Goal: Task Accomplishment & Management: Manage account settings

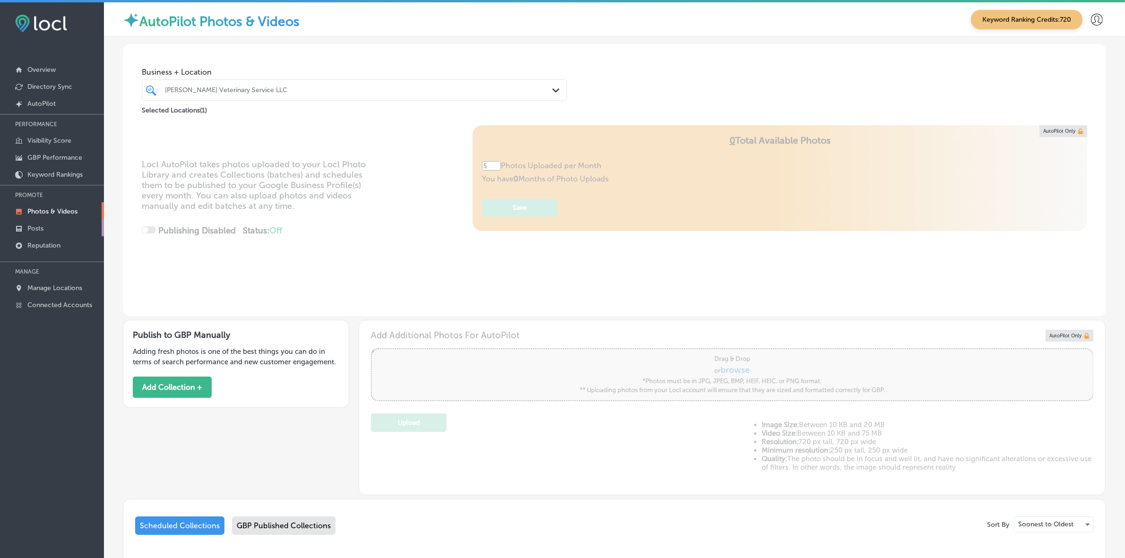
scroll to position [142, 0]
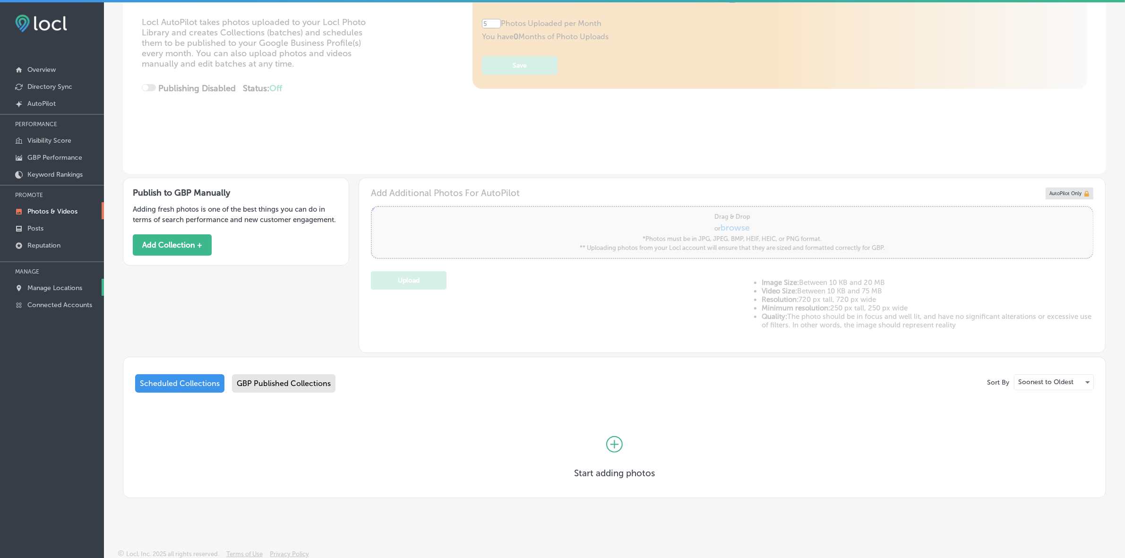
click at [70, 288] on p "Manage Locations" at bounding box center [54, 288] width 55 height 8
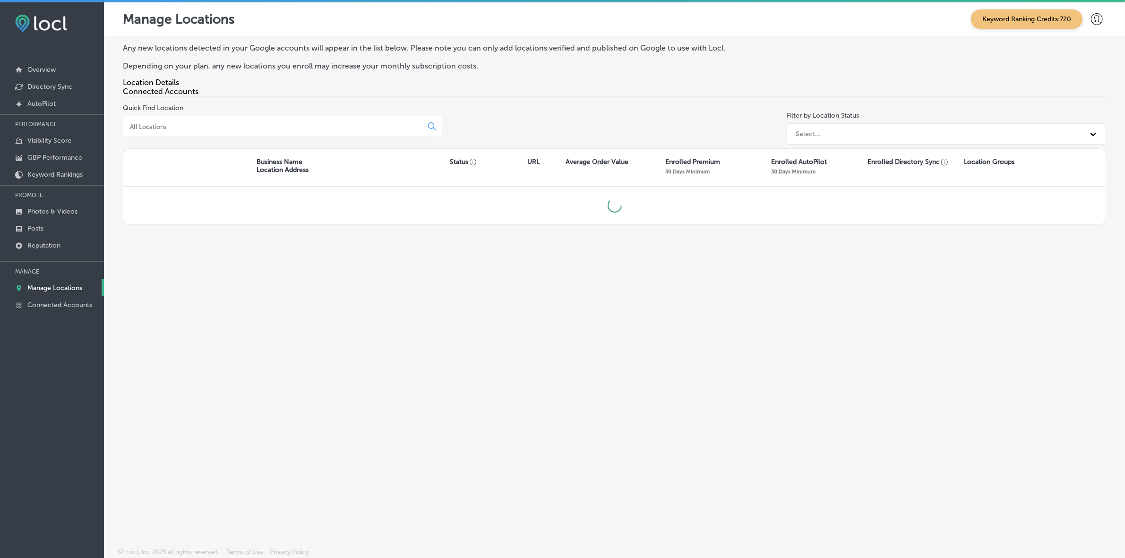
click at [215, 130] on input at bounding box center [274, 126] width 291 height 9
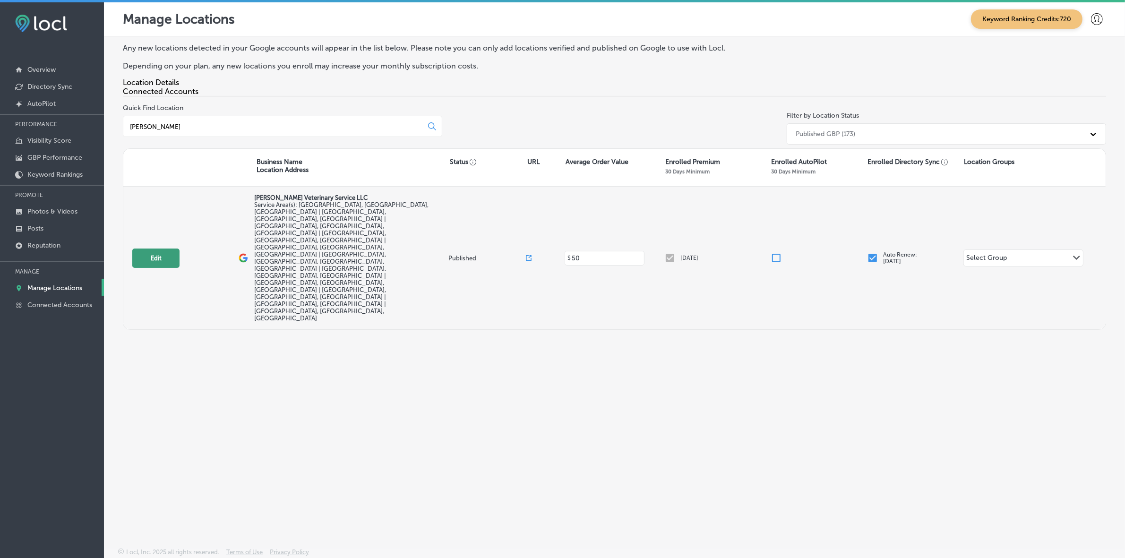
type input "[PERSON_NAME]"
click at [154, 248] on button "Edit" at bounding box center [155, 257] width 47 height 19
select select "US"
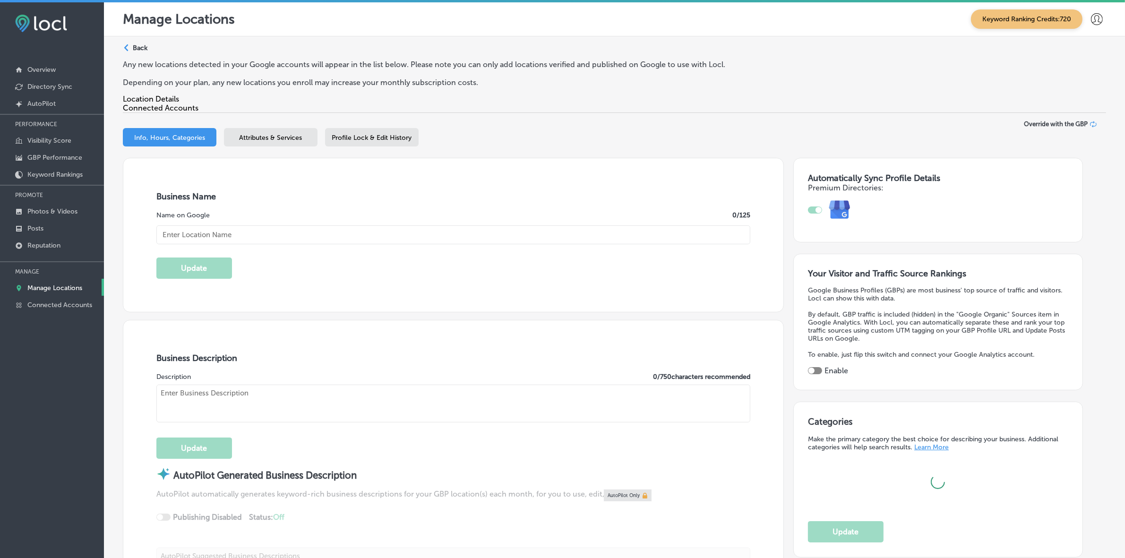
type input "[PERSON_NAME] Veterinary Service LLC"
type input "[STREET_ADDRESS] Suite 141-422"
type input "[GEOGRAPHIC_DATA]"
type input "85310"
type input "US"
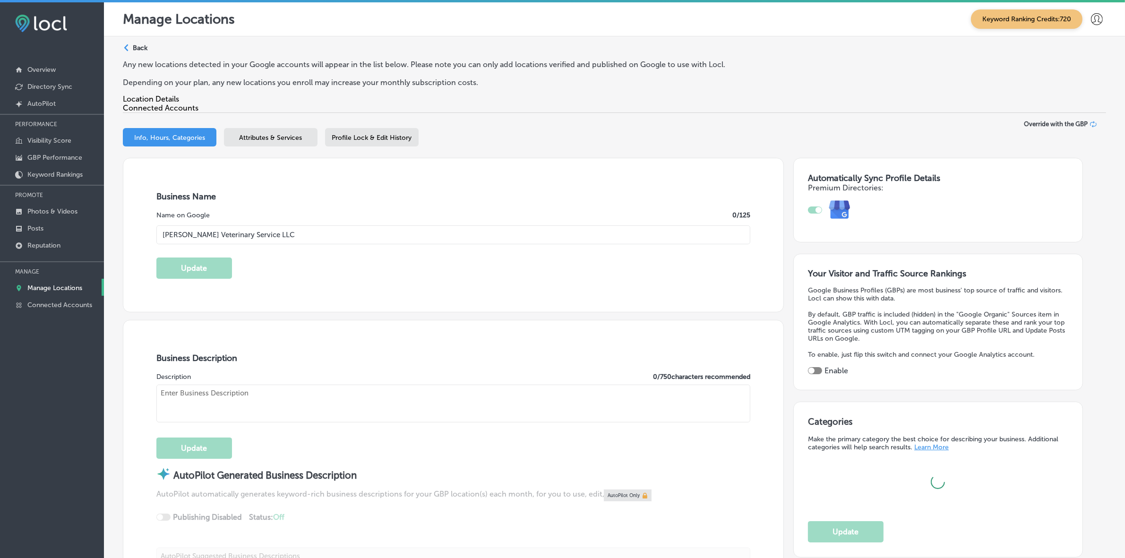
type input "[URL][DOMAIN_NAME]"
type textarea "[PERSON_NAME] Veterinary Service LLC, established in [DATE], offers comfort to …"
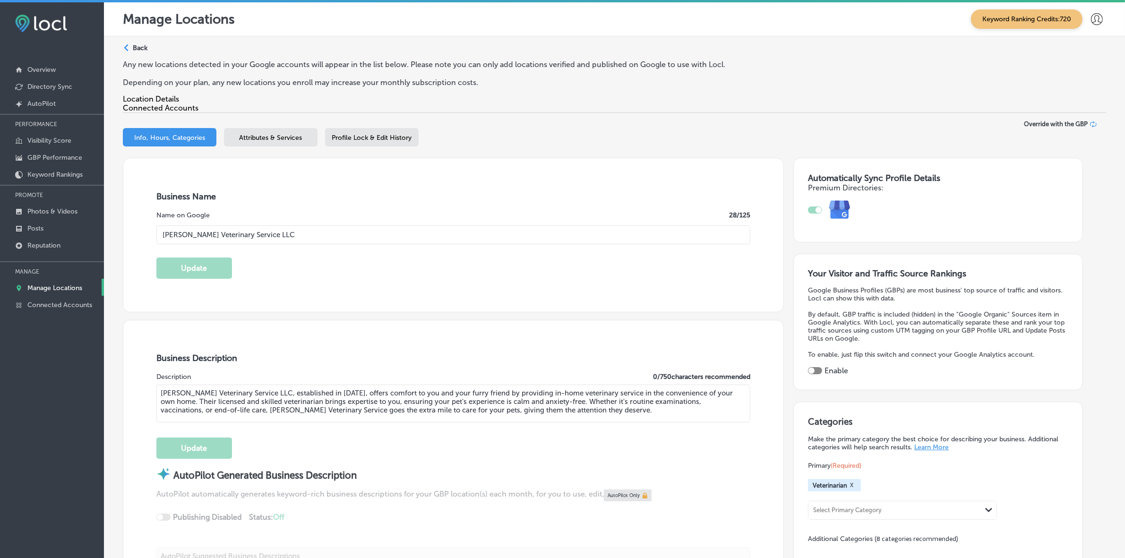
type input "[PHONE_NUMBER]"
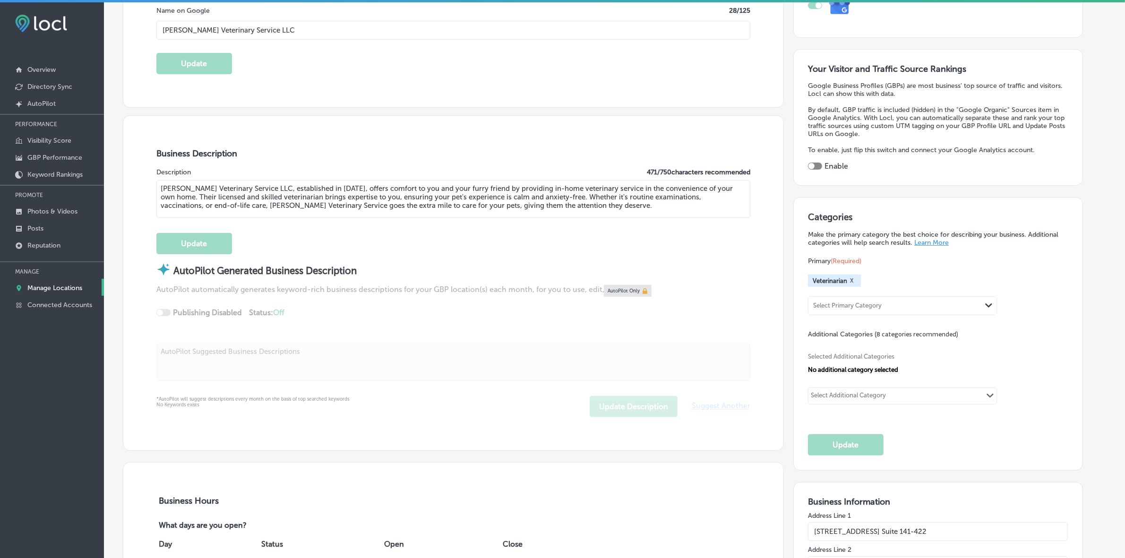
scroll to position [236, 0]
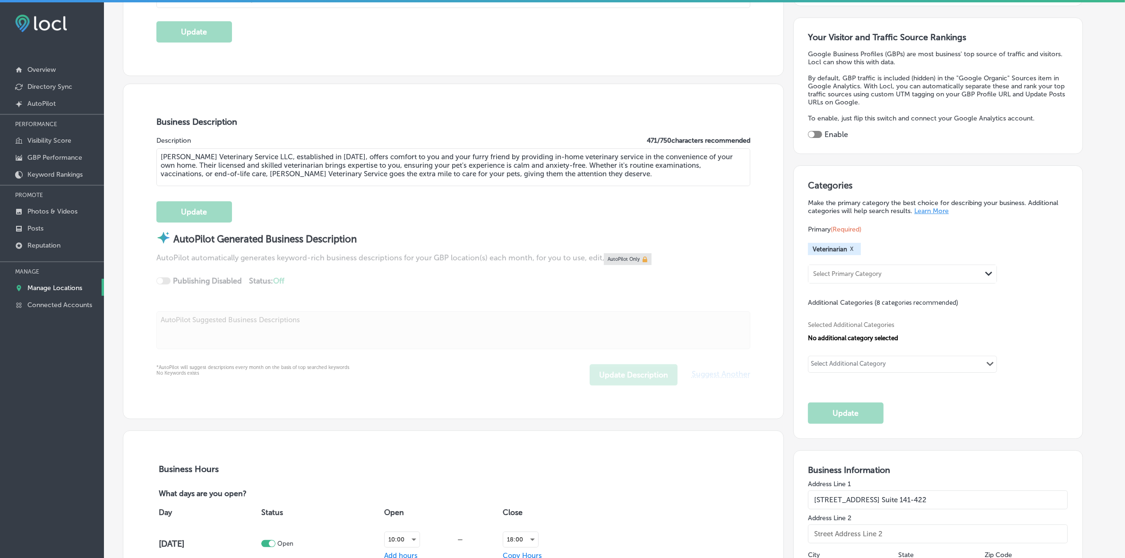
click at [867, 362] on div "Select Additional Category Path Created with Sketch." at bounding box center [902, 364] width 188 height 16
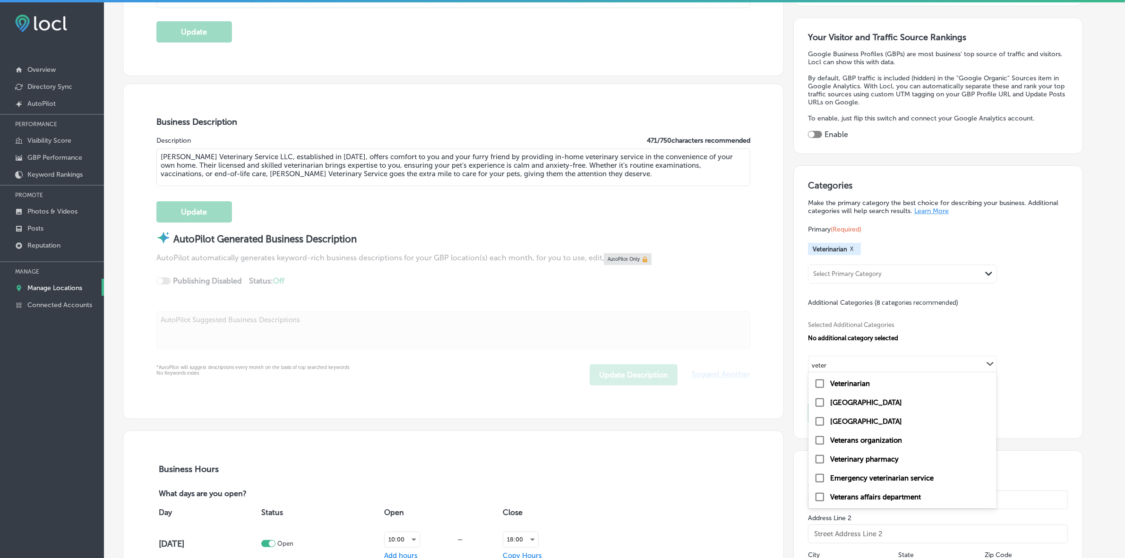
click at [869, 388] on label "Veterinarian" at bounding box center [850, 383] width 40 height 9
type input "veter"
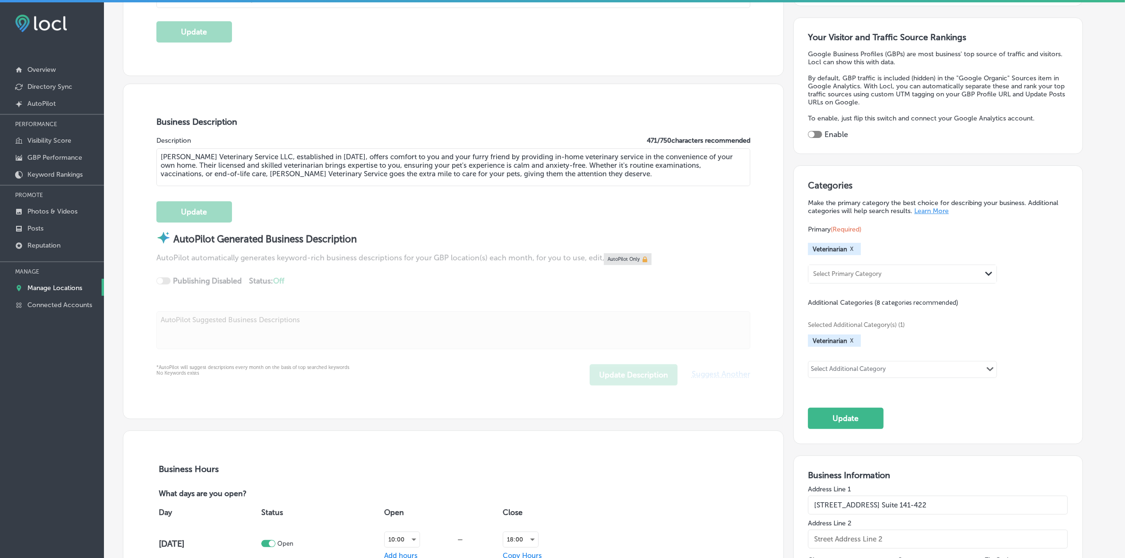
click at [865, 372] on div "Select Additional Category" at bounding box center [847, 370] width 75 height 11
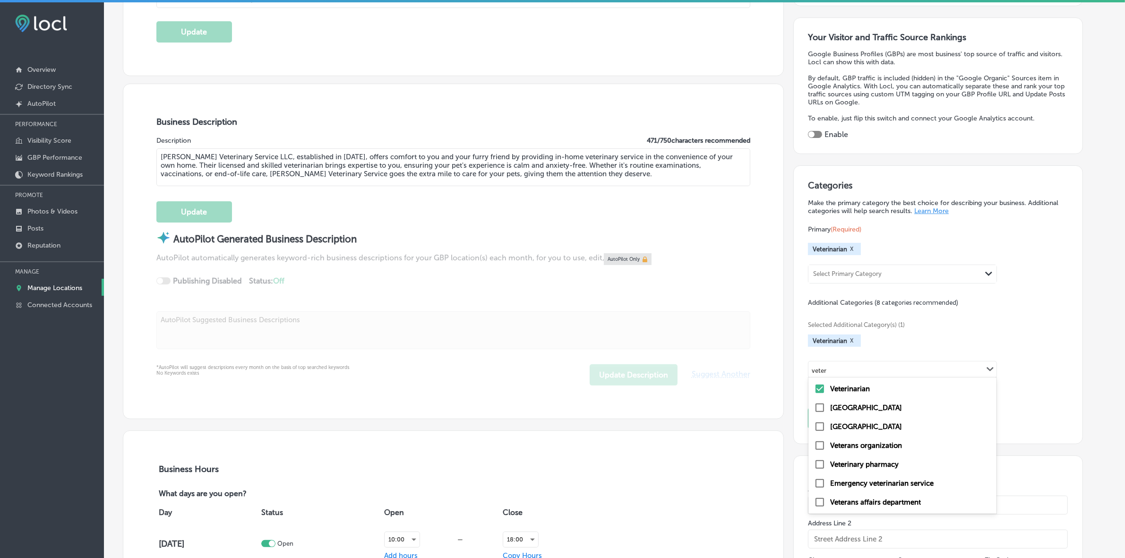
click at [875, 469] on label "Veterinary pharmacy" at bounding box center [864, 464] width 68 height 9
type input "veter"
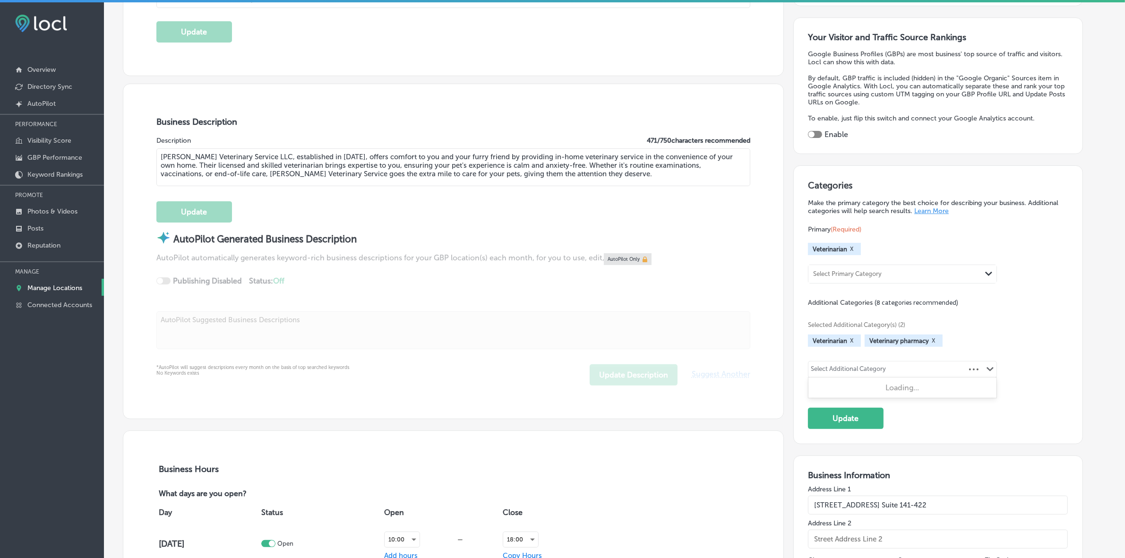
click at [882, 375] on div "Select Additional Category" at bounding box center [847, 370] width 75 height 11
type input "o"
type input "p"
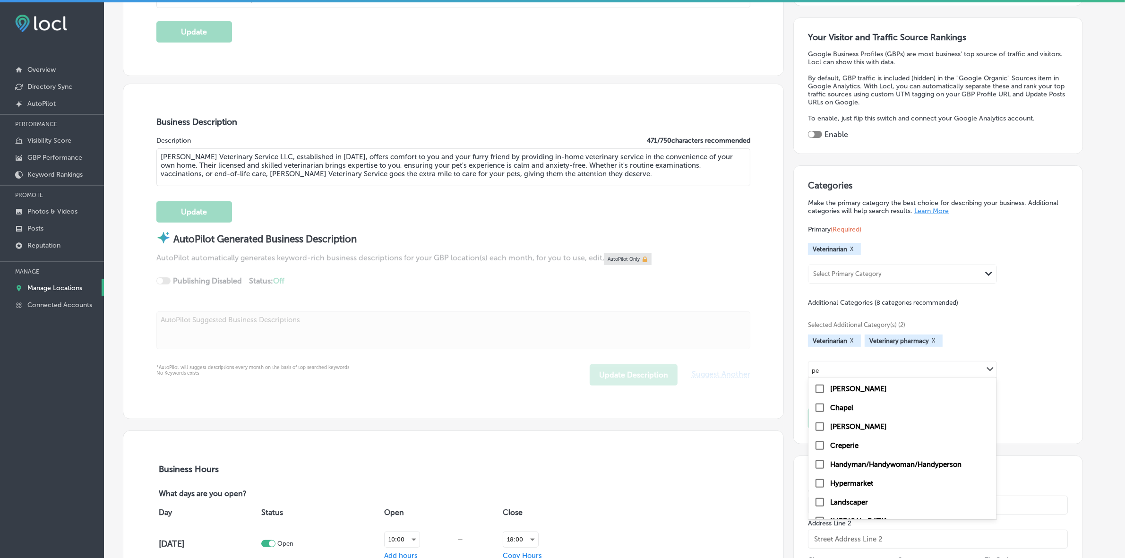
type input "pet"
checkbox input "true"
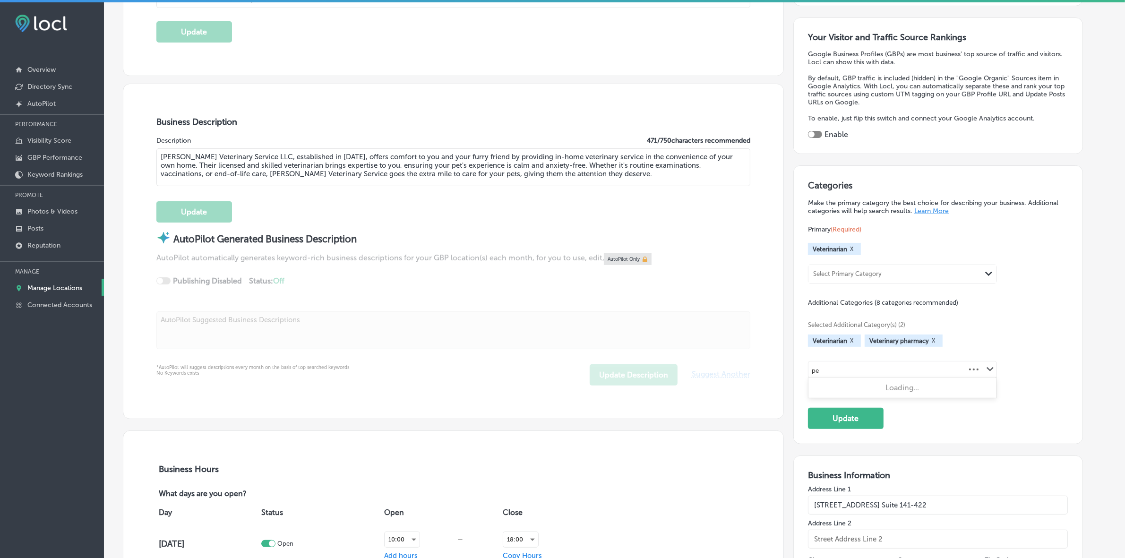
type input "p"
click at [882, 376] on div "Select Additional Category" at bounding box center [847, 370] width 75 height 11
paste input "pet euthanasia service"
drag, startPoint x: 830, startPoint y: 375, endPoint x: 798, endPoint y: 374, distance: 31.6
click at [798, 374] on div "Categories Make the primary category the best choice for describing your busine…" at bounding box center [938, 304] width 290 height 279
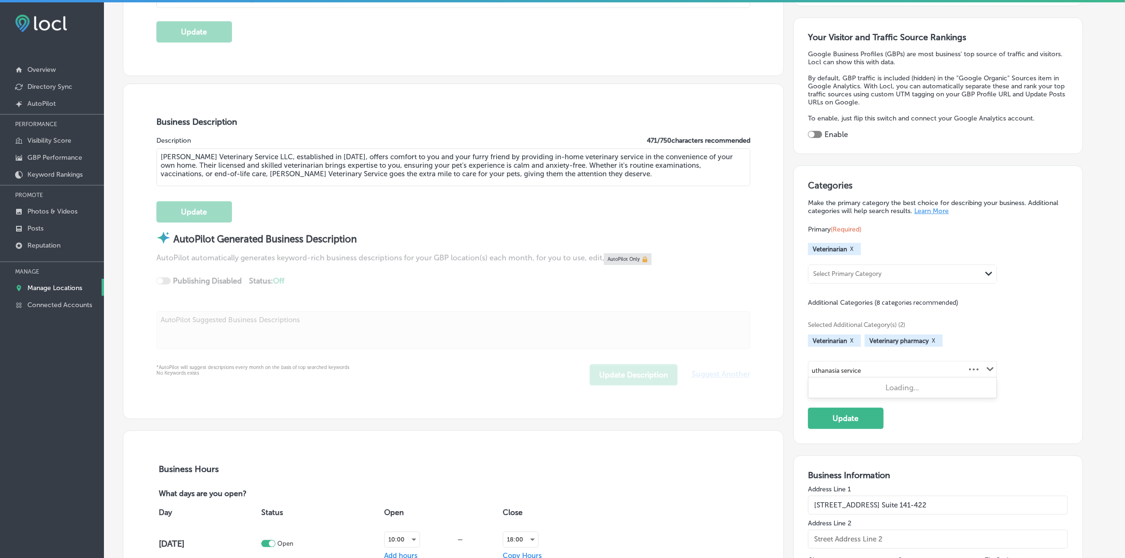
type input "euthanasia service"
click at [886, 374] on div "euthanasia service Path Created with Sketch." at bounding box center [902, 369] width 188 height 16
click at [886, 374] on div "Select Additional Category" at bounding box center [847, 370] width 75 height 11
click at [990, 339] on div "Veterinarian X Veterinary pharmacy X" at bounding box center [938, 340] width 260 height 12
click at [837, 428] on button "Update" at bounding box center [846, 418] width 76 height 21
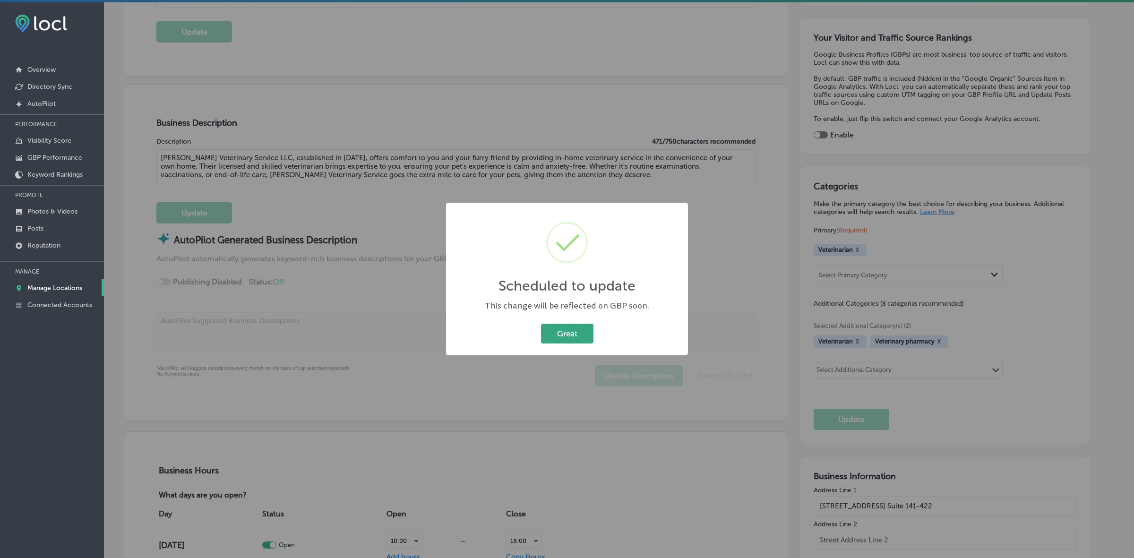
click at [585, 328] on button "Great" at bounding box center [567, 333] width 52 height 19
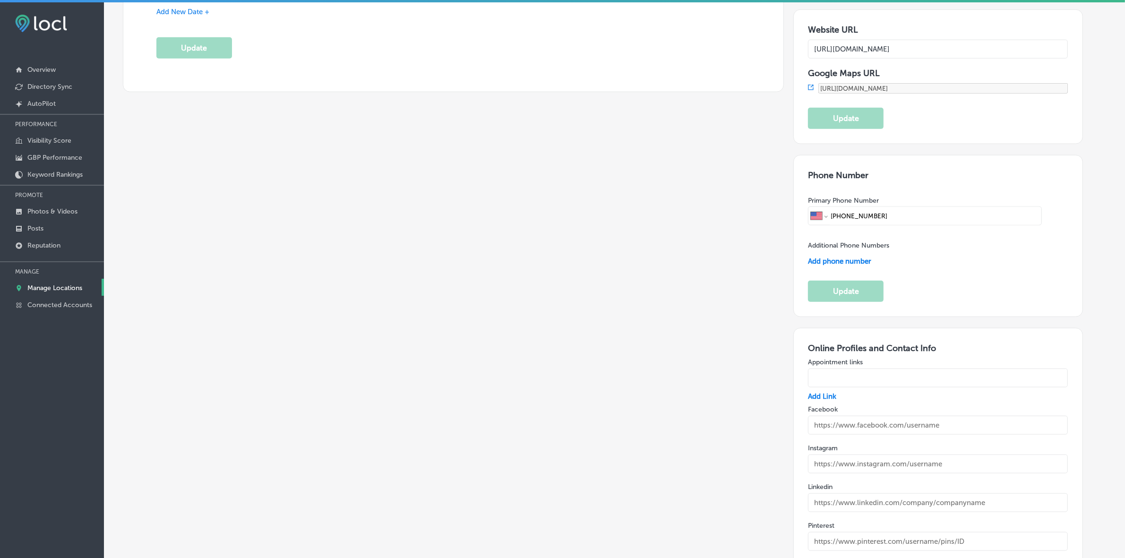
scroll to position [1240, 0]
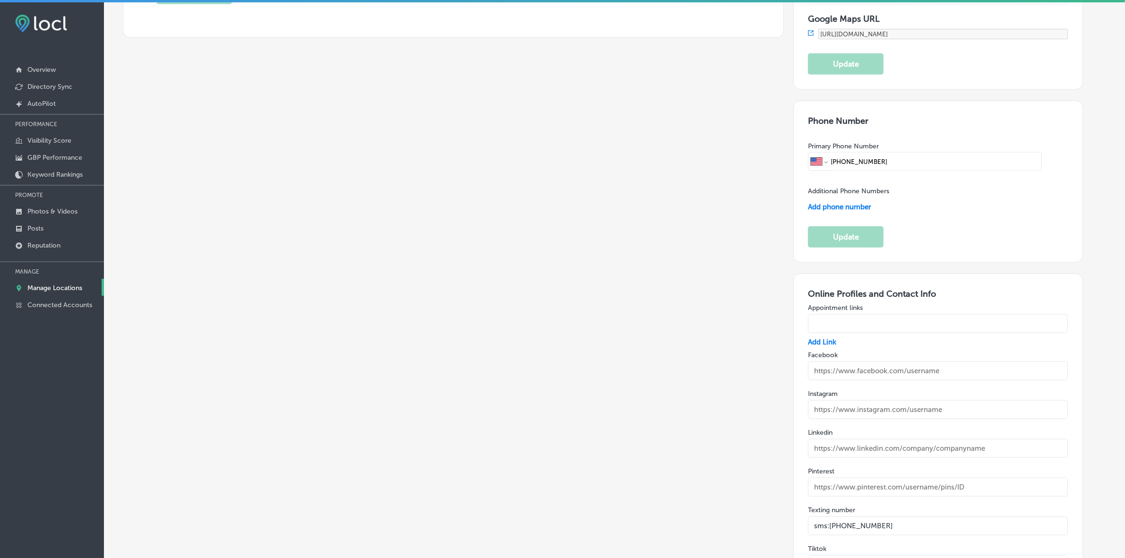
click at [905, 361] on input "text" at bounding box center [938, 370] width 260 height 19
paste input "[URL][DOMAIN_NAME]"
type input "[URL][DOMAIN_NAME]"
click at [827, 400] on input "text" at bounding box center [938, 409] width 260 height 19
click at [870, 400] on input "text" at bounding box center [938, 409] width 260 height 19
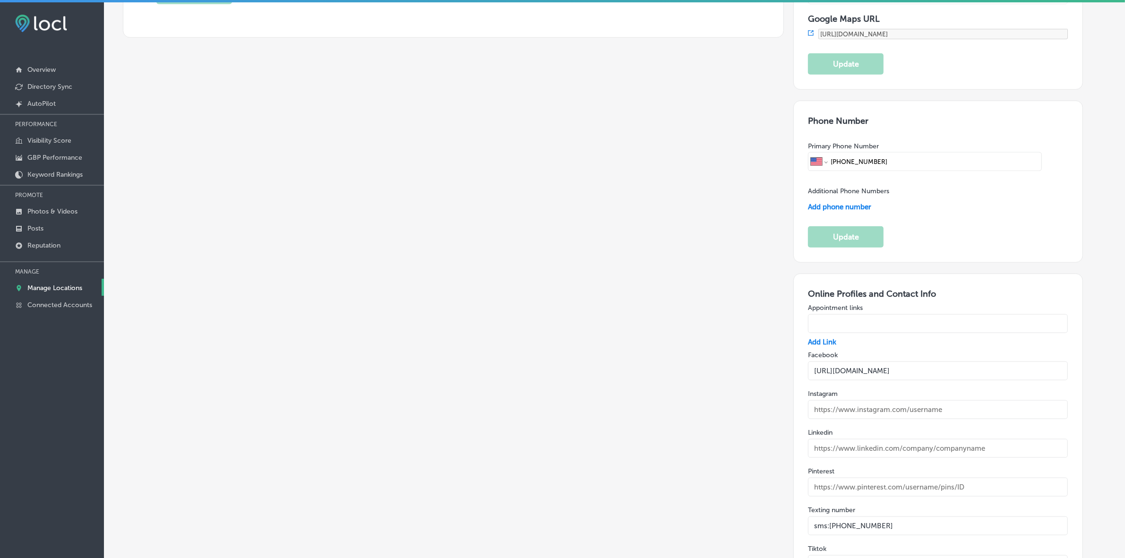
paste input "[URL][DOMAIN_NAME]"
type input "[URL][DOMAIN_NAME]"
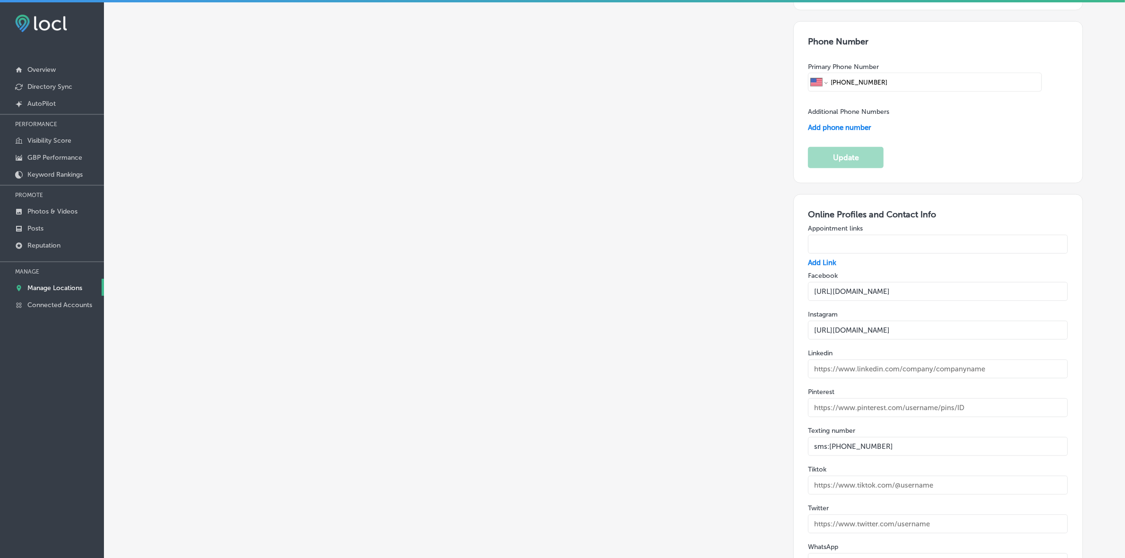
scroll to position [1358, 0]
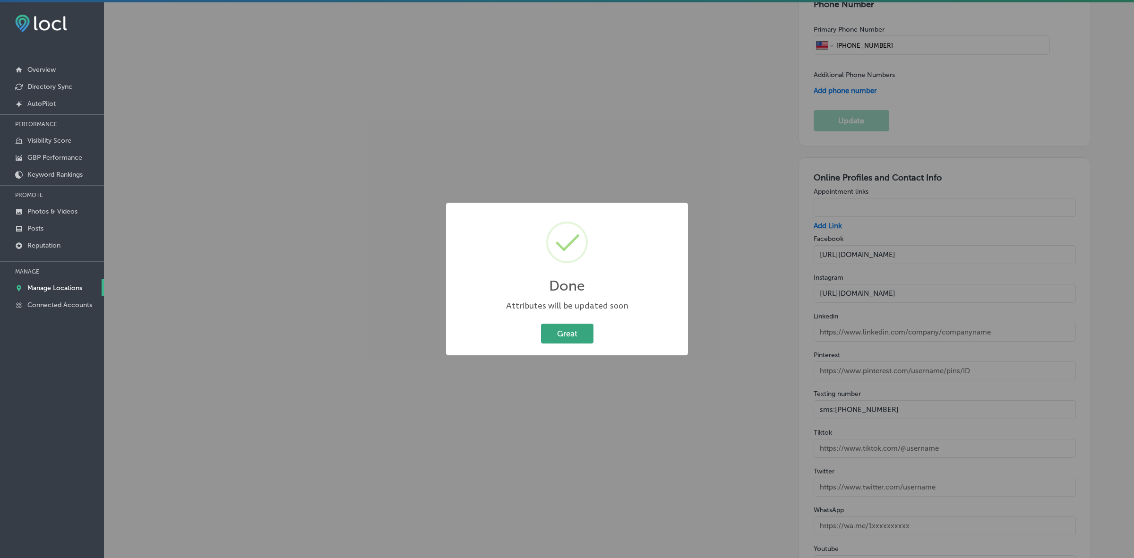
click at [551, 333] on button "Great" at bounding box center [567, 333] width 52 height 19
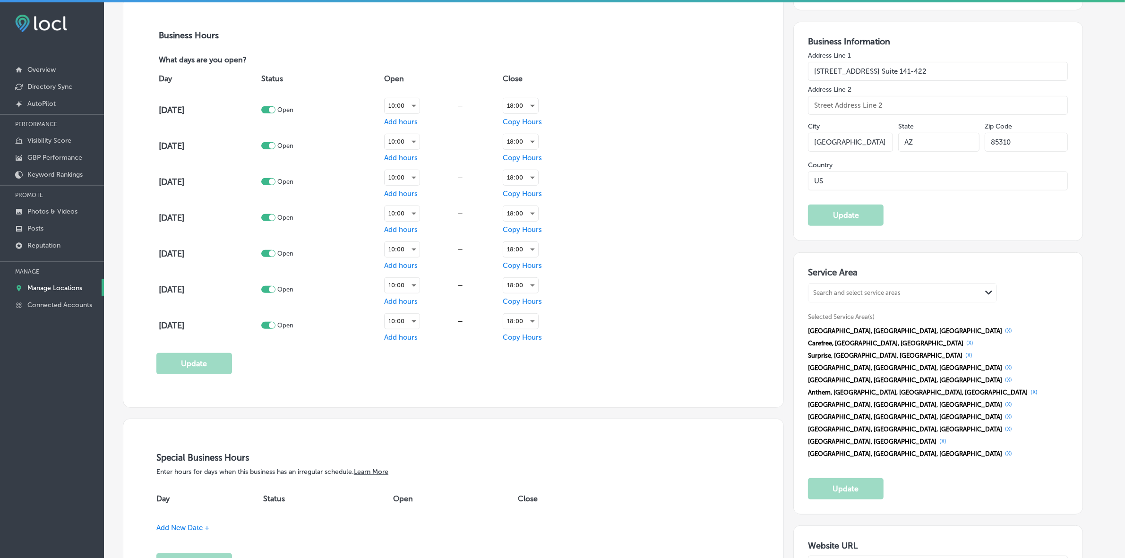
scroll to position [649, 0]
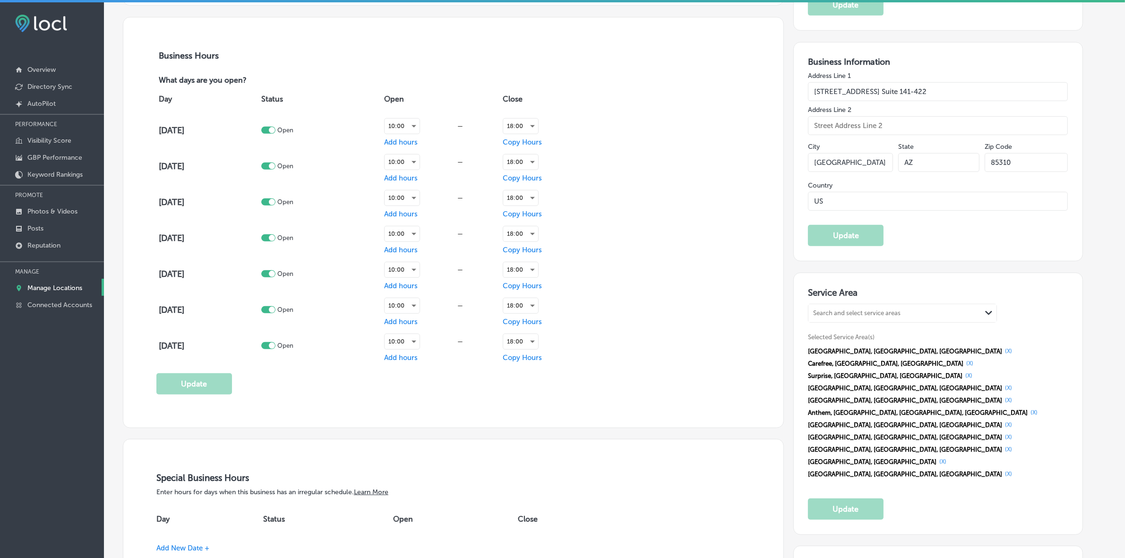
click at [890, 313] on div "Search and select service areas" at bounding box center [894, 313] width 173 height 13
paste input "[URL][DOMAIN_NAME]"
type input "[URL][DOMAIN_NAME]"
click at [903, 311] on div "[URL][DOMAIN_NAME] Path Created with Sketch." at bounding box center [902, 313] width 188 height 18
click at [903, 311] on div "Search and select service areas Path Created with Sketch." at bounding box center [902, 313] width 188 height 18
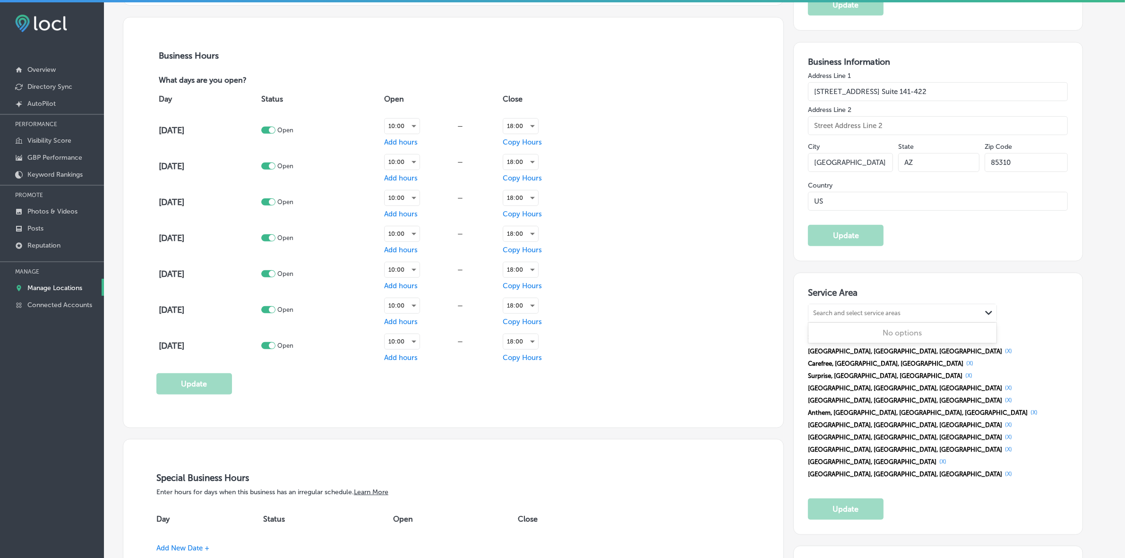
click at [903, 314] on div "Search and select service areas" at bounding box center [894, 313] width 173 height 13
click at [928, 320] on div "Search and select service areas" at bounding box center [894, 313] width 173 height 13
paste input "[GEOGRAPHIC_DATA]"
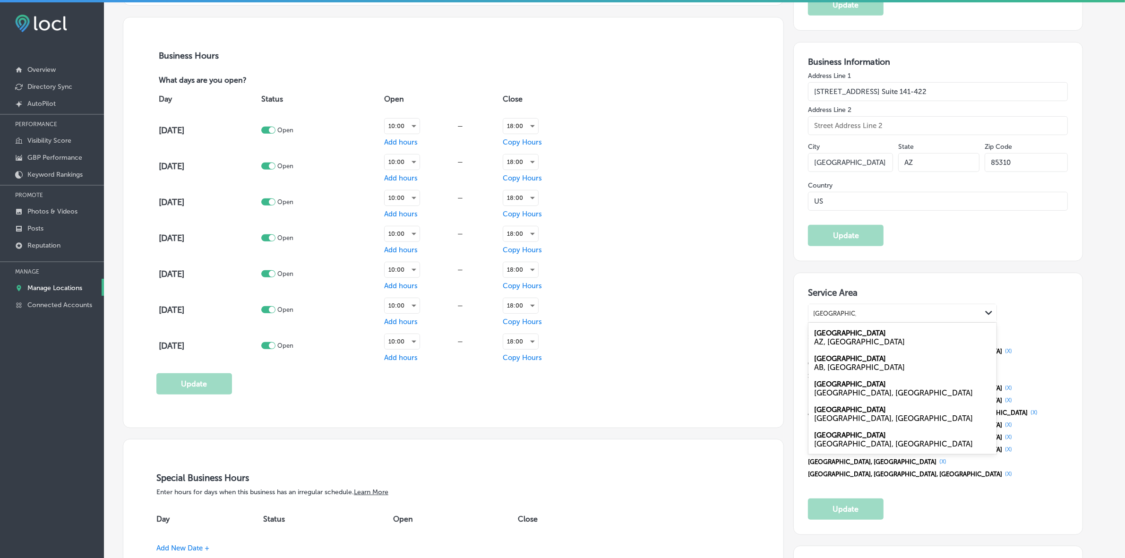
click at [879, 344] on div "AZ, [GEOGRAPHIC_DATA]" at bounding box center [902, 341] width 177 height 9
type input "[GEOGRAPHIC_DATA]"
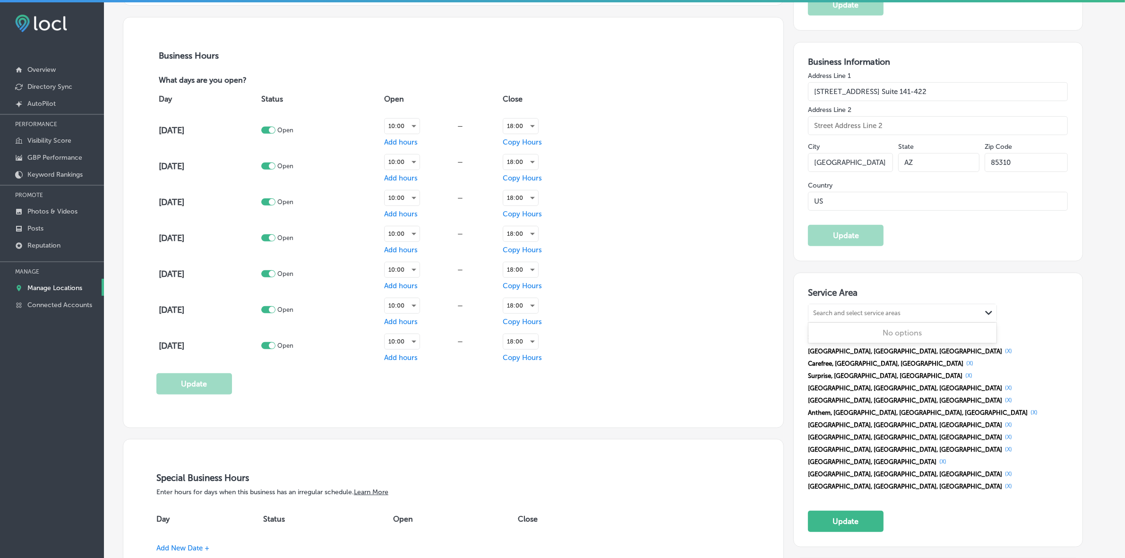
click at [886, 317] on div "Search and select service areas" at bounding box center [856, 313] width 87 height 7
paste input "[GEOGRAPHIC_DATA]"
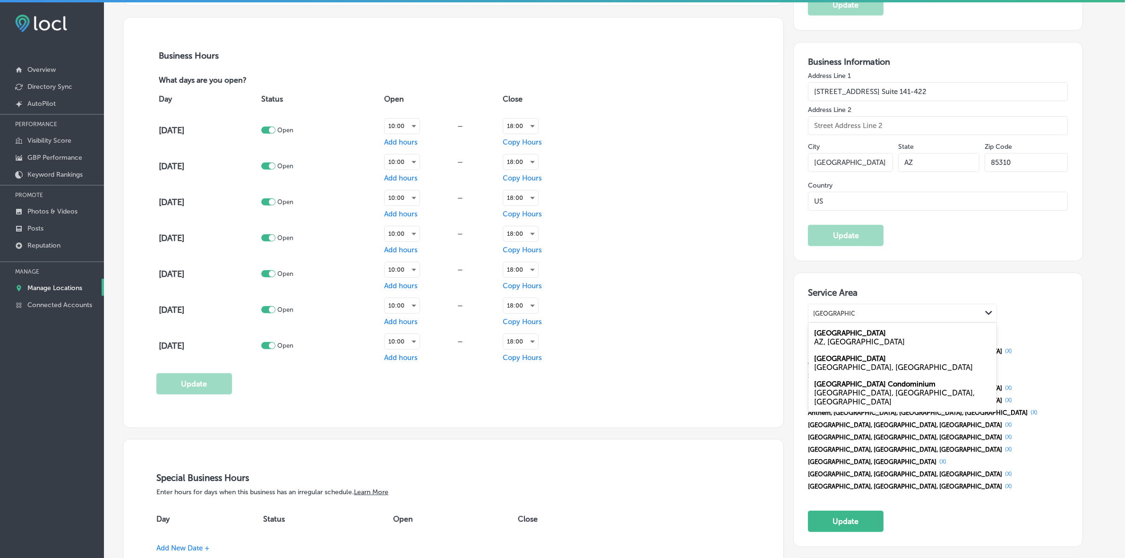
click at [858, 343] on div "AZ, [GEOGRAPHIC_DATA]" at bounding box center [902, 341] width 177 height 9
type input "[GEOGRAPHIC_DATA]"
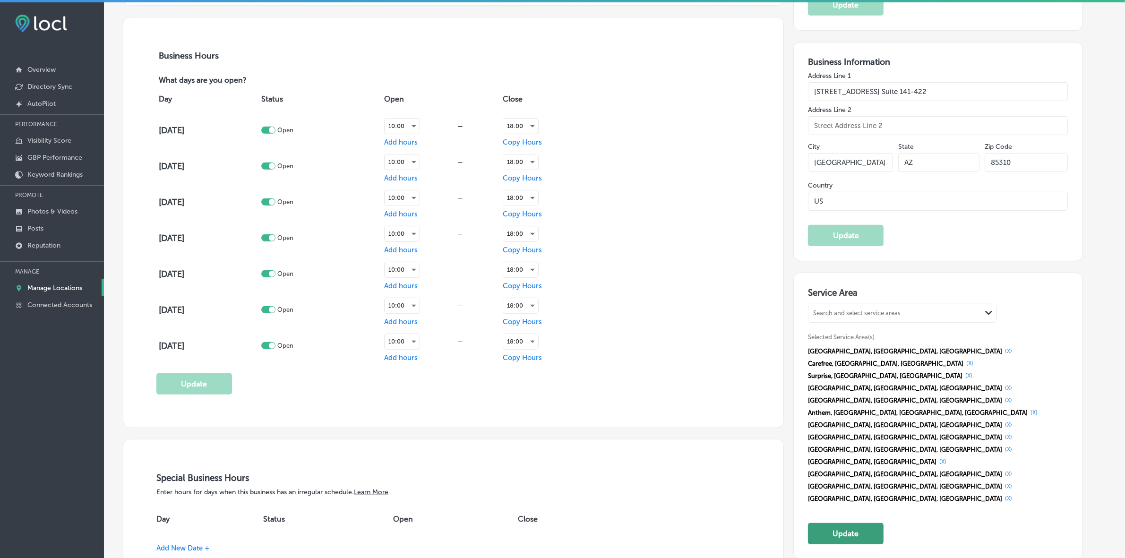
click at [847, 523] on button "Update" at bounding box center [846, 533] width 76 height 21
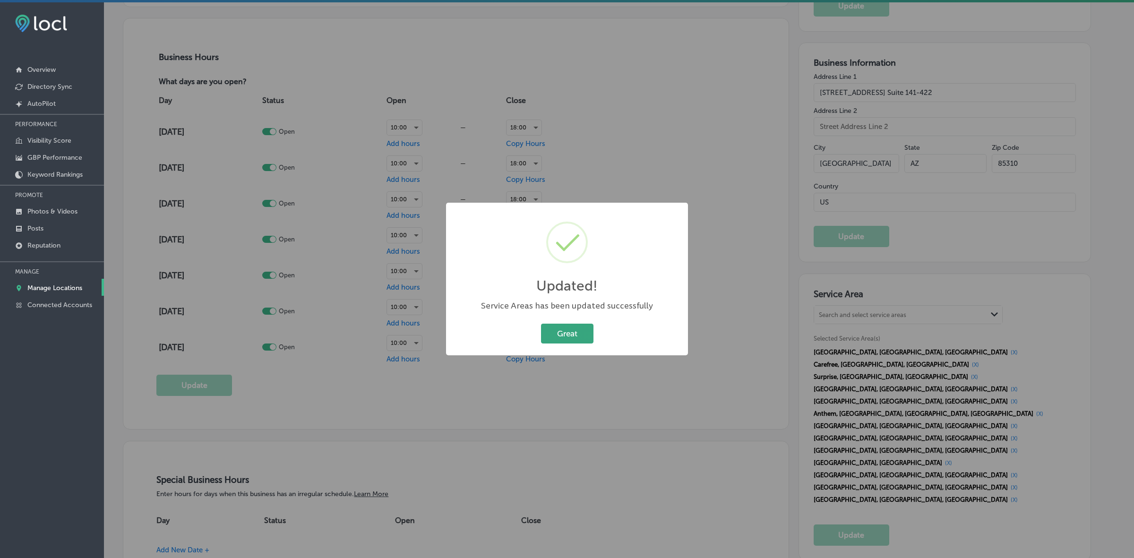
click at [571, 332] on button "Great" at bounding box center [567, 333] width 52 height 19
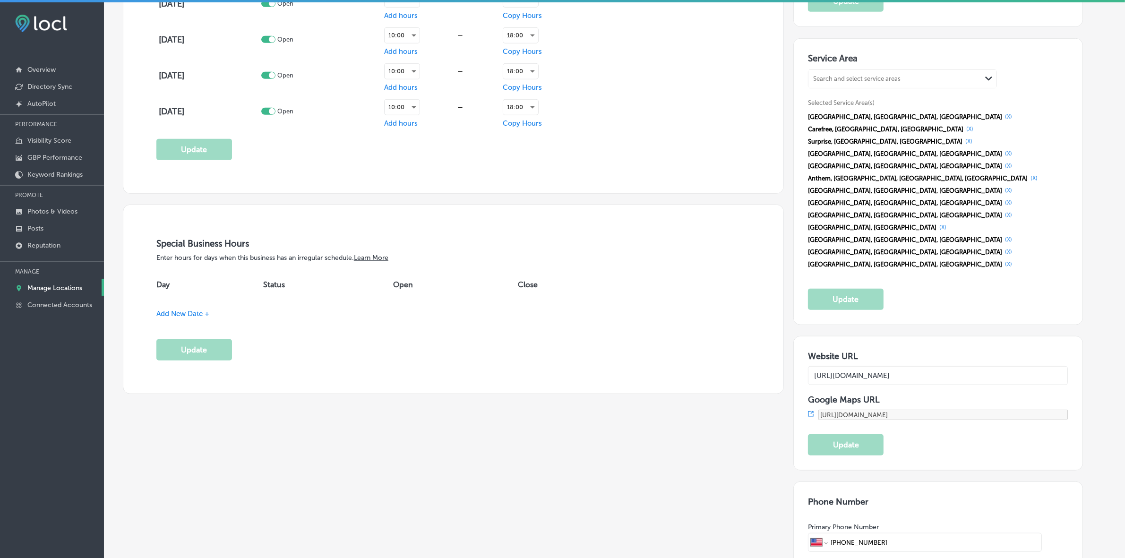
scroll to position [886, 0]
click at [188, 315] on span "Add New Date +" at bounding box center [182, 311] width 53 height 9
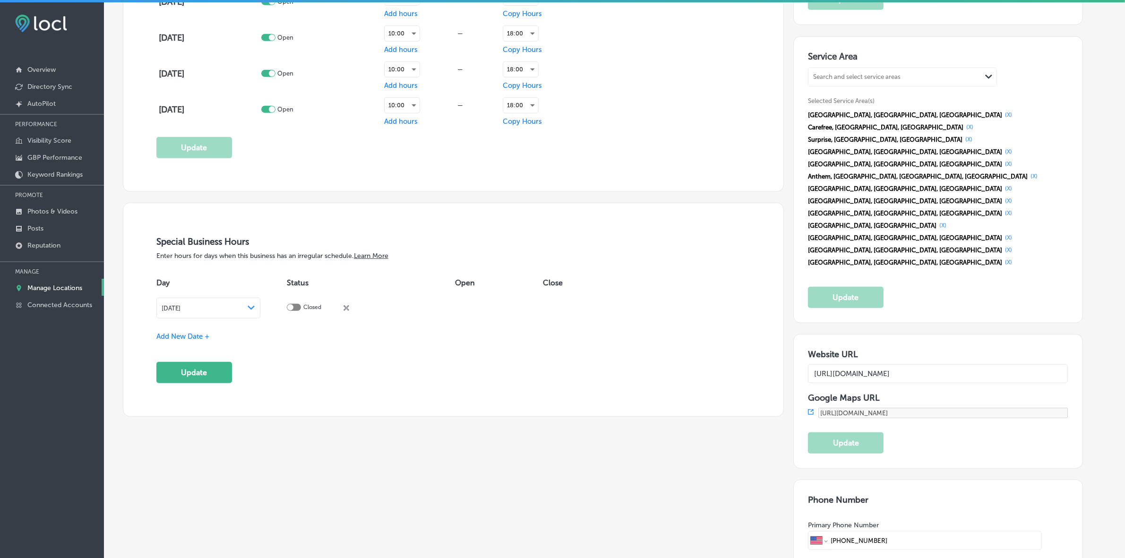
click at [255, 312] on div "[DATE] Path Created with Sketch." at bounding box center [209, 308] width 94 height 8
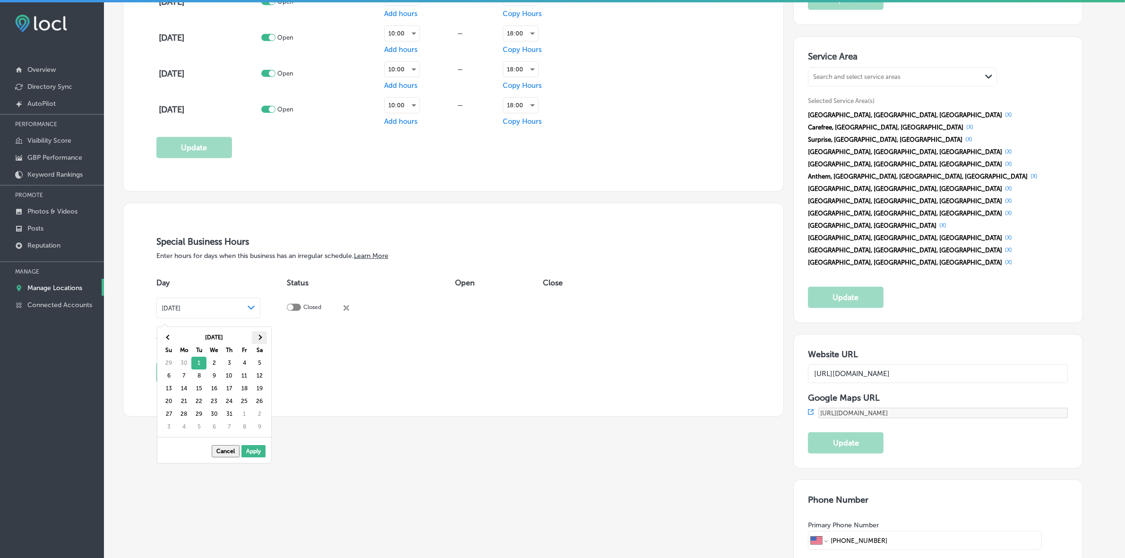
click at [260, 338] on span at bounding box center [258, 337] width 5 height 5
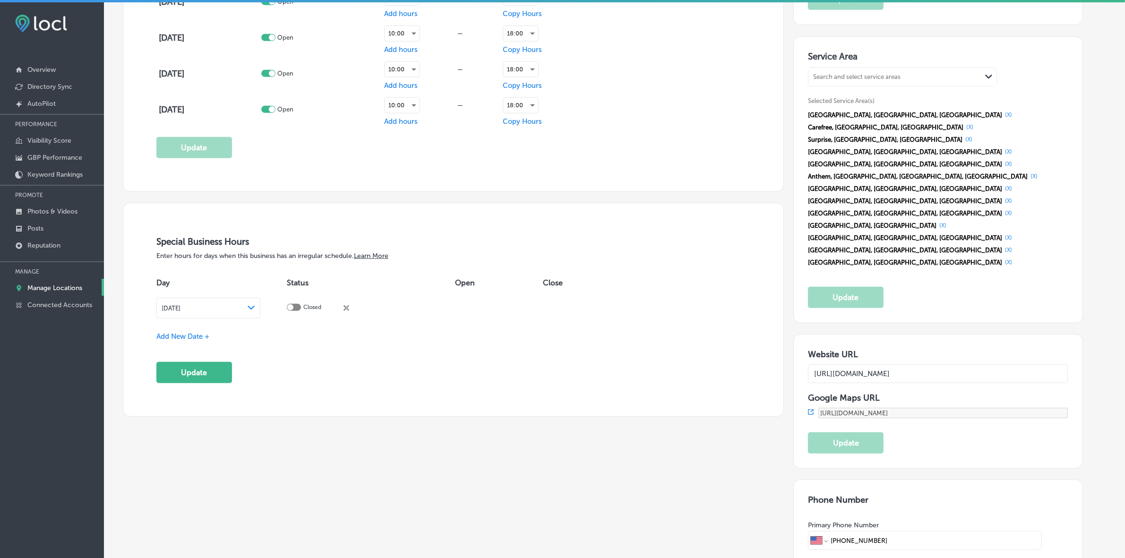
click at [194, 338] on span "Add New Date +" at bounding box center [182, 336] width 53 height 9
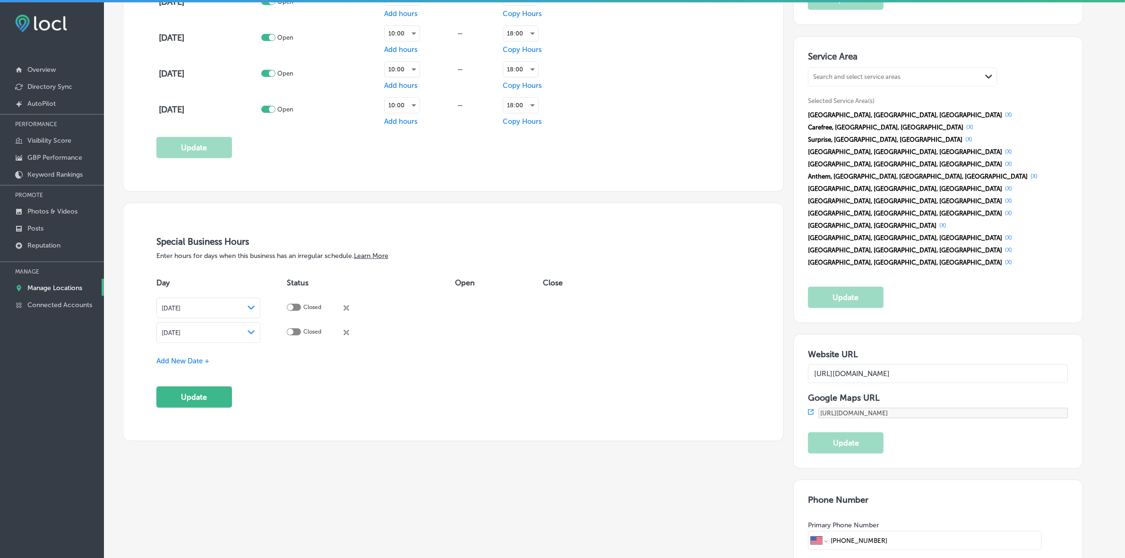
click at [260, 341] on div "[DATE] Path Created with Sketch." at bounding box center [208, 332] width 104 height 21
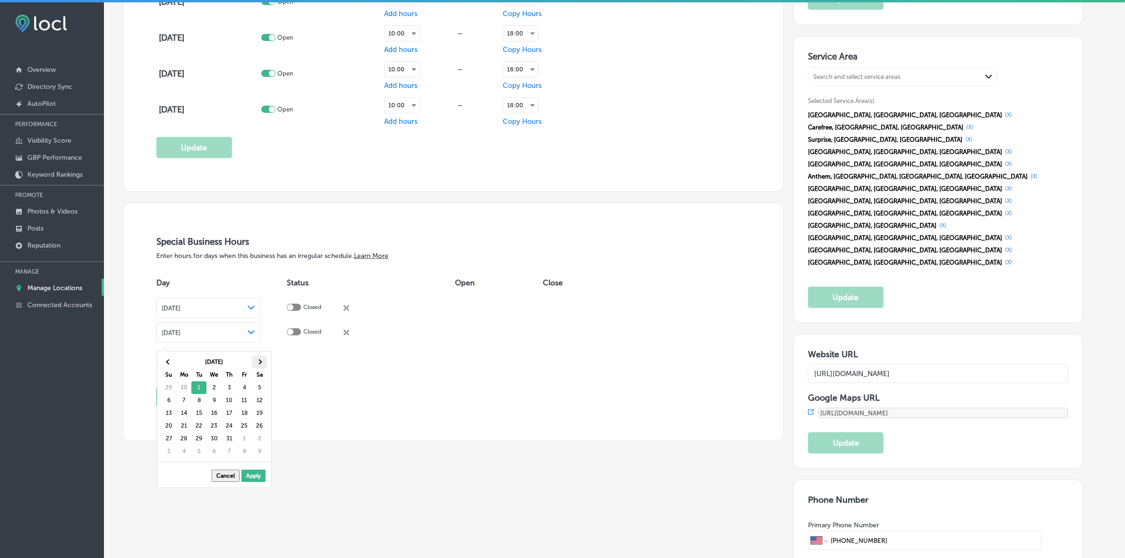
click at [262, 366] on th at bounding box center [259, 362] width 15 height 13
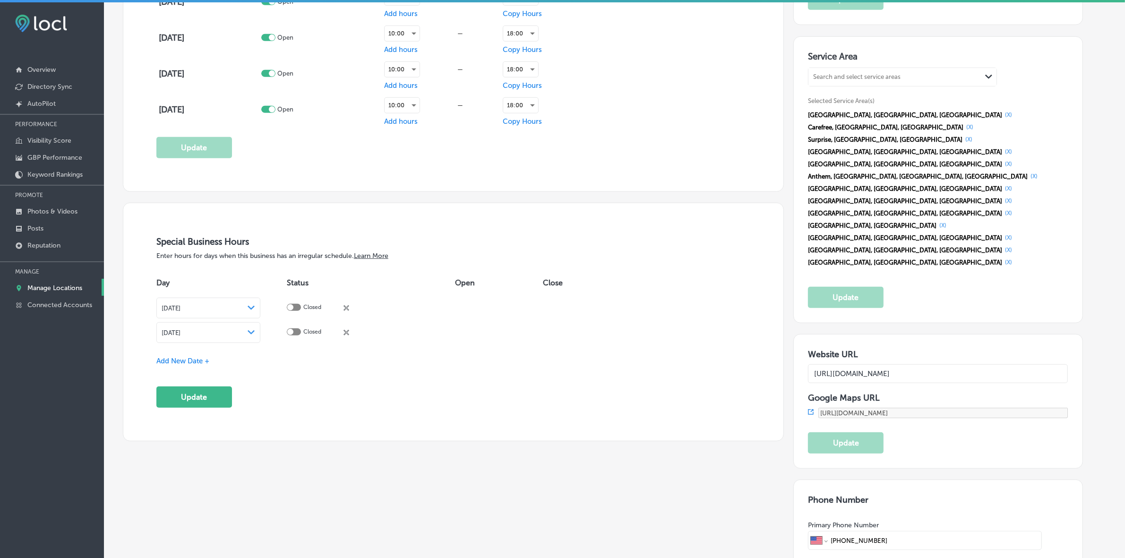
click at [168, 365] on span "Add New Date +" at bounding box center [182, 361] width 53 height 9
click at [256, 367] on div "[DATE] Path Created with Sketch." at bounding box center [208, 357] width 104 height 21
click at [260, 384] on th at bounding box center [259, 386] width 15 height 13
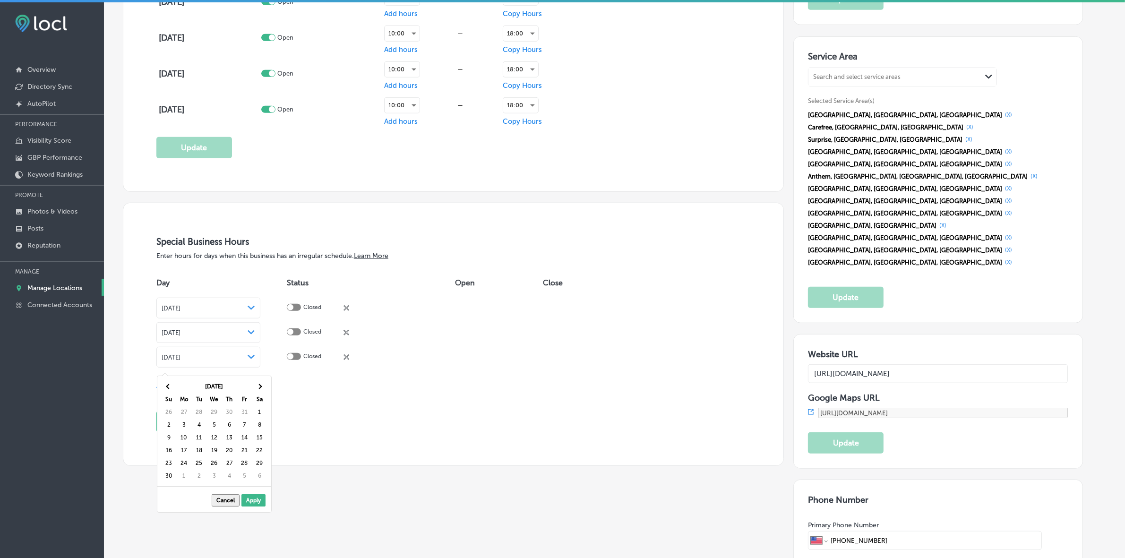
click at [261, 385] on th at bounding box center [259, 386] width 15 height 13
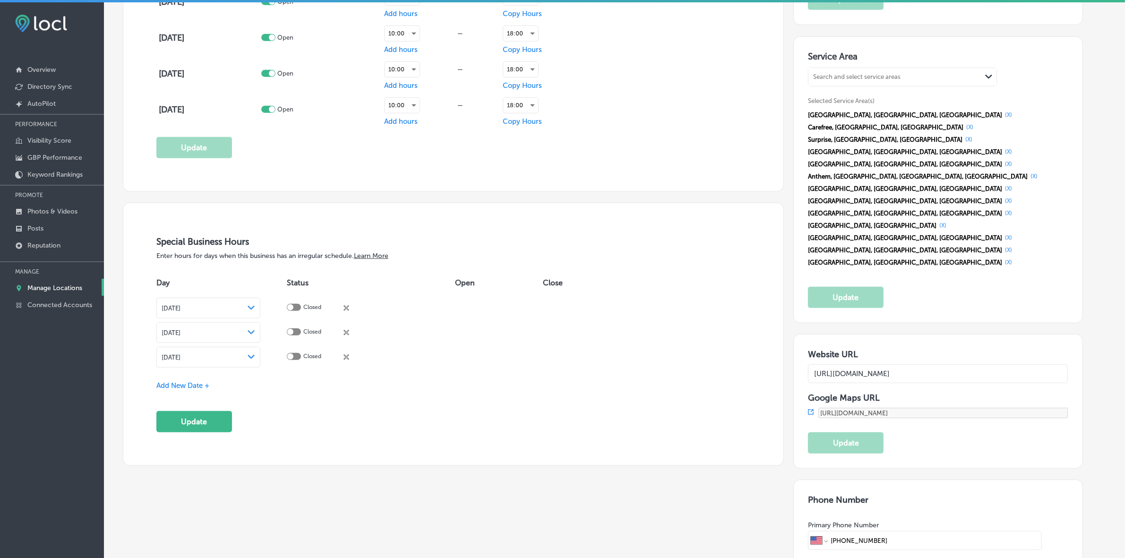
click at [181, 385] on span "Add New Date +" at bounding box center [182, 385] width 53 height 9
click at [255, 384] on icon "Path Created with Sketch." at bounding box center [250, 381] width 7 height 4
click at [257, 408] on th at bounding box center [259, 411] width 15 height 13
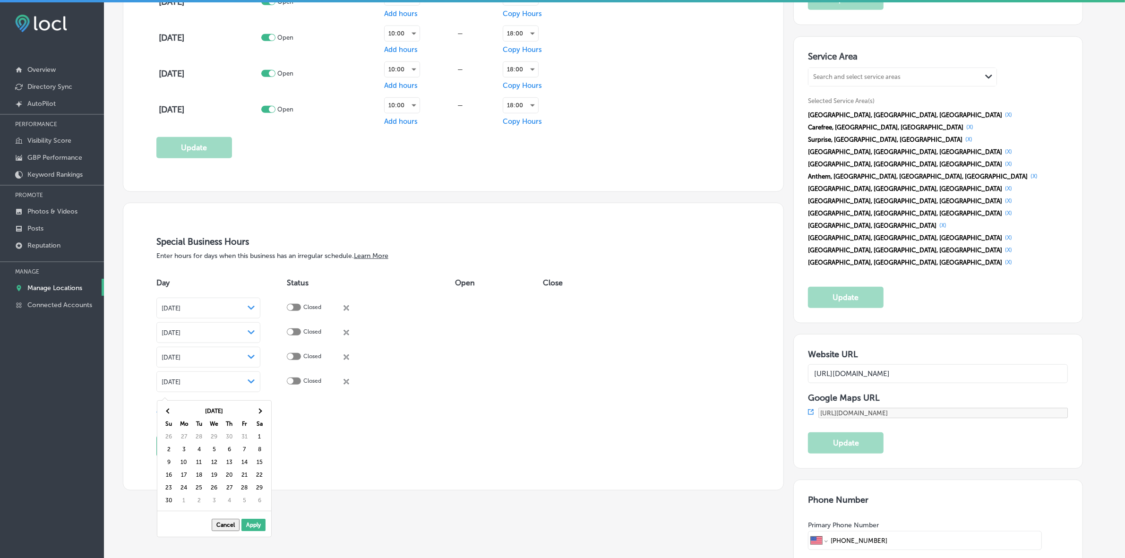
click at [257, 408] on th at bounding box center [259, 411] width 15 height 13
click at [185, 414] on span "Add New Date +" at bounding box center [182, 410] width 53 height 9
click at [255, 408] on icon "Path Created with Sketch." at bounding box center [250, 406] width 7 height 4
click at [264, 435] on th at bounding box center [259, 435] width 15 height 13
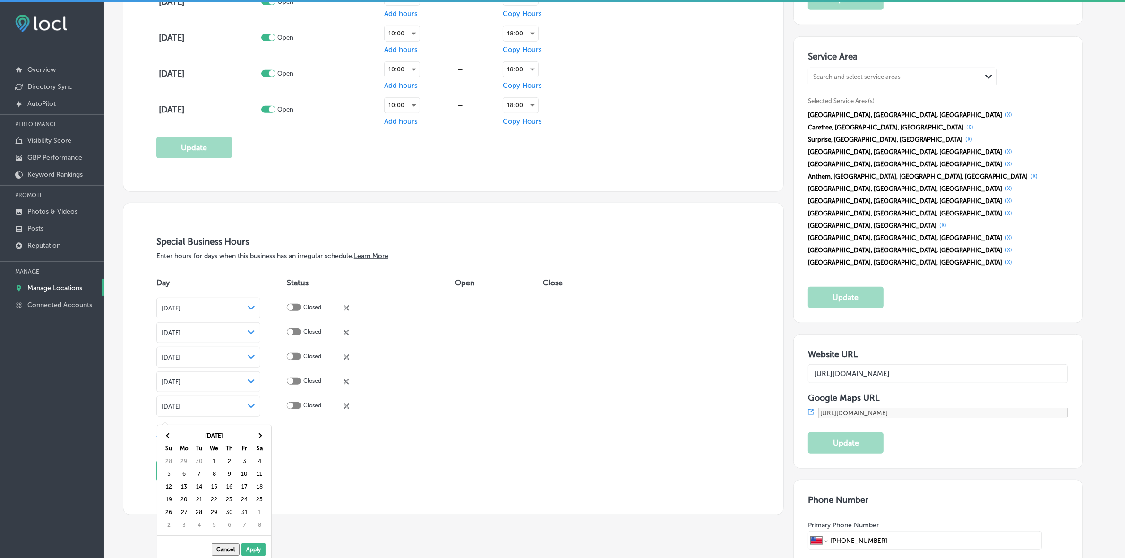
click at [264, 435] on th at bounding box center [259, 435] width 15 height 13
click at [170, 435] on th at bounding box center [168, 435] width 15 height 13
click at [190, 439] on span "Add New Date +" at bounding box center [182, 434] width 53 height 9
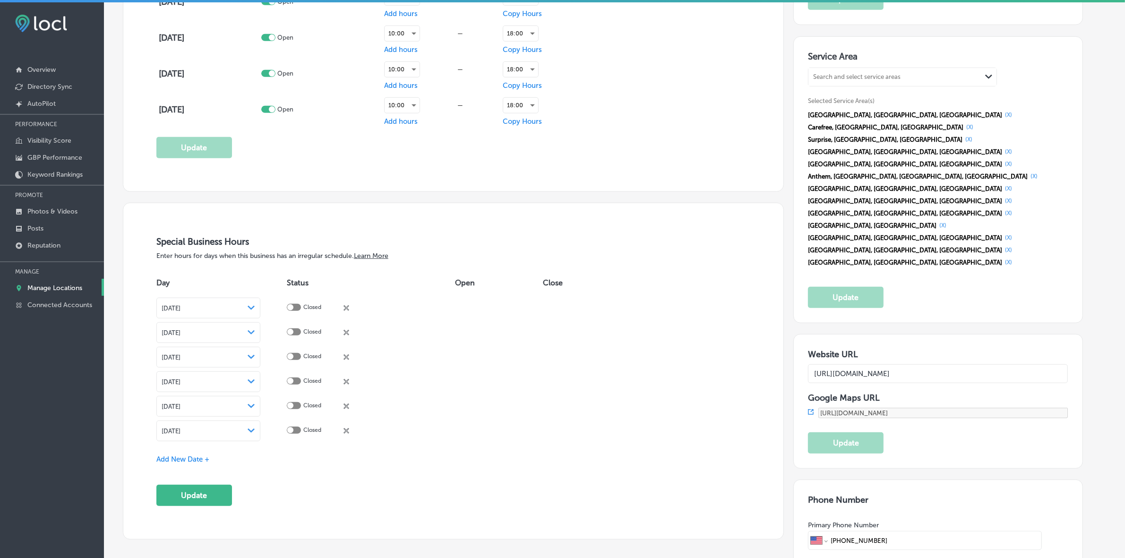
click at [257, 431] on div "[DATE] Path Created with Sketch." at bounding box center [208, 430] width 104 height 21
click at [262, 459] on th at bounding box center [259, 460] width 15 height 13
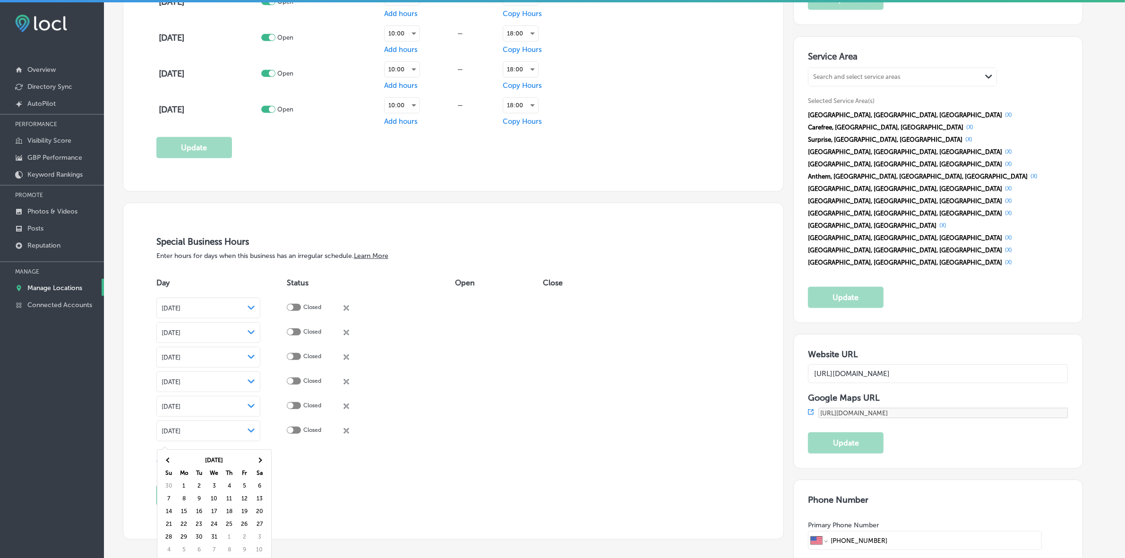
click at [262, 459] on th at bounding box center [259, 460] width 15 height 13
click at [182, 496] on button "Update" at bounding box center [194, 495] width 76 height 21
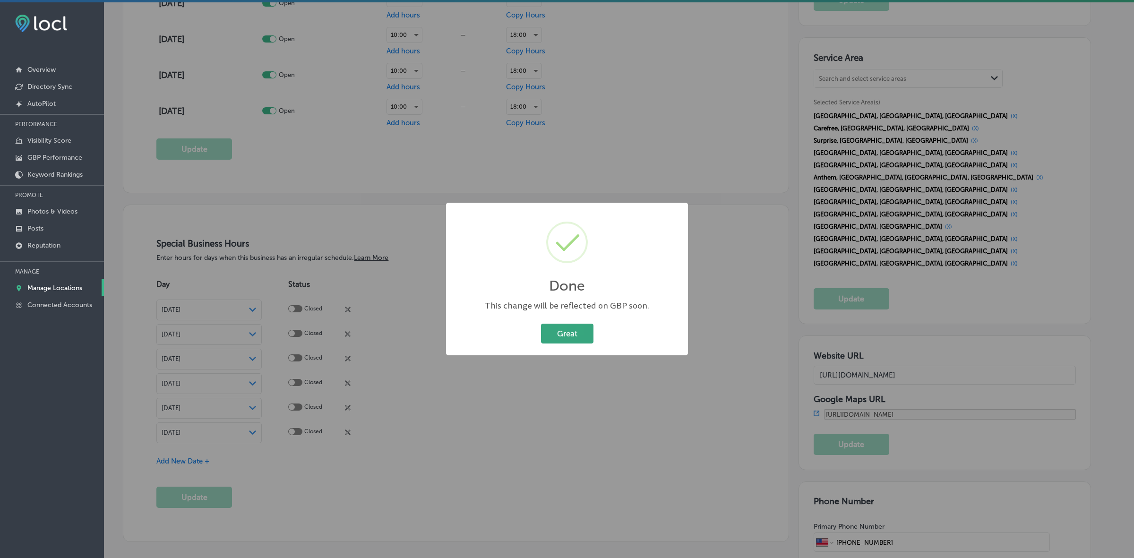
click at [565, 327] on button "Great" at bounding box center [567, 333] width 52 height 19
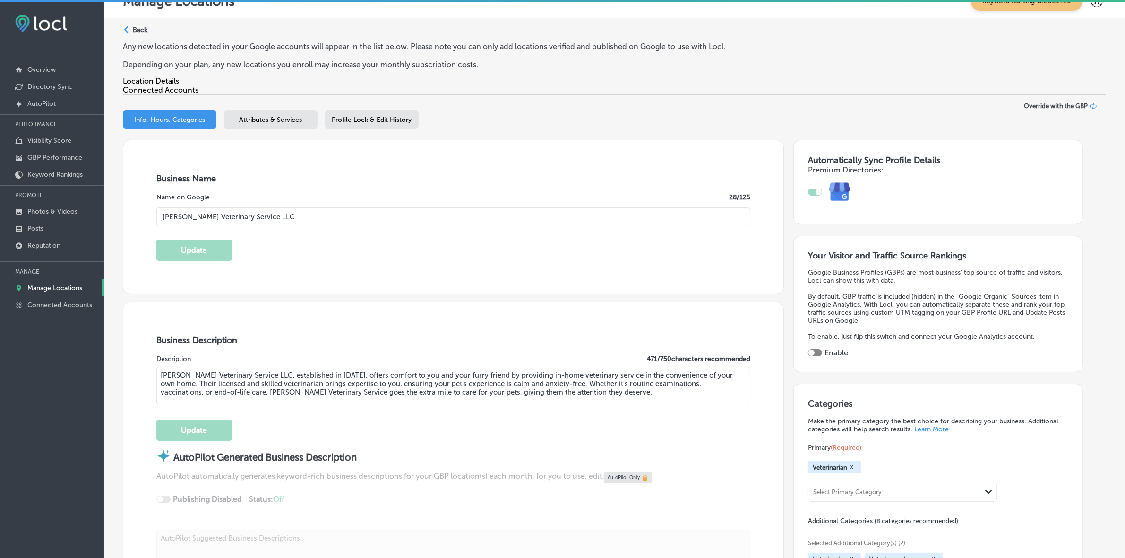
scroll to position [0, 0]
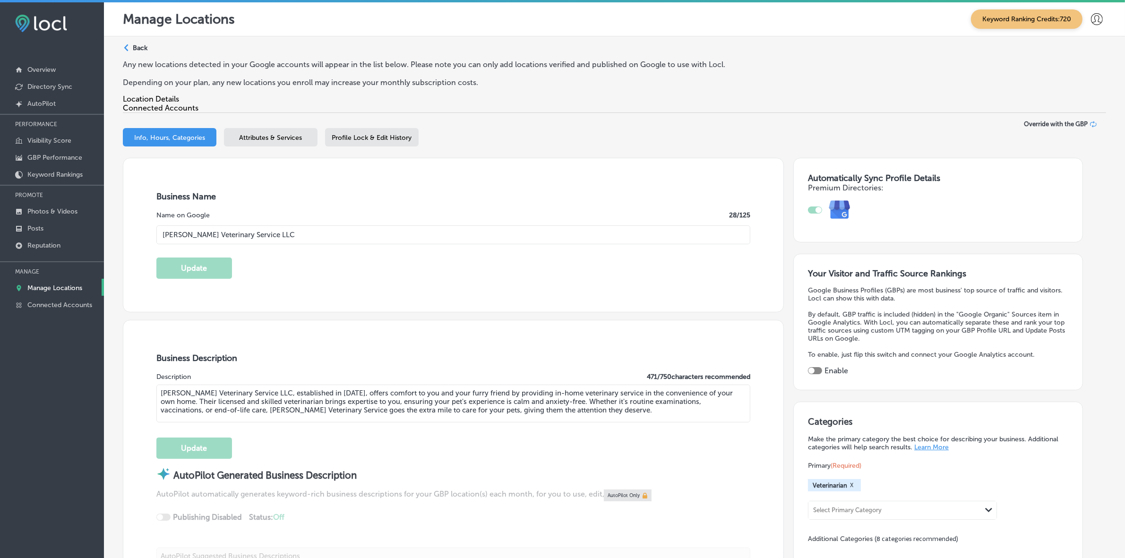
click at [272, 142] on span "Attributes & Services" at bounding box center [270, 138] width 63 height 8
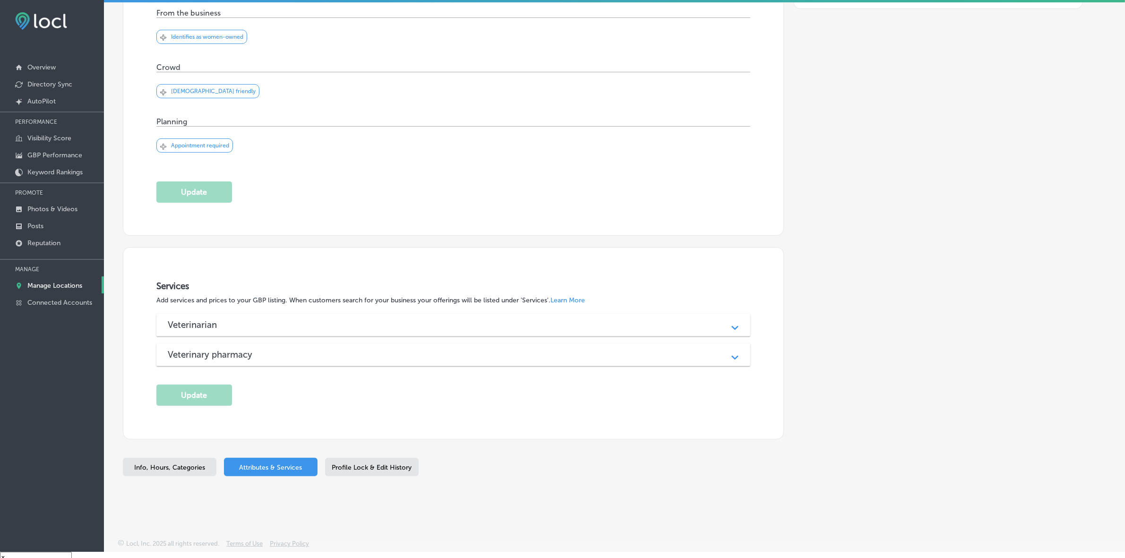
scroll to position [13, 0]
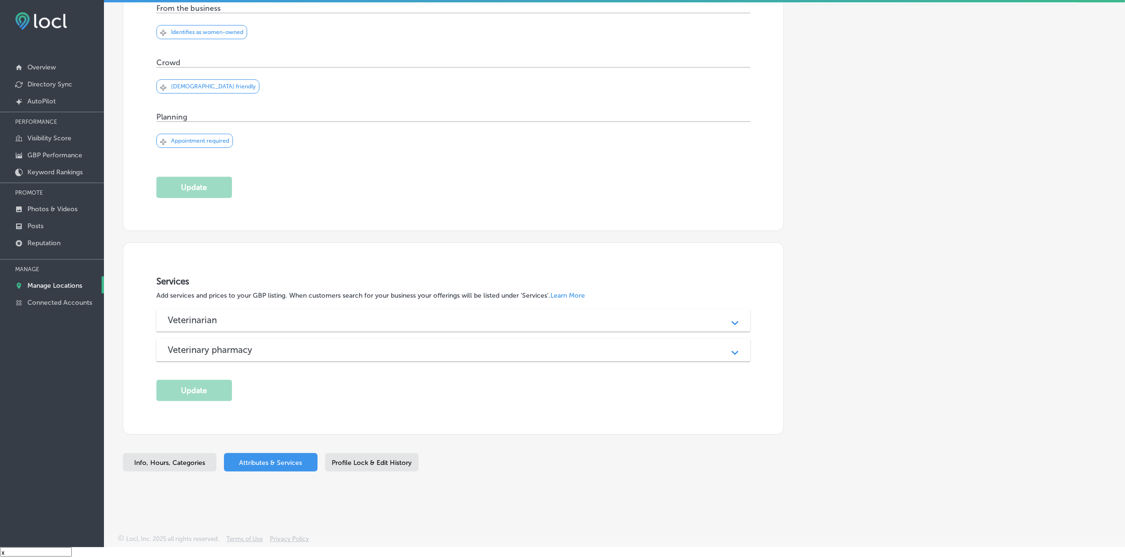
click at [315, 322] on div "Veterinarian" at bounding box center [453, 320] width 571 height 11
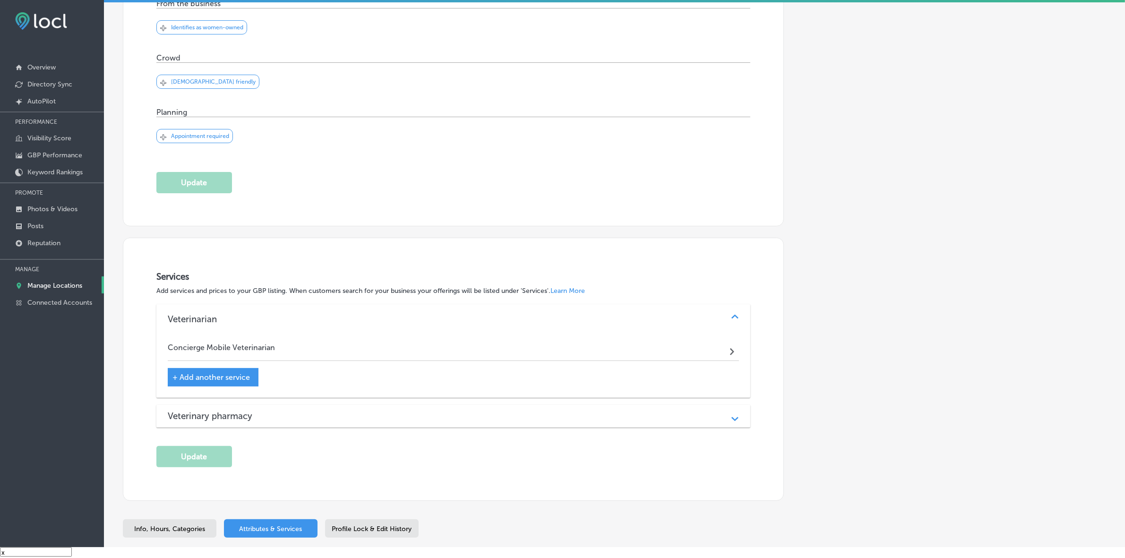
click at [287, 426] on div "Veterinary pharmacy Path Created with Sketch." at bounding box center [453, 416] width 594 height 23
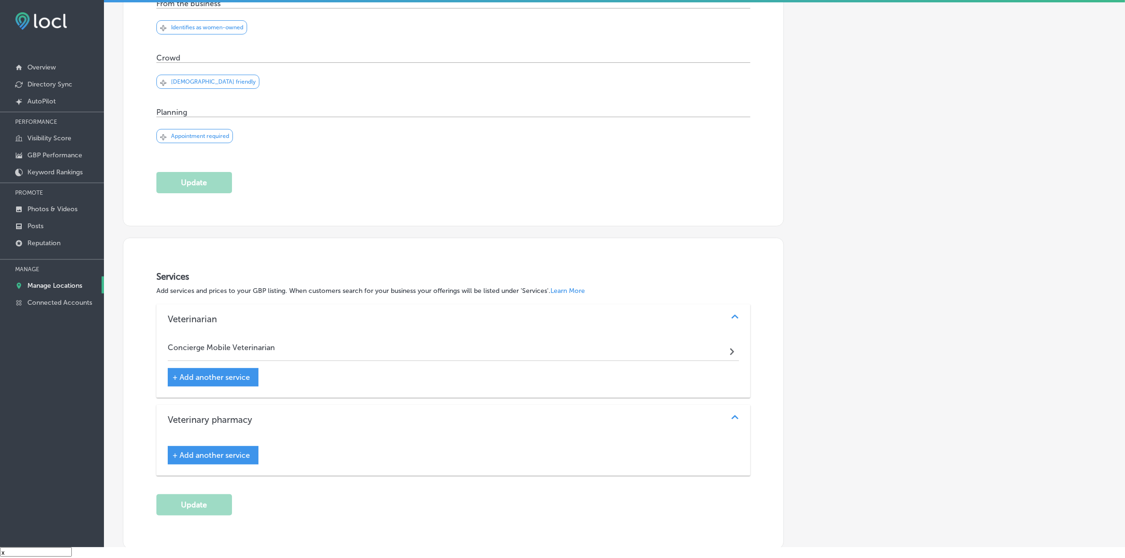
click at [177, 376] on span "+ Add another service" at bounding box center [210, 377] width 77 height 9
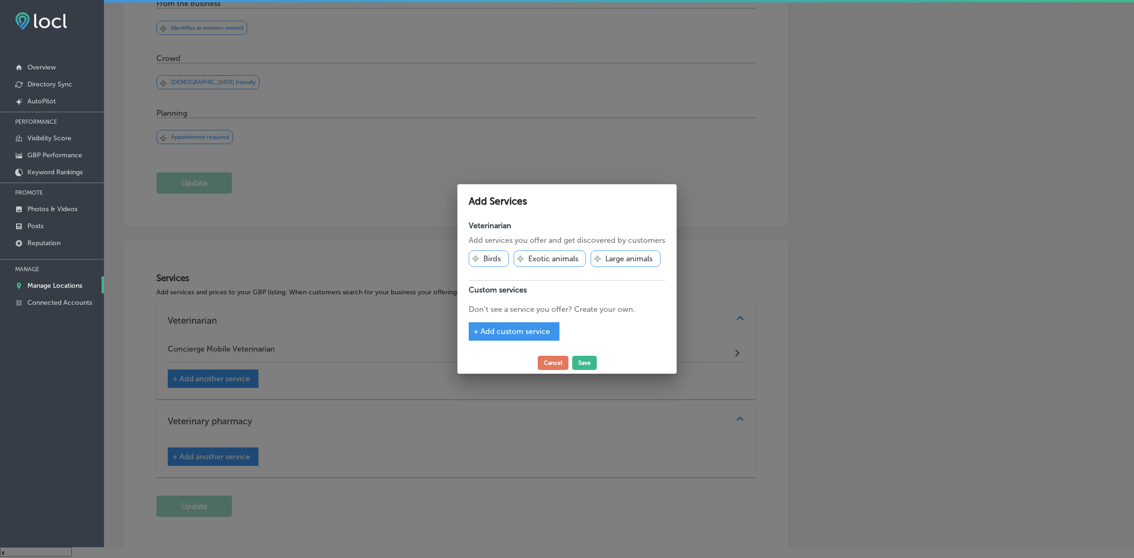
click at [478, 329] on span "+ Add custom service" at bounding box center [511, 331] width 77 height 9
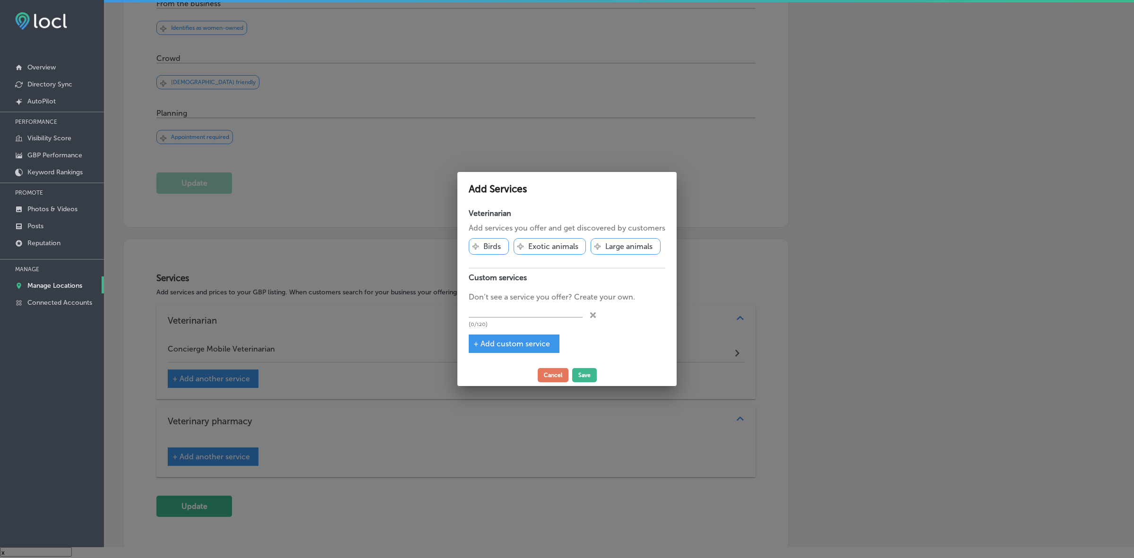
click at [500, 326] on p "(0/120)" at bounding box center [526, 324] width 114 height 6
click at [506, 315] on input "text" at bounding box center [526, 310] width 114 height 15
paste input "[GEOGRAPHIC_DATA]"
type input "[GEOGRAPHIC_DATA]"
click at [514, 304] on input "[GEOGRAPHIC_DATA]" at bounding box center [526, 310] width 114 height 15
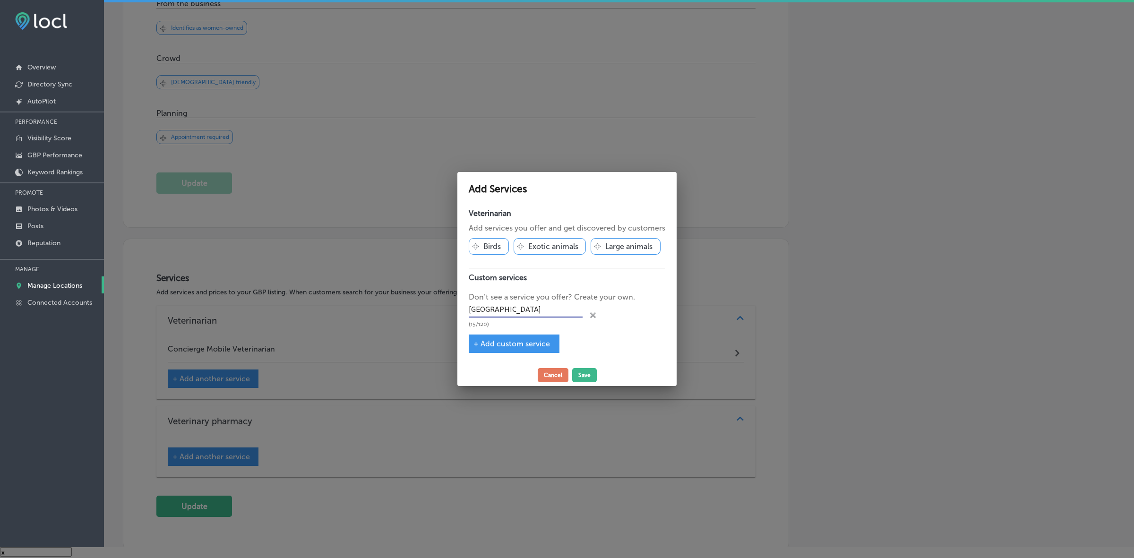
click at [514, 304] on input "[GEOGRAPHIC_DATA]" at bounding box center [526, 310] width 114 height 15
click at [525, 305] on input "text" at bounding box center [526, 310] width 114 height 15
paste input "General & Wellness Care"
type input "General & Wellness Care"
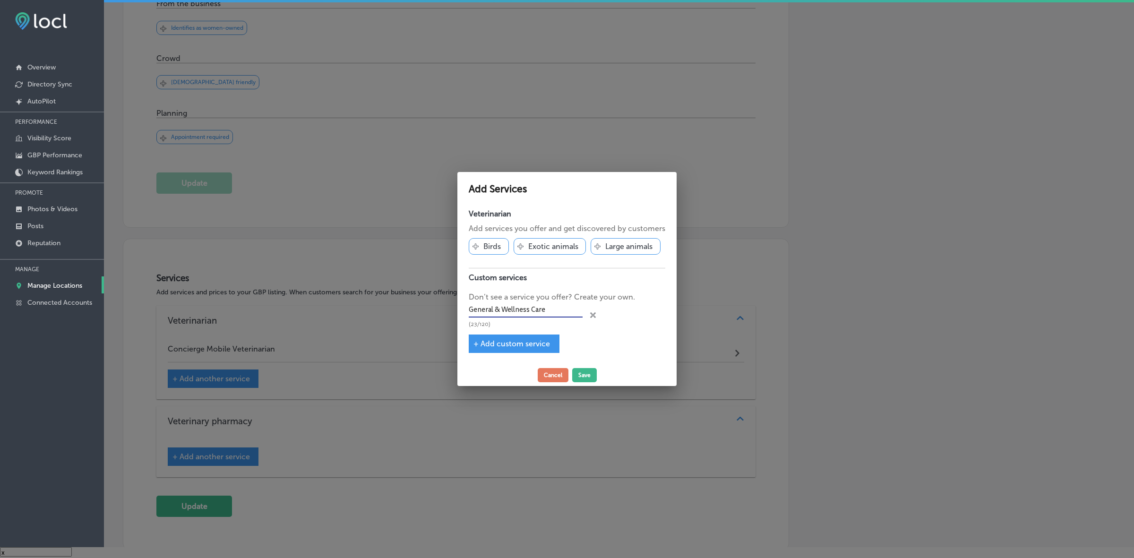
click at [480, 344] on span "+ Add custom service" at bounding box center [511, 343] width 77 height 9
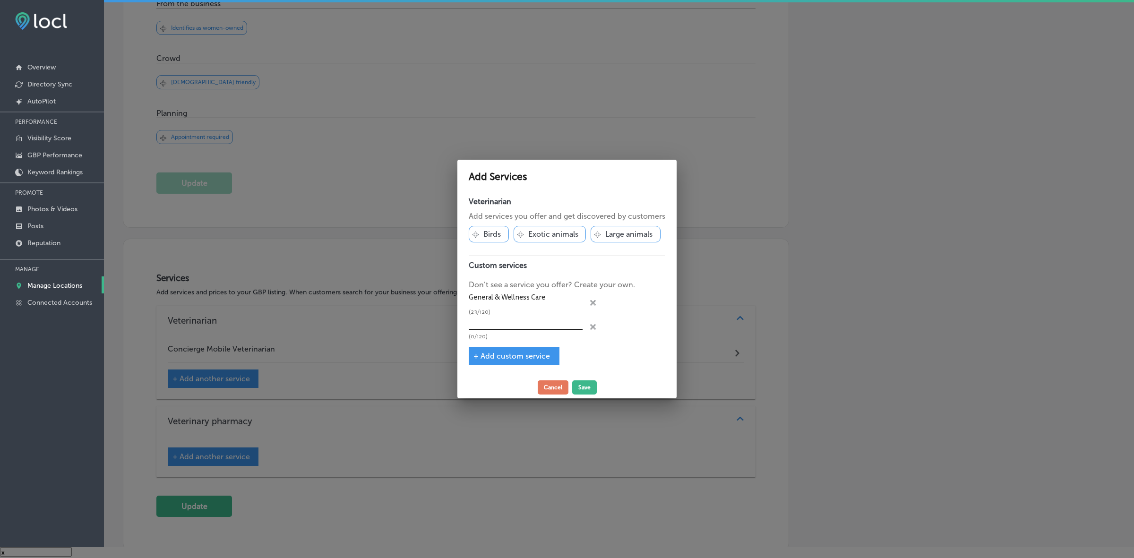
click at [490, 319] on input "text" at bounding box center [526, 322] width 114 height 15
paste input "Specialized Care & Treatments"
type input "Specialized Care & Treatments"
click at [479, 355] on span "+ Add custom service" at bounding box center [511, 355] width 77 height 9
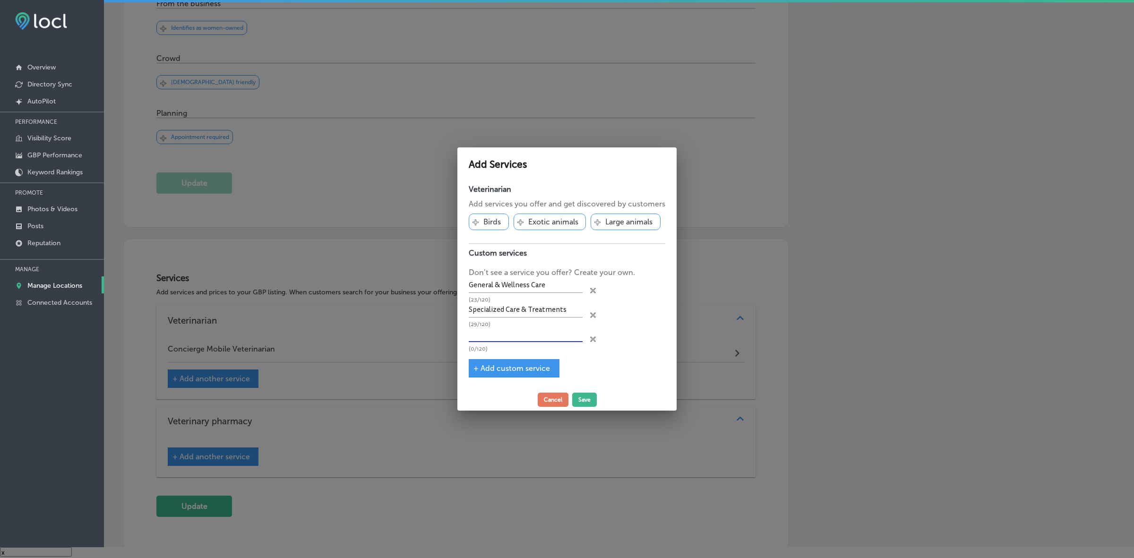
click at [496, 335] on input "text" at bounding box center [526, 334] width 114 height 15
paste input "Exams & General Care"
type input "Exams & General Care"
click at [476, 367] on span "+ Add custom service" at bounding box center [511, 368] width 77 height 9
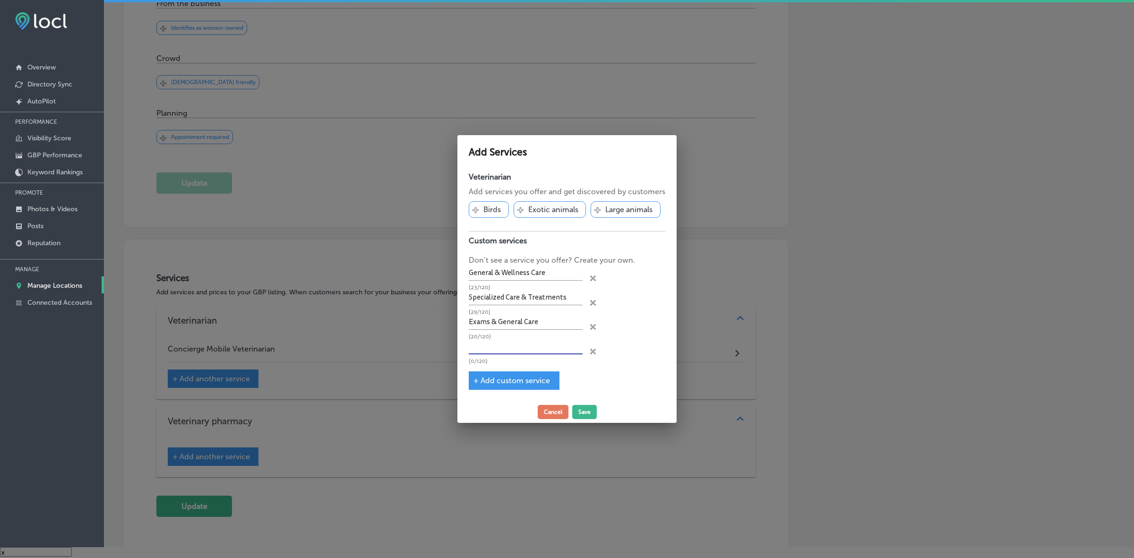
click at [511, 346] on input "text" at bounding box center [526, 347] width 114 height 15
paste input "Vaccines"
type input "Vaccines"
click at [474, 378] on span "+ Add custom service" at bounding box center [511, 380] width 77 height 9
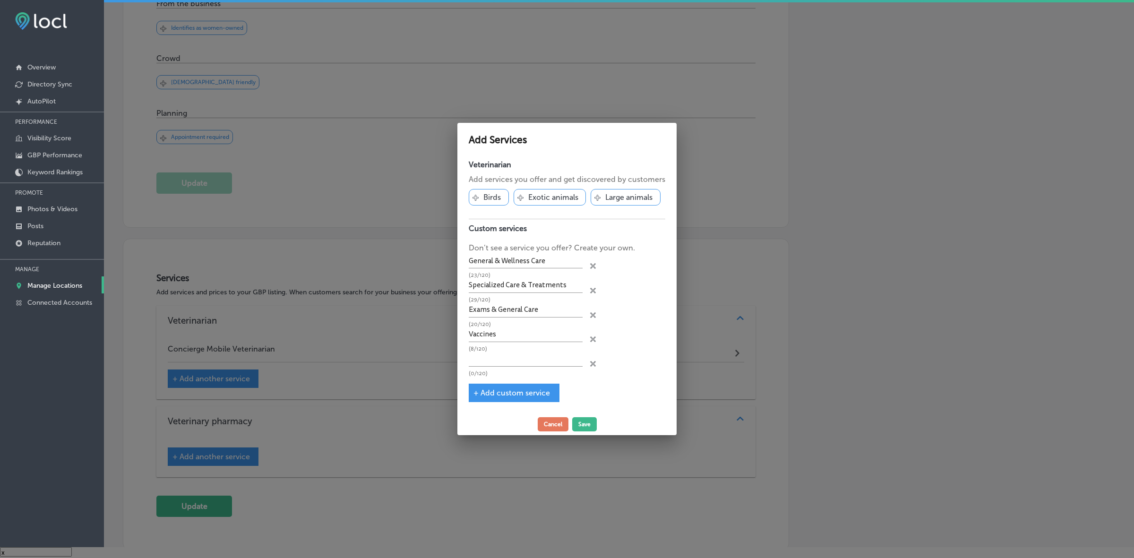
click at [482, 371] on span "(0/120)" at bounding box center [478, 373] width 19 height 8
click at [489, 356] on input "text" at bounding box center [526, 359] width 114 height 15
paste input "Lab Work & Diagnostics"
type input "Lab Work & Diagnostics"
click at [478, 392] on span "+ Add custom service" at bounding box center [511, 392] width 77 height 9
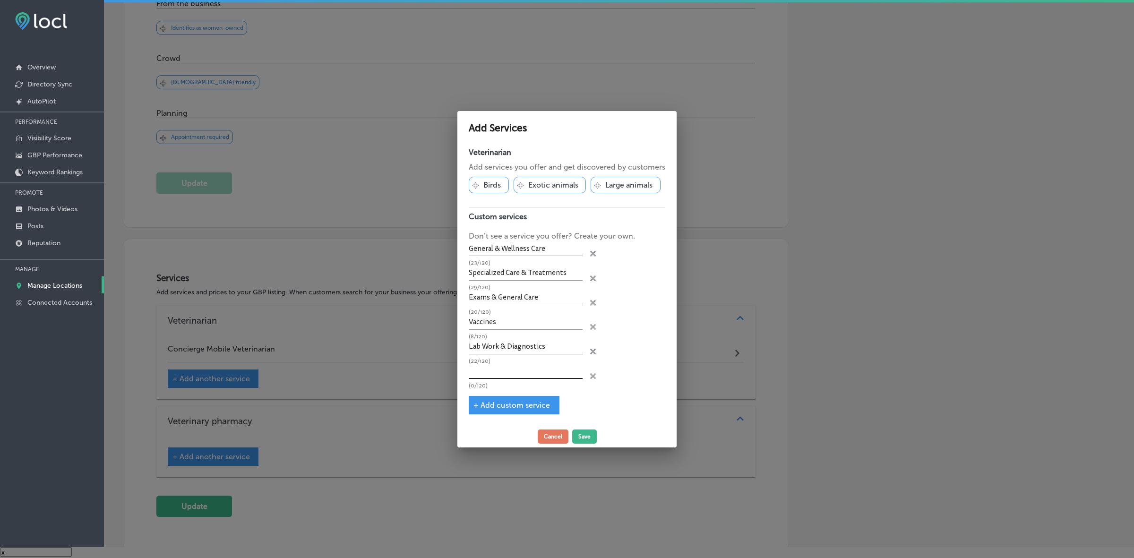
click at [521, 369] on input "text" at bounding box center [526, 371] width 114 height 15
paste input "Managing Chronic Conditions"
type input "Managing Chronic Conditions"
drag, startPoint x: 475, startPoint y: 409, endPoint x: 480, endPoint y: 407, distance: 4.9
click at [475, 409] on span "+ Add custom service" at bounding box center [511, 405] width 77 height 9
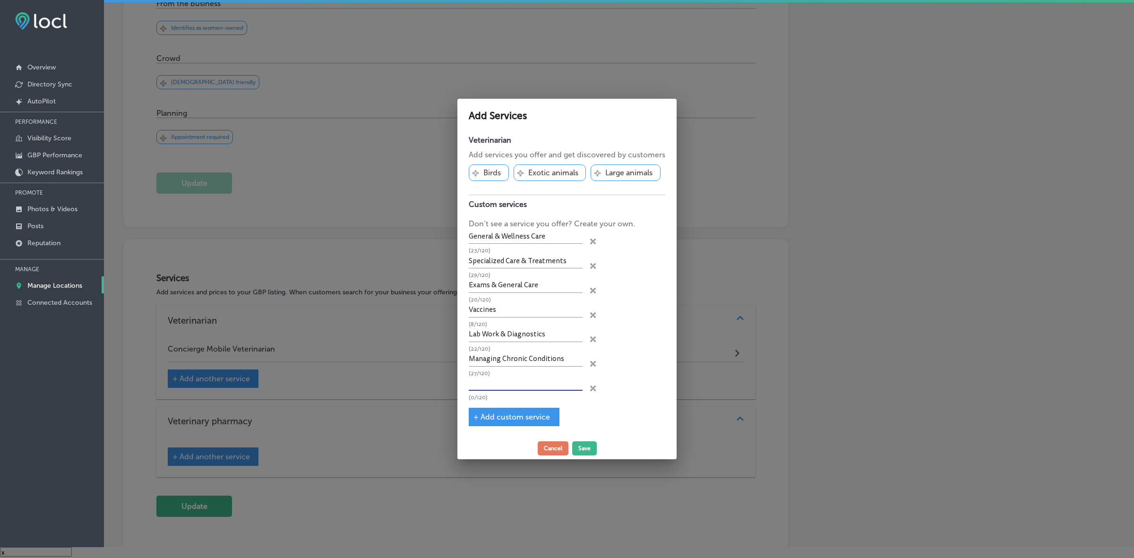
click at [494, 389] on input "text" at bounding box center [526, 383] width 114 height 15
paste input "At-Home Euthanasia & Aftercare"
type input "At-Home Euthanasia & Aftercare"
click at [473, 417] on span "+ Add custom service" at bounding box center [511, 416] width 77 height 9
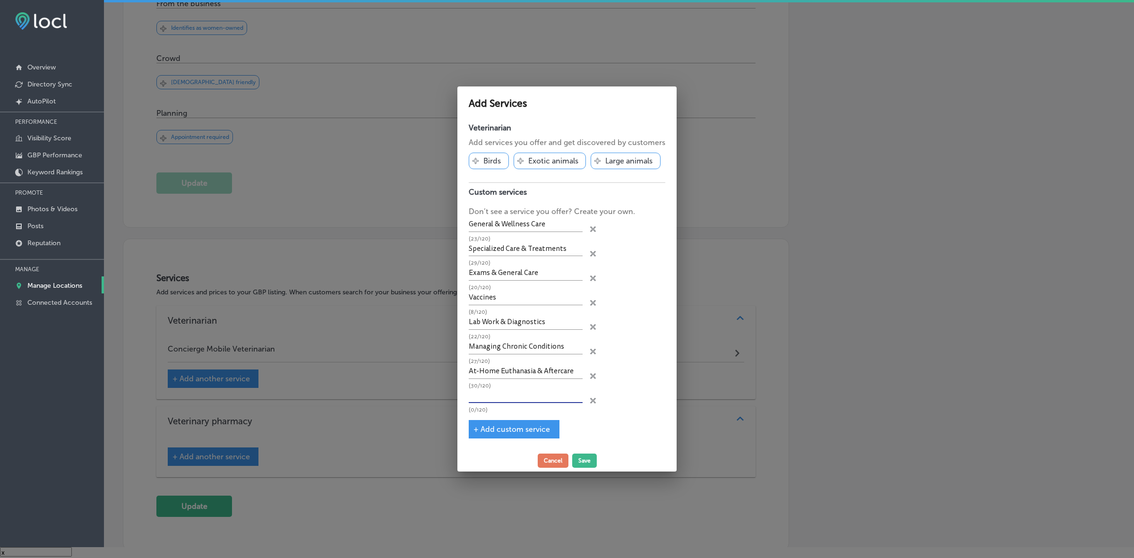
click at [516, 396] on input "text" at bounding box center [526, 396] width 114 height 15
paste input "Fees"
type input "Fees"
click at [588, 463] on button "Save" at bounding box center [584, 460] width 25 height 14
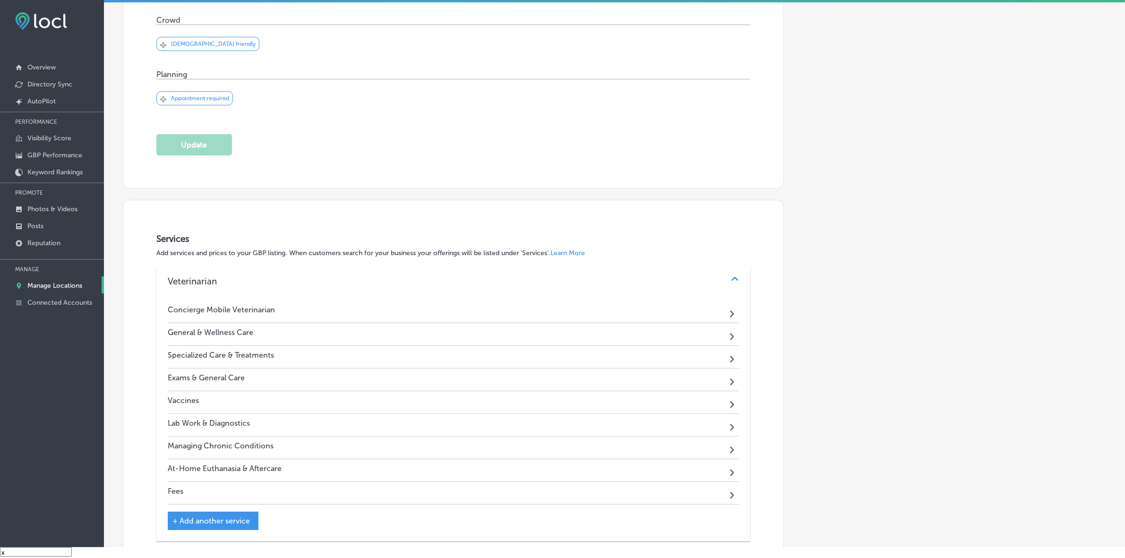
scroll to position [289, 0]
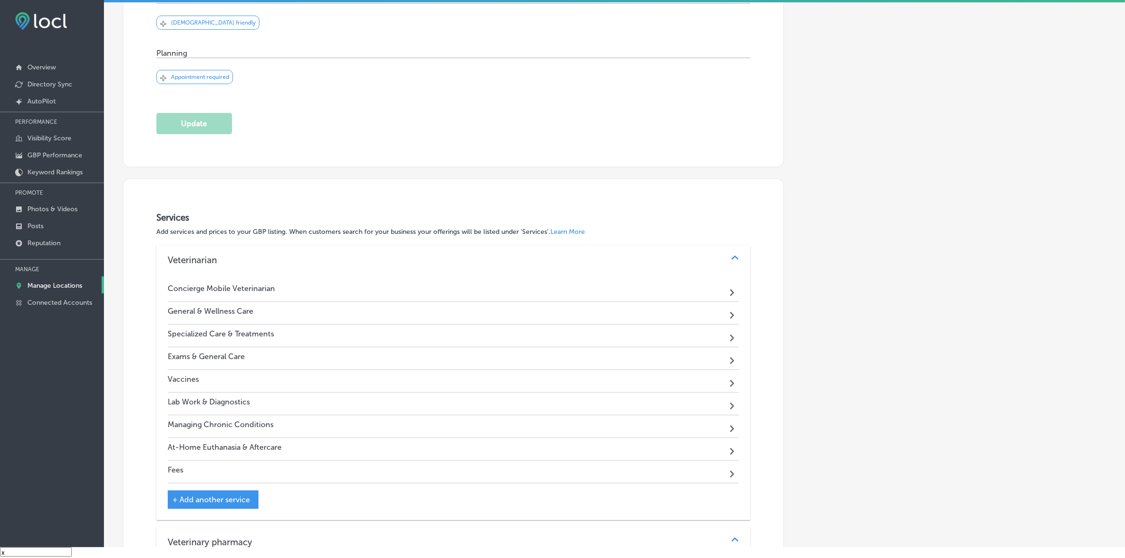
click at [205, 312] on h4 "General & Wellness Care" at bounding box center [210, 311] width 85 height 9
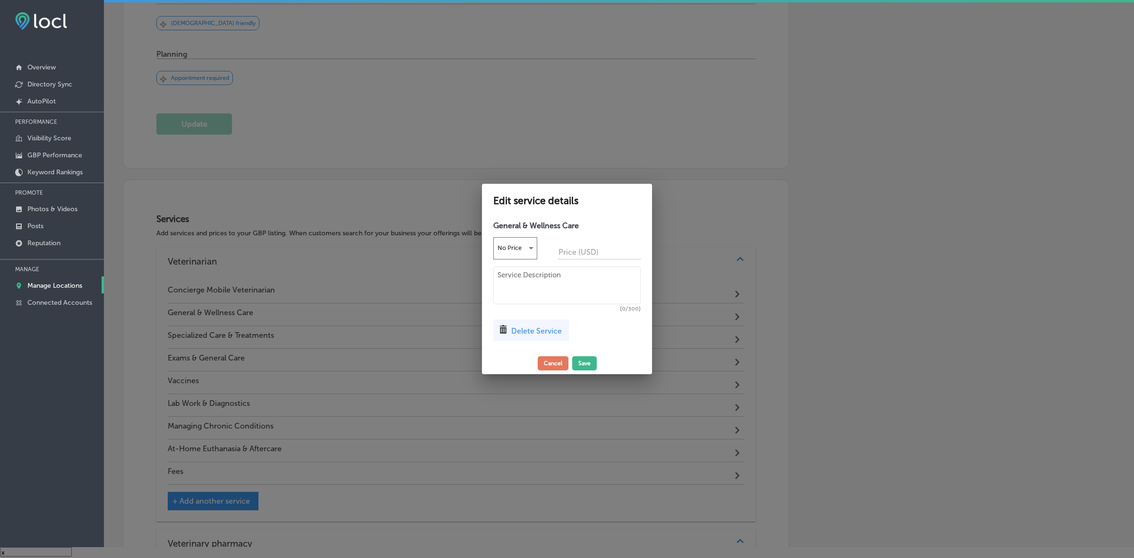
click at [546, 283] on textarea at bounding box center [566, 285] width 147 height 38
paste textarea "Wellness Exams and Sick Visits Vaccinations and [MEDICAL_DATA] Prevention Consi…"
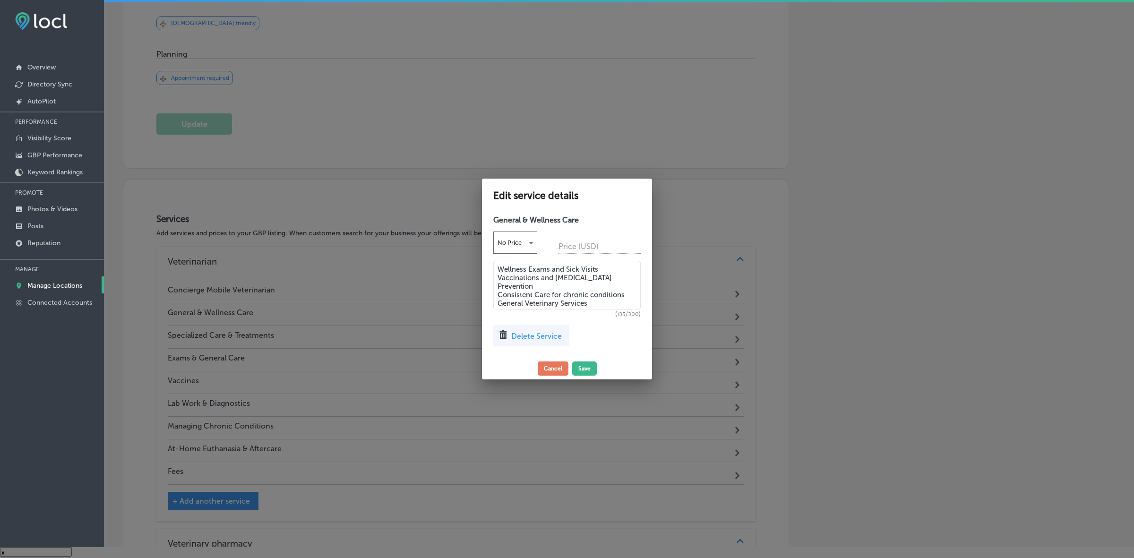
click at [497, 269] on textarea "Wellness Exams and Sick Visits Vaccinations and [MEDICAL_DATA] Prevention Consi…" at bounding box center [566, 285] width 147 height 49
click at [497, 278] on textarea "*Wellness Exams and Sick Visits Vaccinations and [MEDICAL_DATA] Prevention Cons…" at bounding box center [566, 285] width 147 height 49
click at [497, 285] on textarea "*Wellness Exams and Sick Visits *Vaccinations and [MEDICAL_DATA] Prevention Con…" at bounding box center [566, 285] width 147 height 49
click at [497, 291] on textarea "*Wellness Exams and Sick Visits *Vaccinations and [MEDICAL_DATA] Prevention *Co…" at bounding box center [566, 285] width 147 height 49
type textarea "*Wellness Exams and Sick Visits *Vaccinations and [MEDICAL_DATA] Prevention *Co…"
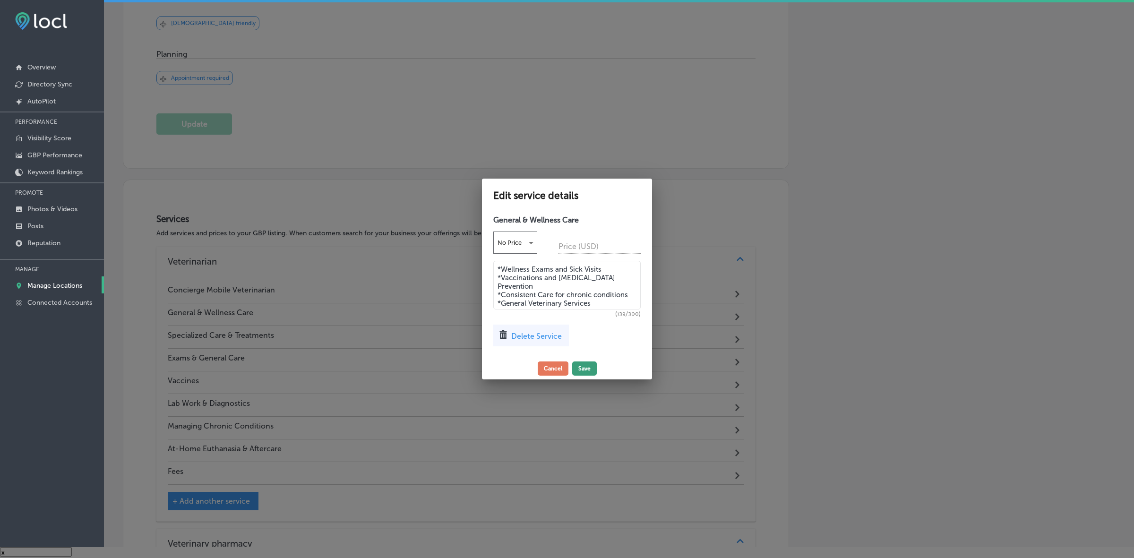
click at [575, 369] on button "Save" at bounding box center [584, 368] width 25 height 14
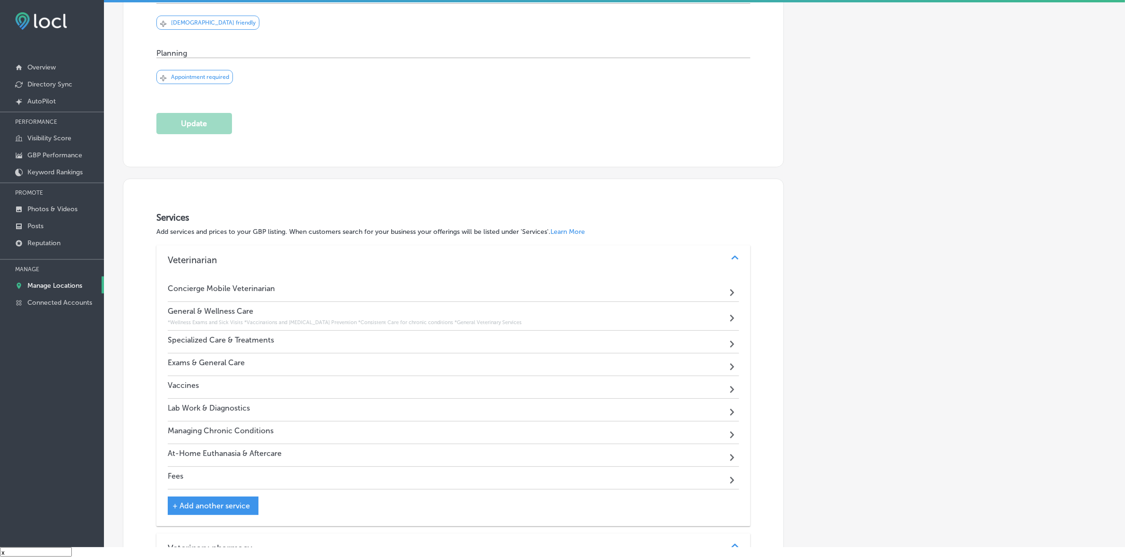
click at [246, 334] on div "Specialized Care & Treatments Path Created with Sketch." at bounding box center [453, 342] width 571 height 23
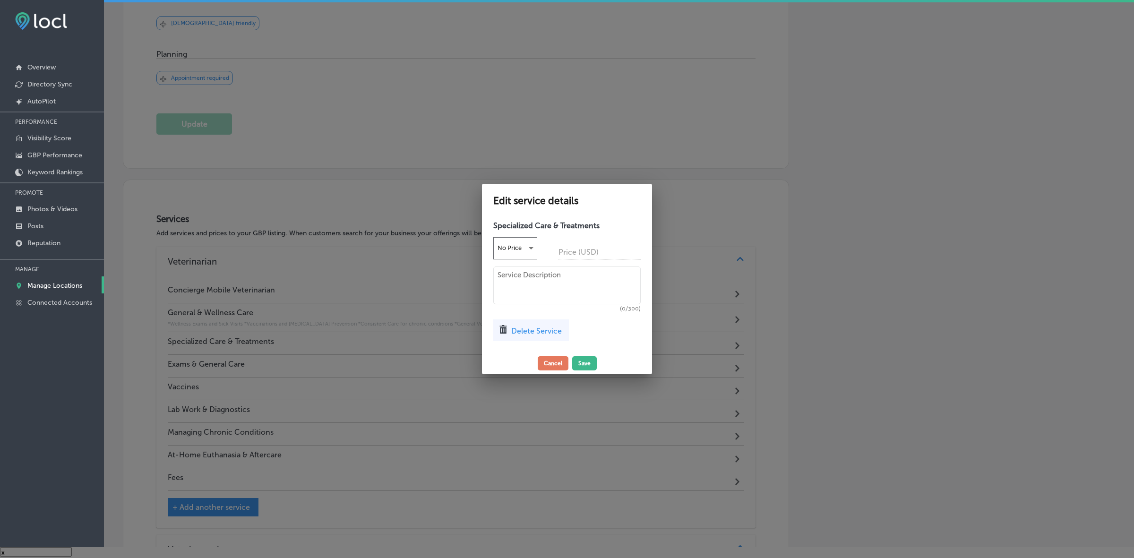
click at [543, 305] on div "(0/300)" at bounding box center [566, 288] width 147 height 45
click at [544, 290] on textarea at bounding box center [566, 285] width 147 height 38
click at [547, 296] on textarea at bounding box center [566, 285] width 147 height 38
paste textarea "At-home Euthanasia and End-of-Life Care Treatment for anxious or aggressive pet…"
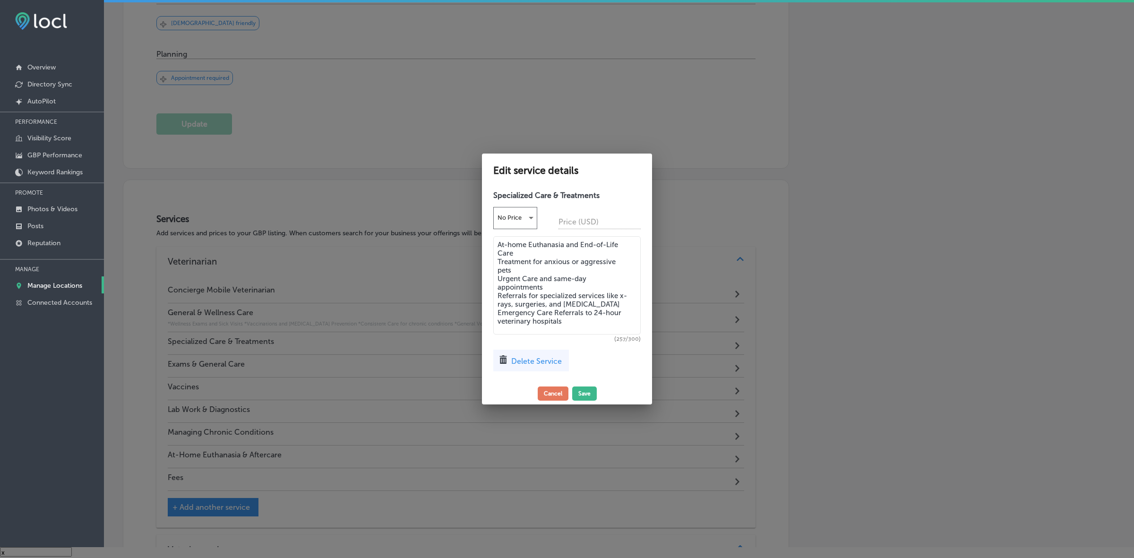
click at [497, 242] on textarea "At-home Euthanasia and End-of-Life Care Treatment for anxious or aggressive pet…" at bounding box center [566, 285] width 147 height 98
click at [497, 264] on textarea "*At-home Euthanasia and End-of-Life Care Treatment for anxious or aggressive pe…" at bounding box center [566, 285] width 147 height 98
click at [496, 275] on textarea "*At-home Euthanasia and End-of-Life Care *Treatment for anxious or aggressive p…" at bounding box center [566, 285] width 147 height 98
click at [497, 294] on textarea "*At-home Euthanasia and End-of-Life Care *Treatment for anxious or aggressive p…" at bounding box center [566, 285] width 147 height 98
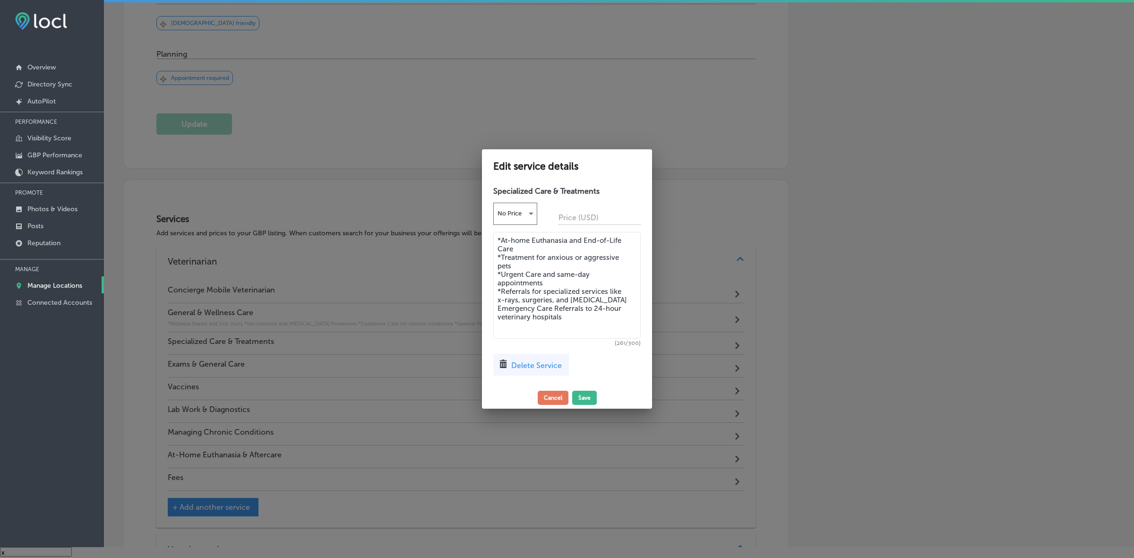
click at [497, 310] on textarea "*At-home Euthanasia and End-of-Life Care *Treatment for anxious or aggressive p…" at bounding box center [566, 285] width 147 height 107
type textarea "*At-home Euthanasia and End-of-Life Care *Treatment for anxious or aggressive p…"
click at [582, 397] on button "Save" at bounding box center [584, 398] width 25 height 14
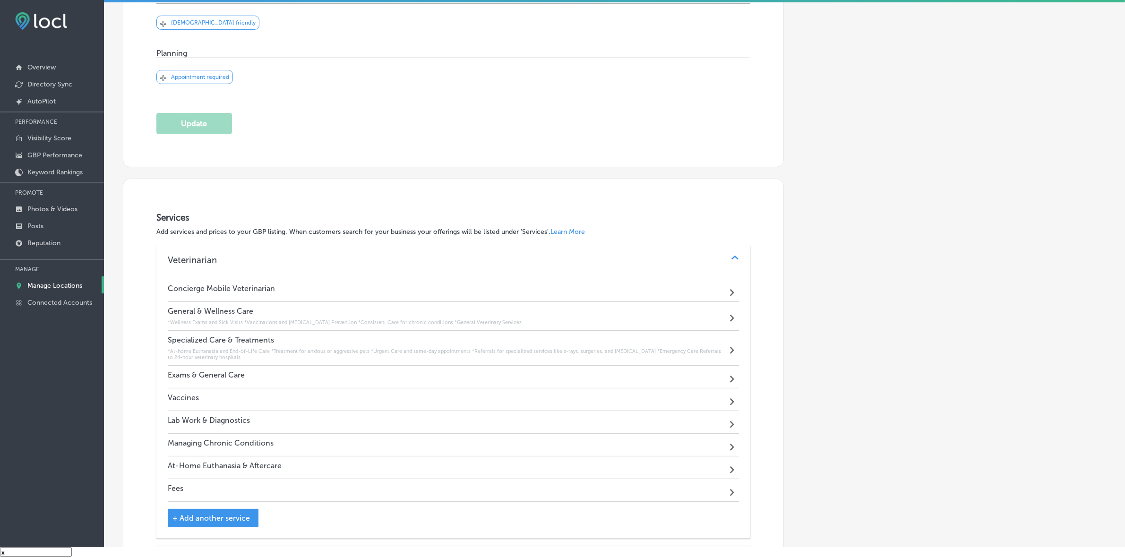
click at [298, 371] on div "Exams & General Care Path Created with Sketch." at bounding box center [453, 377] width 571 height 23
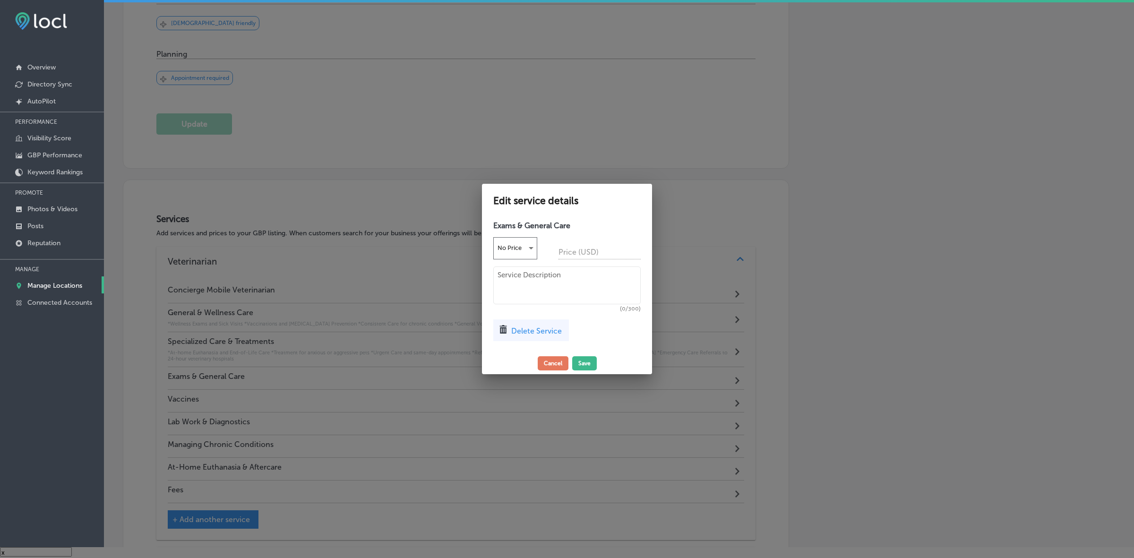
click at [492, 296] on div "Exams & General Care No Price Price (USD) (0/300) Delete Service" at bounding box center [567, 284] width 170 height 136
click at [506, 290] on textarea at bounding box center [566, 285] width 147 height 38
click at [508, 286] on textarea at bounding box center [566, 285] width 147 height 38
paste textarea "Wellness Exam Sick Pet Exam Mobile Pharmacy (offers most prescriptions for in-h…"
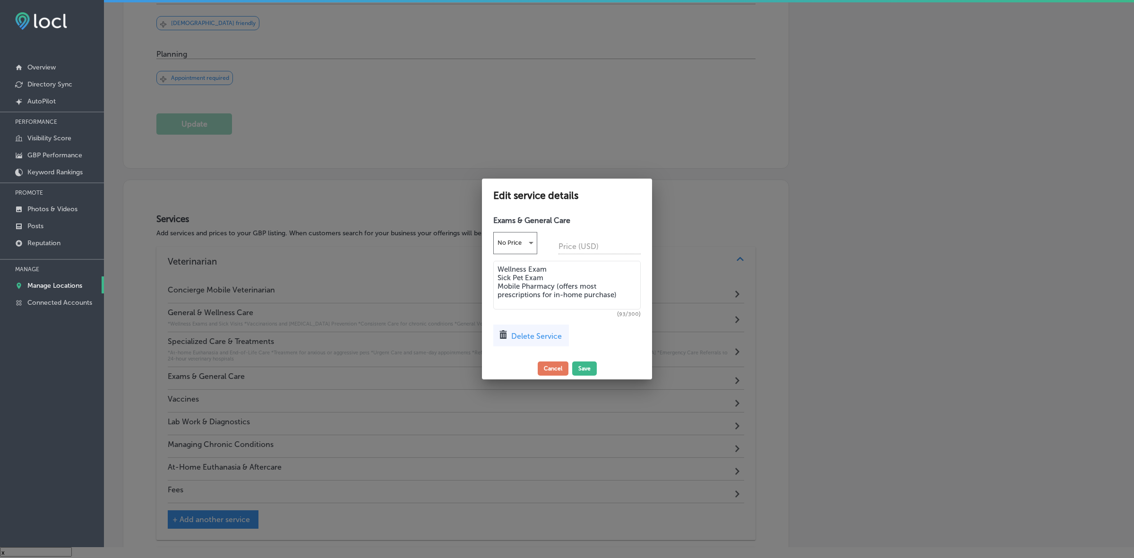
click at [497, 270] on textarea "Wellness Exam Sick Pet Exam Mobile Pharmacy (offers most prescriptions for in-h…" at bounding box center [566, 285] width 147 height 49
click at [496, 274] on textarea "*Wellness Exam Sick Pet Exam Mobile Pharmacy (offers most prescriptions for in-…" at bounding box center [566, 285] width 147 height 49
click at [496, 282] on textarea "*Wellness Exam *Sick Pet Exam Mobile Pharmacy (offers most prescriptions for in…" at bounding box center [566, 285] width 147 height 49
type textarea "*Wellness Exam *Sick Pet Exam *Mobile Pharmacy (offers most prescriptions for i…"
click at [581, 365] on button "Save" at bounding box center [584, 368] width 25 height 14
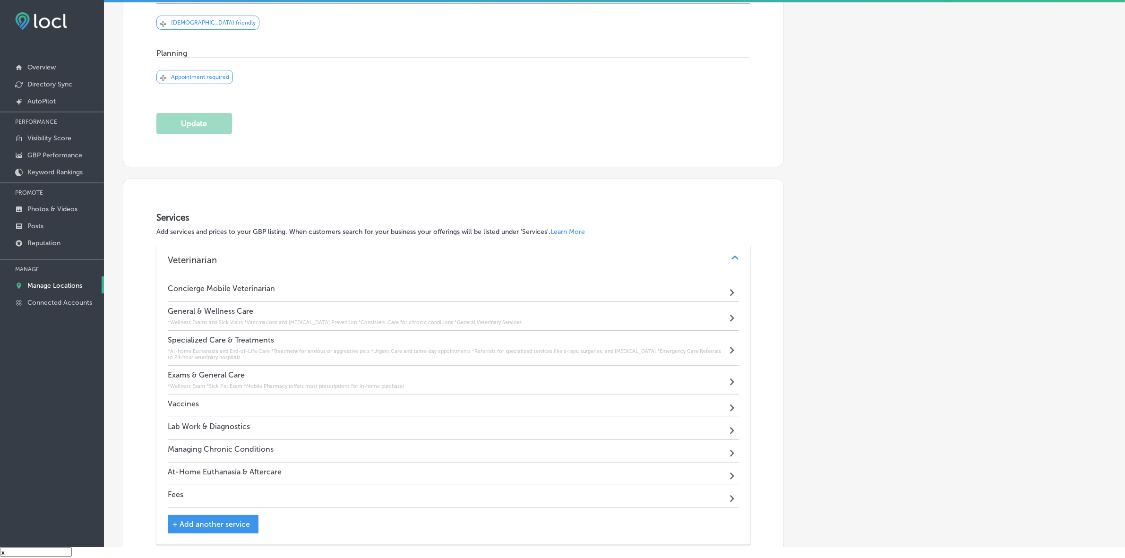
click at [213, 405] on div "Vaccines Path Created with Sketch." at bounding box center [453, 405] width 571 height 23
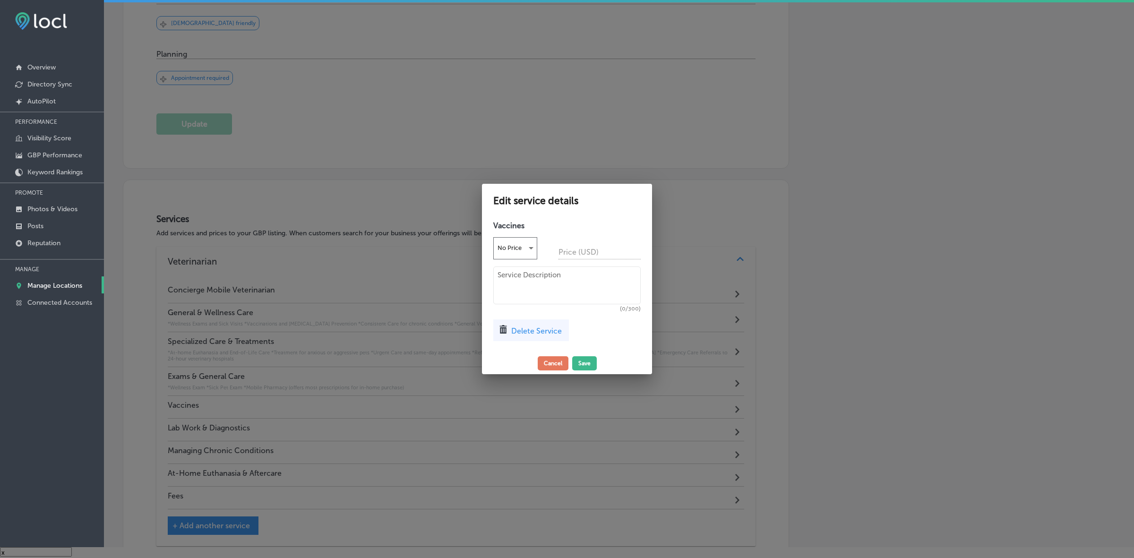
click at [591, 277] on textarea at bounding box center [566, 285] width 147 height 38
paste textarea "Canine Vaccines: [MEDICAL_DATA], DHPP (Distemper/Parvo), [GEOGRAPHIC_DATA], [ME…"
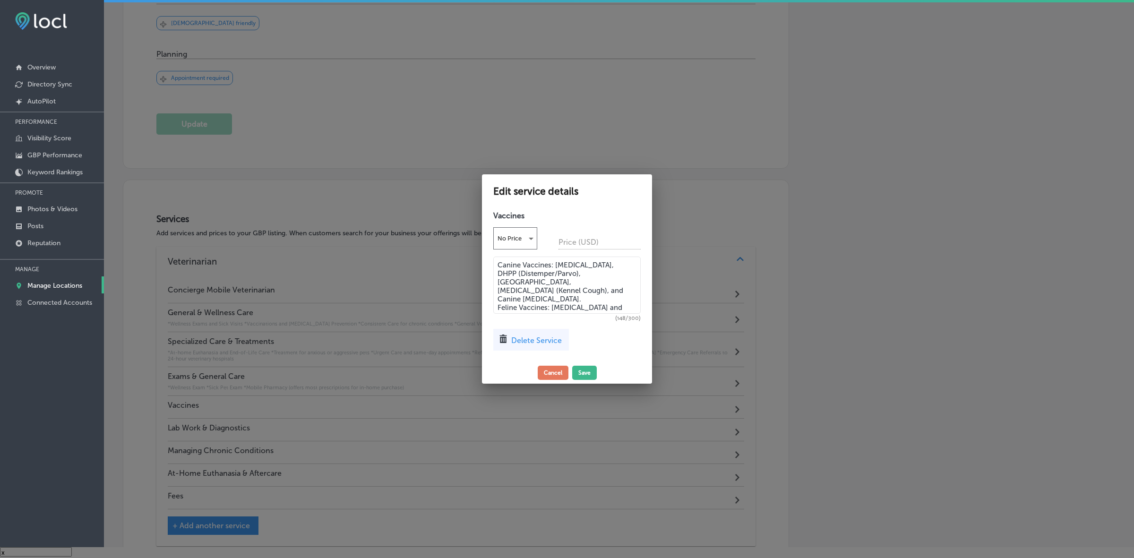
click at [496, 265] on textarea "Canine Vaccines: [MEDICAL_DATA], DHPP (Distemper/Parvo), [GEOGRAPHIC_DATA], [ME…" at bounding box center [566, 284] width 147 height 57
click at [497, 296] on textarea "*Canine Vaccines: [MEDICAL_DATA], DHPP (Distemper/Parvo), [GEOGRAPHIC_DATA], [M…" at bounding box center [566, 284] width 147 height 57
type textarea "*Canine Vaccines: [MEDICAL_DATA], DHPP (Distemper/Parvo), [GEOGRAPHIC_DATA], [M…"
click at [586, 375] on button "Save" at bounding box center [584, 373] width 25 height 14
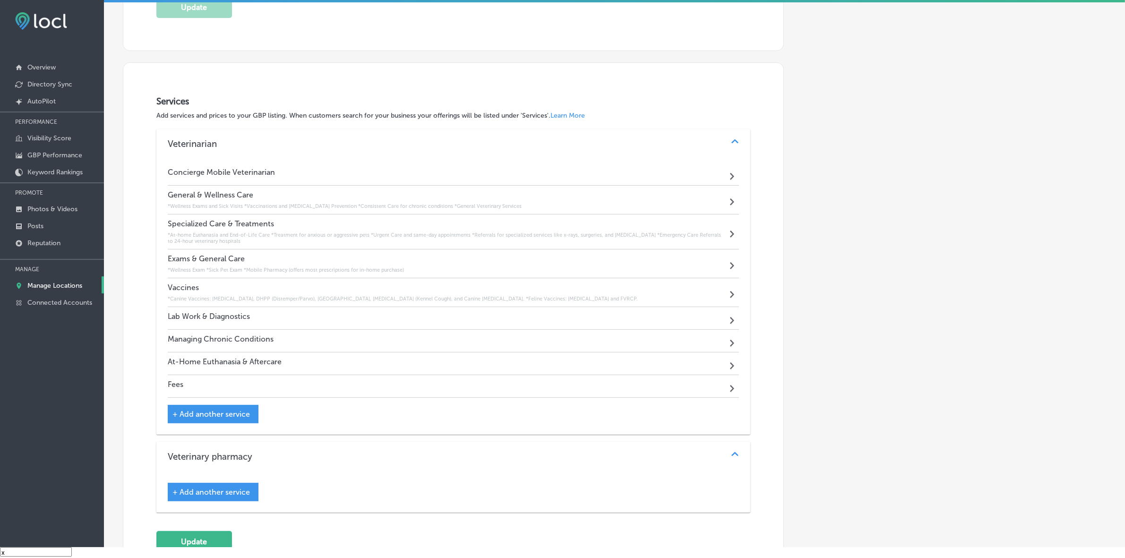
scroll to position [407, 0]
click at [239, 312] on h4 "Lab Work & Diagnostics" at bounding box center [209, 314] width 82 height 9
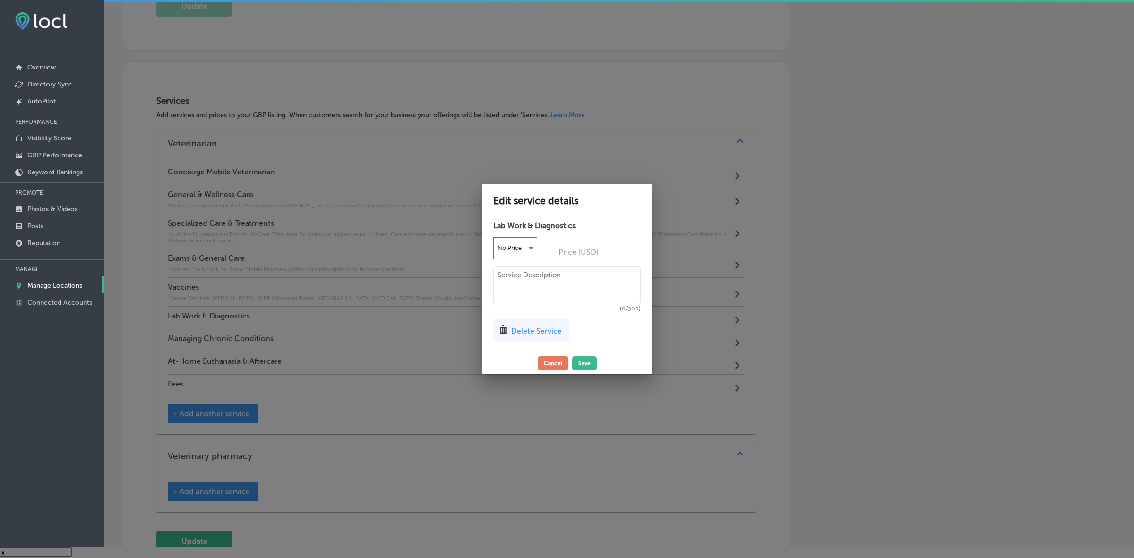
click at [607, 296] on textarea at bounding box center [566, 285] width 147 height 38
paste textarea "Annual Screen: A comprehensive blood, urine, and fecal screen. [MEDICAL_DATA] S…"
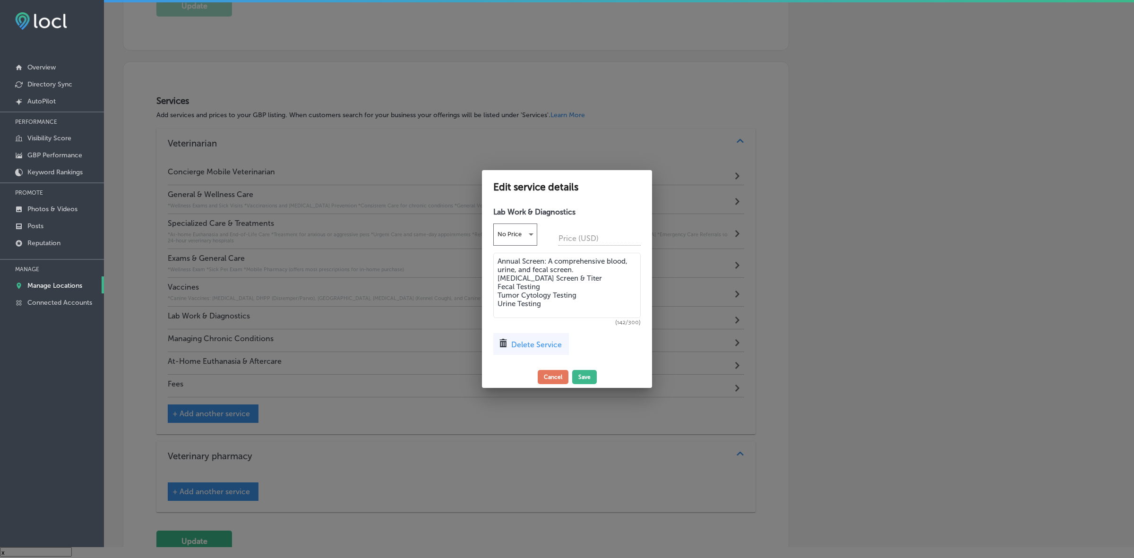
click at [497, 261] on textarea "Annual Screen: A comprehensive blood, urine, and fecal screen. [MEDICAL_DATA] S…" at bounding box center [566, 285] width 147 height 65
click at [497, 277] on textarea "*Annual Screen: A comprehensive blood, urine, and fecal screen. [MEDICAL_DATA] …" at bounding box center [566, 285] width 147 height 65
click at [497, 281] on textarea "*Annual Screen: A comprehensive blood, urine, and fecal screen. *[MEDICAL_DATA]…" at bounding box center [566, 285] width 147 height 65
click at [495, 291] on textarea "*Annual Screen: A comprehensive blood, urine, and fecal screen. *[MEDICAL_DATA]…" at bounding box center [566, 285] width 147 height 65
click at [497, 290] on textarea "*Annual Screen: A comprehensive blood, urine, and fecal screen. *[MEDICAL_DATA]…" at bounding box center [566, 285] width 147 height 65
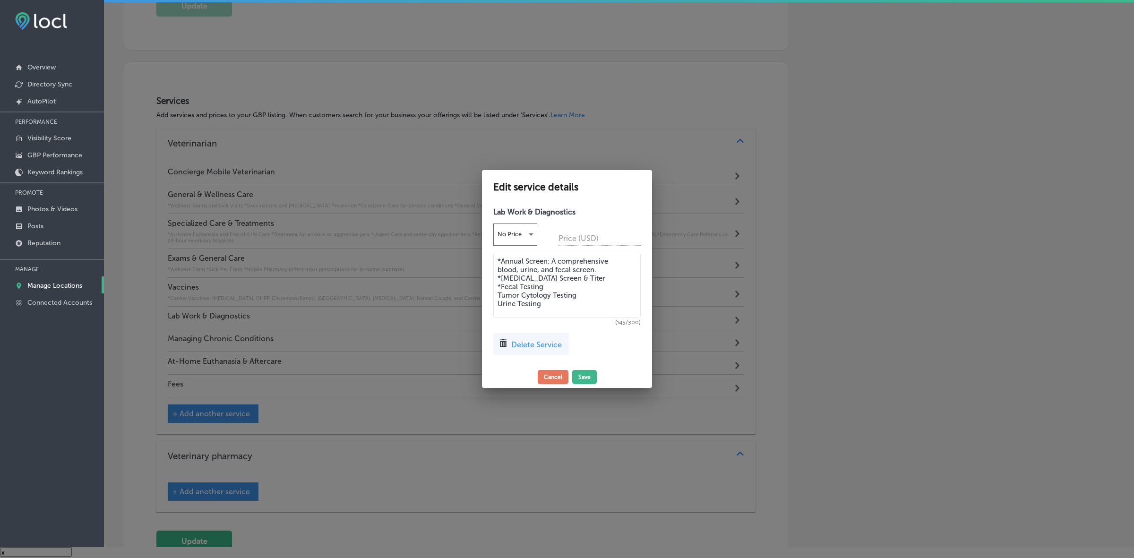
click at [497, 294] on textarea "*Annual Screen: A comprehensive blood, urine, and fecal screen. *[MEDICAL_DATA]…" at bounding box center [566, 285] width 147 height 65
click at [497, 301] on textarea "*Annual Screen: A comprehensive blood, urine, and fecal screen. *[MEDICAL_DATA]…" at bounding box center [566, 285] width 147 height 65
type textarea "*Annual Screen: A comprehensive blood, urine, and fecal screen. *[MEDICAL_DATA]…"
click at [580, 376] on button "Save" at bounding box center [584, 377] width 25 height 14
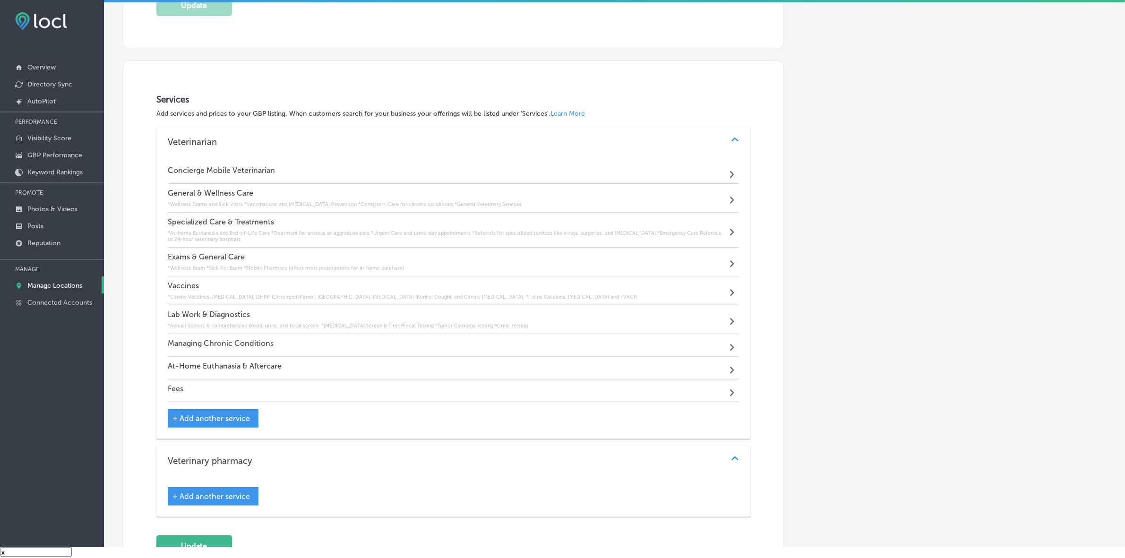
click at [299, 350] on div "Managing Chronic Conditions Path Created with Sketch." at bounding box center [453, 345] width 571 height 23
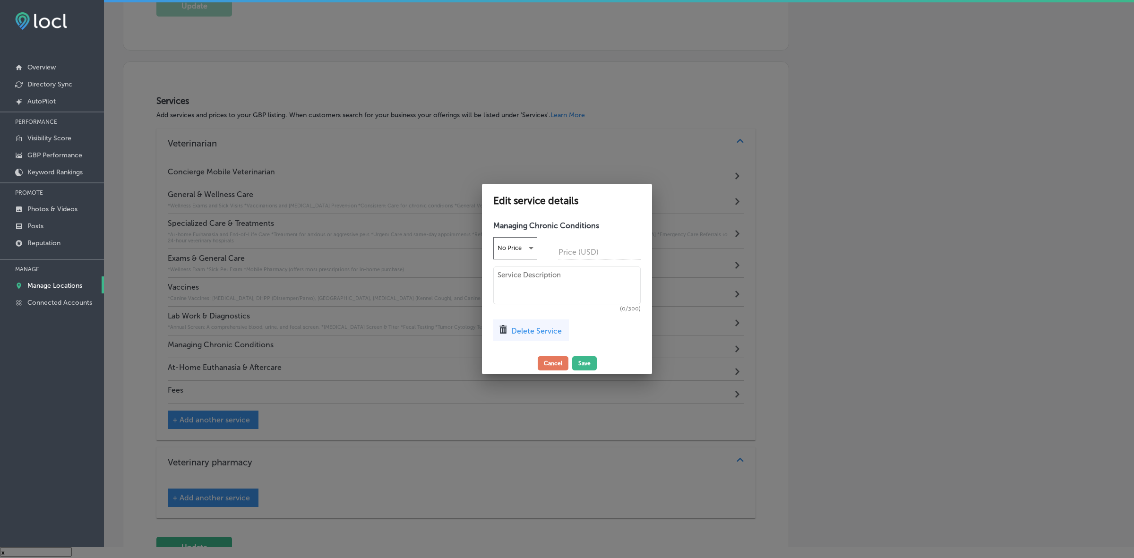
click at [542, 281] on textarea at bounding box center [566, 285] width 147 height 38
paste textarea "In-home veterinary check-ins (monthly, semimonthly, and weekly) Librela Injecti…"
type textarea "In-home veterinary check-ins (monthly, semimonthly, and weekly) Librela Injecti…"
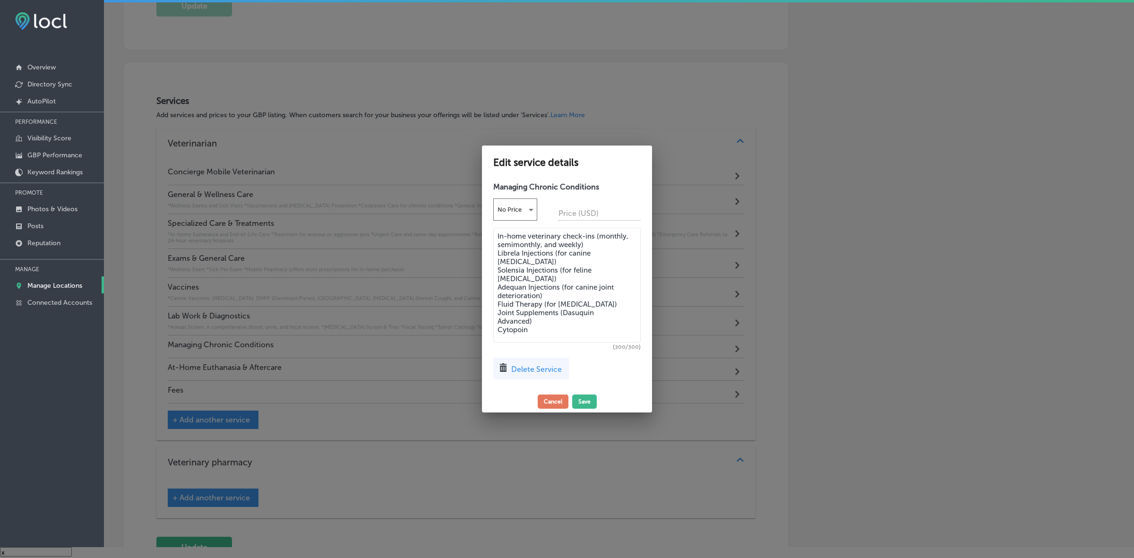
click at [494, 235] on textarea "In-home veterinary check-ins (monthly, semimonthly, and weekly) Librela Injecti…" at bounding box center [566, 285] width 147 height 115
drag, startPoint x: 544, startPoint y: 333, endPoint x: 470, endPoint y: 214, distance: 140.2
click at [470, 214] on div "Edit service details Managing Chronic Conditions No Price Price (USD) In-home v…" at bounding box center [567, 279] width 1134 height 558
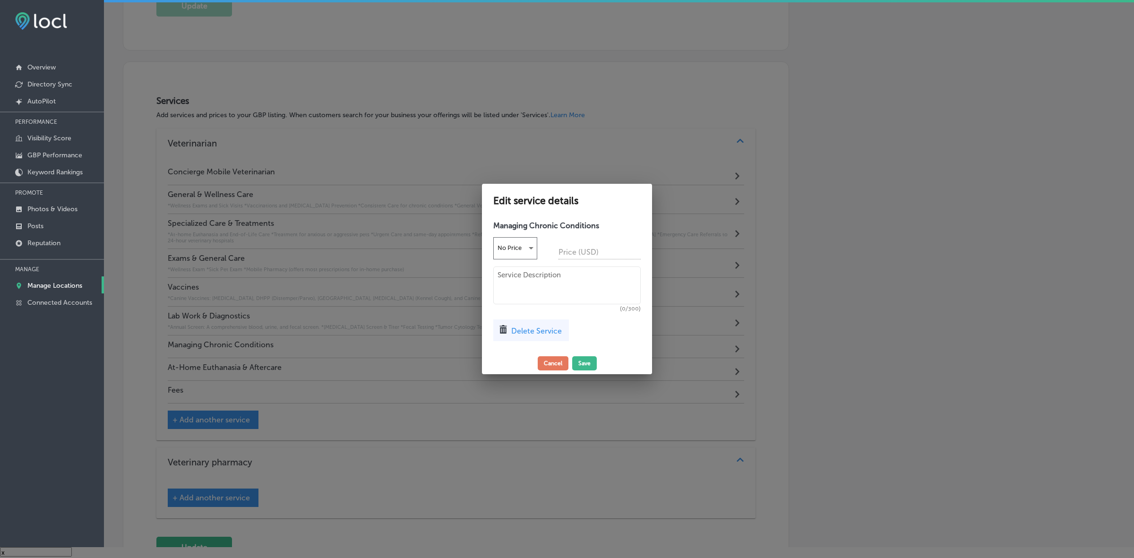
click at [580, 292] on textarea at bounding box center [566, 285] width 147 height 38
paste textarea "In-home veterinary check-ins (monthly, semimonthly, and weekly) Librela Injecti…"
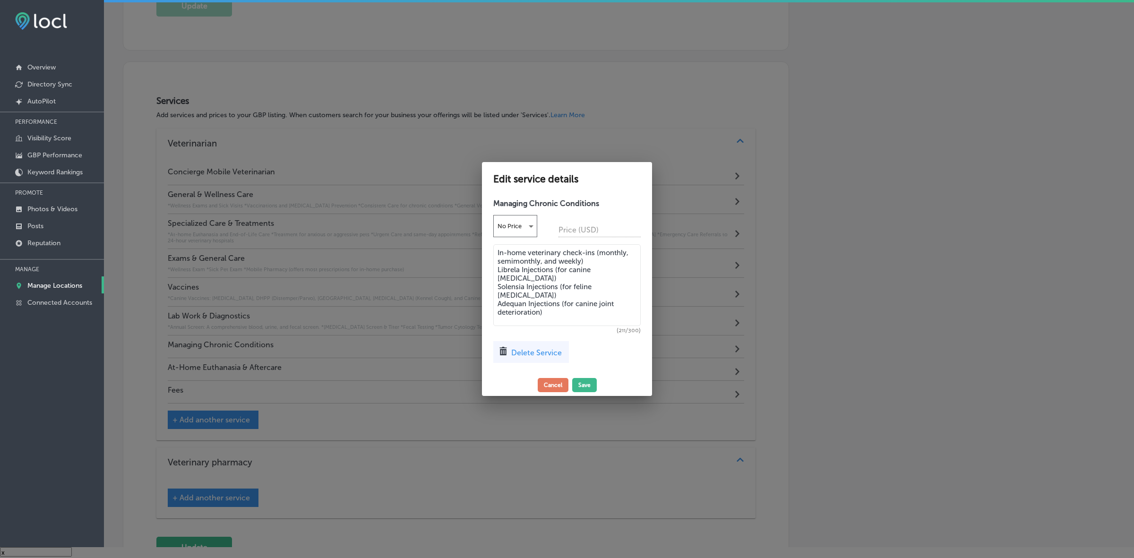
click at [497, 253] on textarea "In-home veterinary check-ins (monthly, semimonthly, and weekly) Librela Injecti…" at bounding box center [566, 285] width 147 height 82
click at [497, 268] on textarea "*In-home veterinary check-ins (monthly, semimonthly, and weekly) Librela Inject…" at bounding box center [566, 285] width 147 height 82
click at [497, 284] on textarea "*In-home veterinary check-ins (monthly, semimonthly, and weekly) *Librela Injec…" at bounding box center [566, 285] width 147 height 82
click at [497, 303] on textarea "*In-home veterinary check-ins (monthly, semimonthly, and weekly) *Librela Injec…" at bounding box center [566, 285] width 147 height 82
type textarea "*In-home veterinary check-ins (monthly, semimonthly, and weekly) *Librela Injec…"
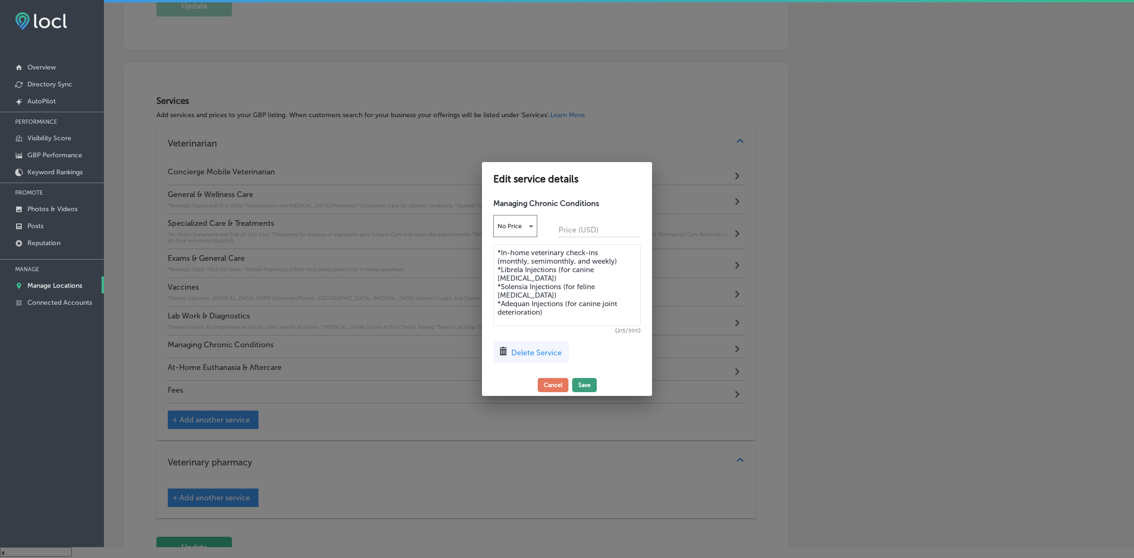
click at [581, 383] on button "Save" at bounding box center [584, 385] width 25 height 14
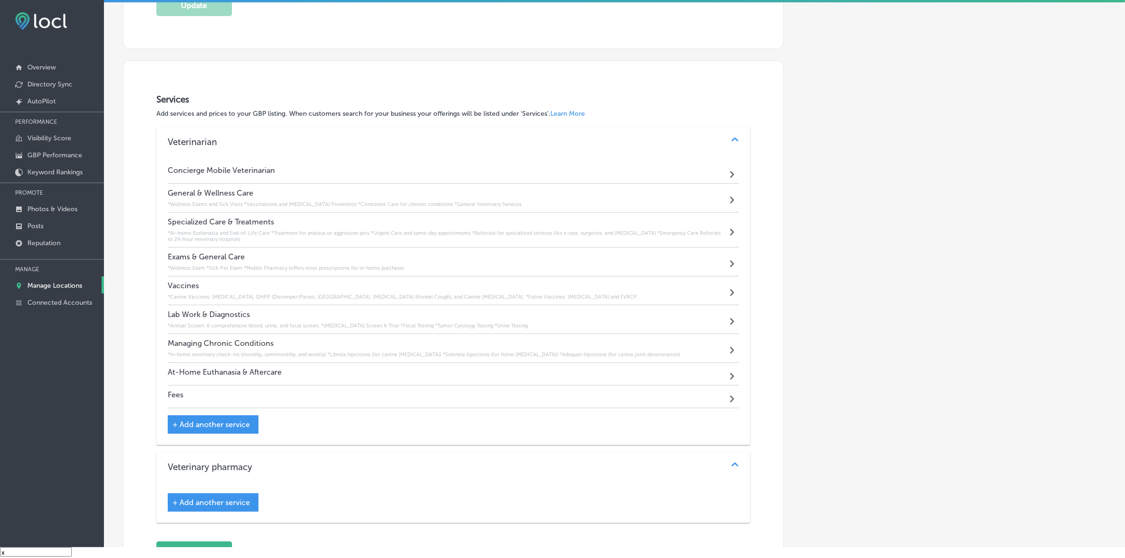
click at [181, 426] on span "+ Add another service" at bounding box center [210, 424] width 77 height 9
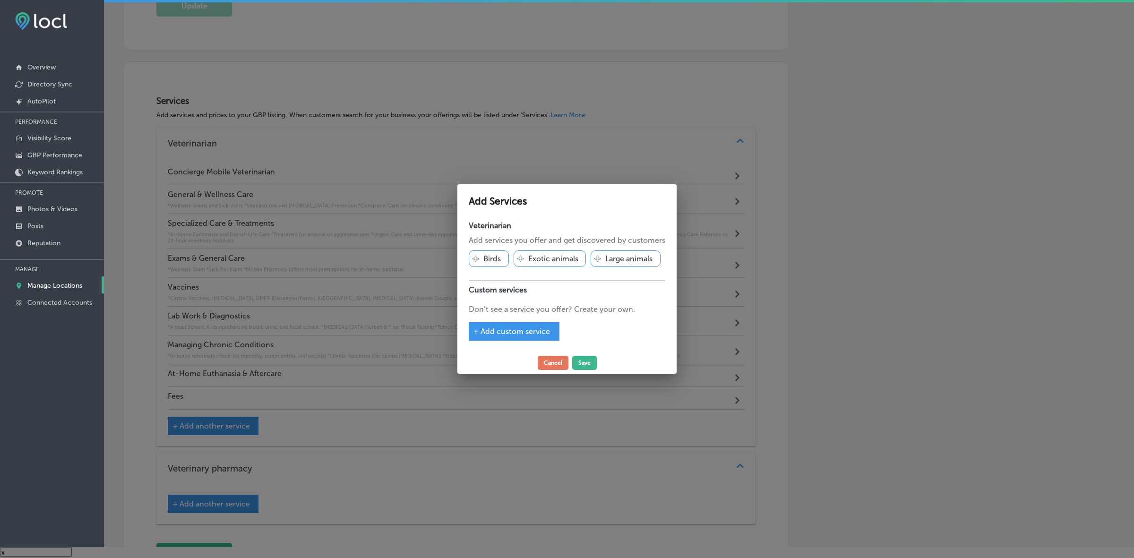
click at [475, 332] on span "+ Add custom service" at bounding box center [511, 331] width 77 height 9
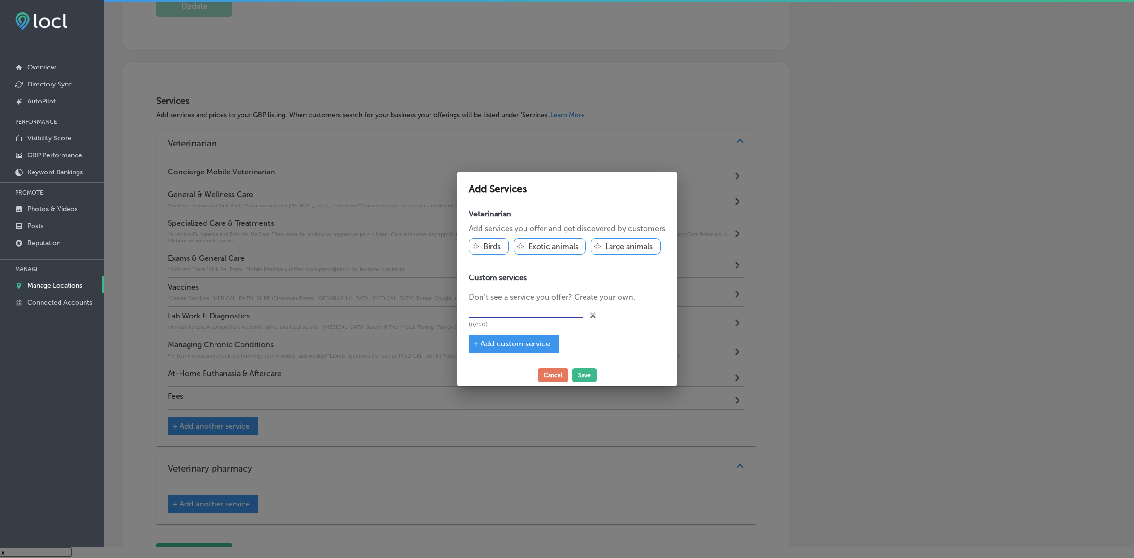
click at [563, 306] on input "text" at bounding box center [526, 310] width 114 height 15
paste input "Managing Chronic Conditions"
type input "Managing Chronic Conditions"
click at [586, 372] on button "Save" at bounding box center [584, 375] width 25 height 14
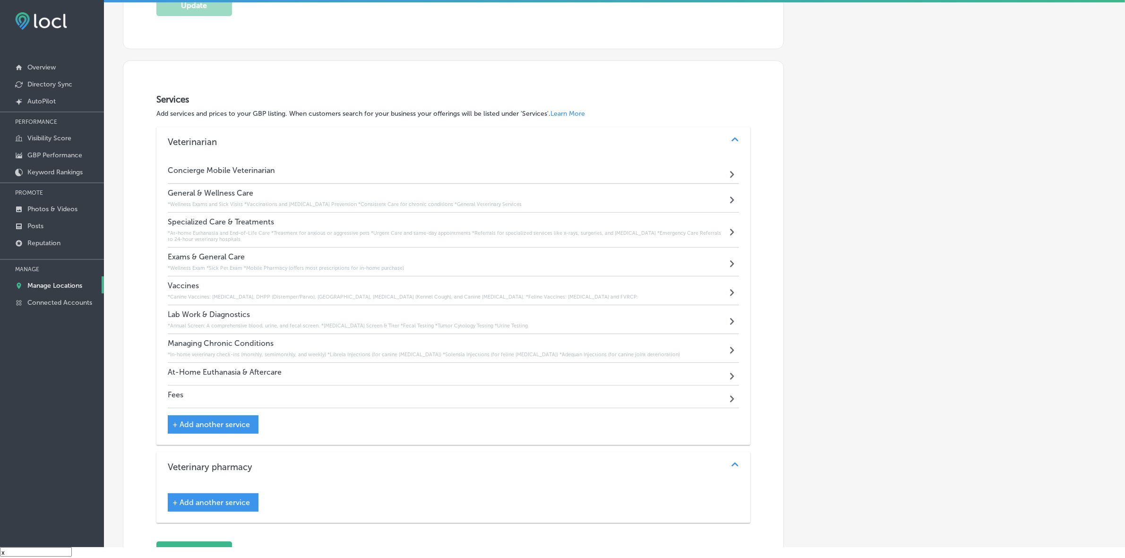
click at [176, 424] on span "+ Add another service" at bounding box center [210, 424] width 77 height 9
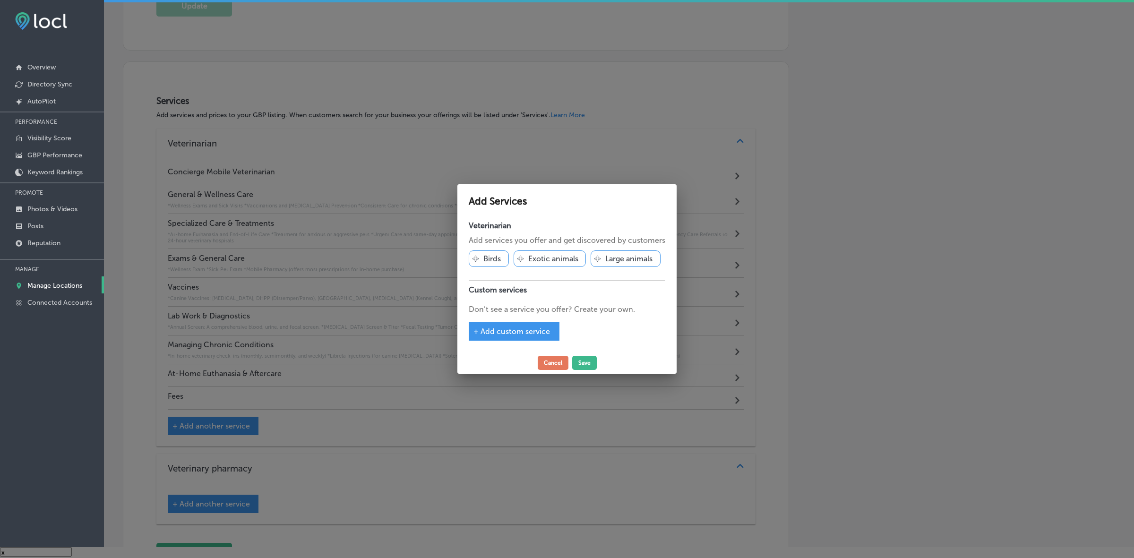
click at [481, 334] on span "+ Add custom service" at bounding box center [511, 331] width 77 height 9
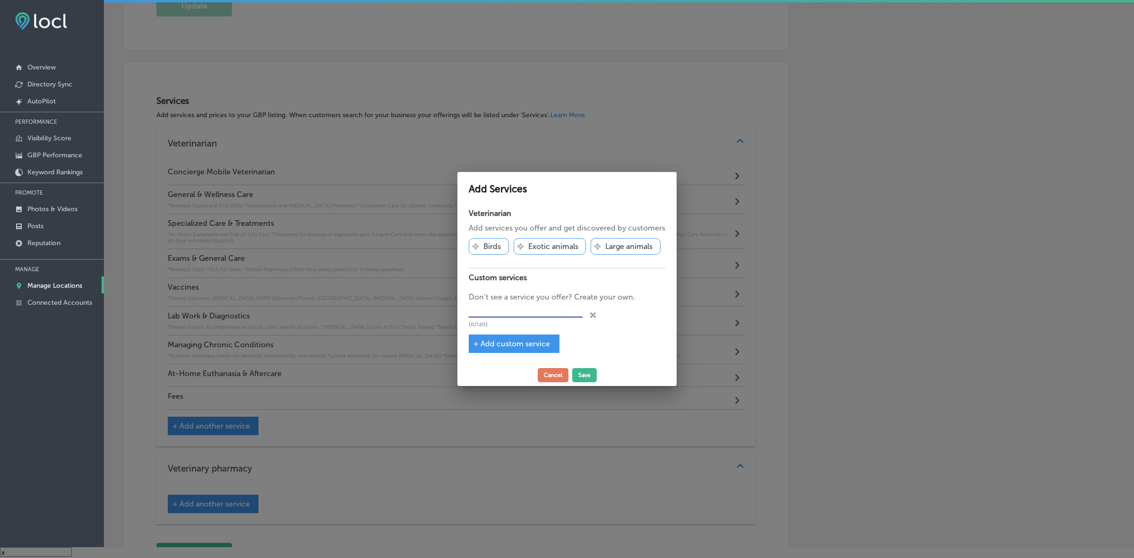
click at [503, 312] on input "text" at bounding box center [526, 310] width 114 height 15
type input "Chronic Conditions"
click at [586, 376] on button "Save" at bounding box center [584, 375] width 25 height 14
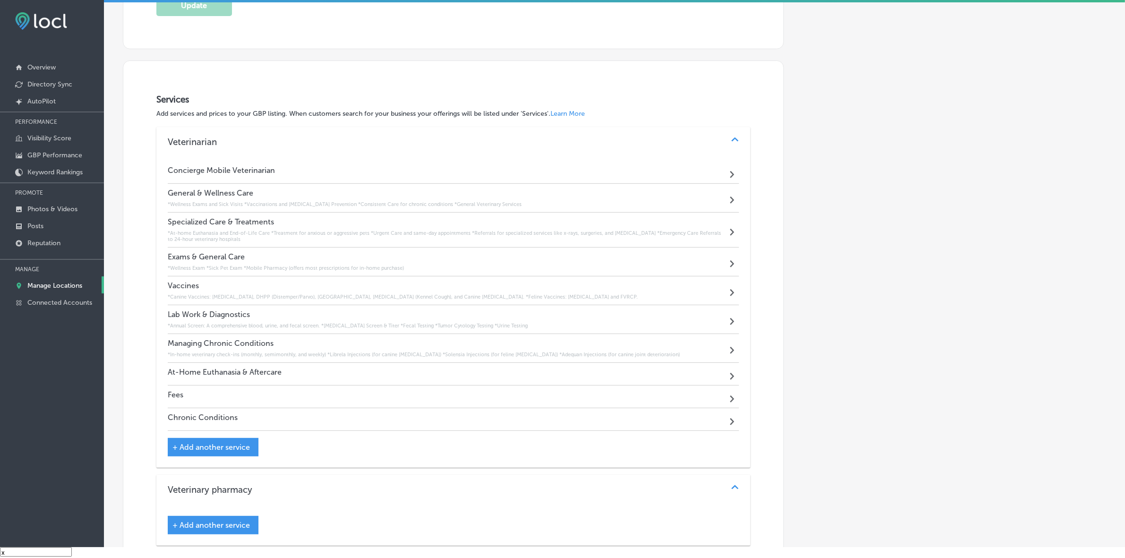
click at [213, 420] on h4 "Chronic Conditions" at bounding box center [203, 417] width 70 height 9
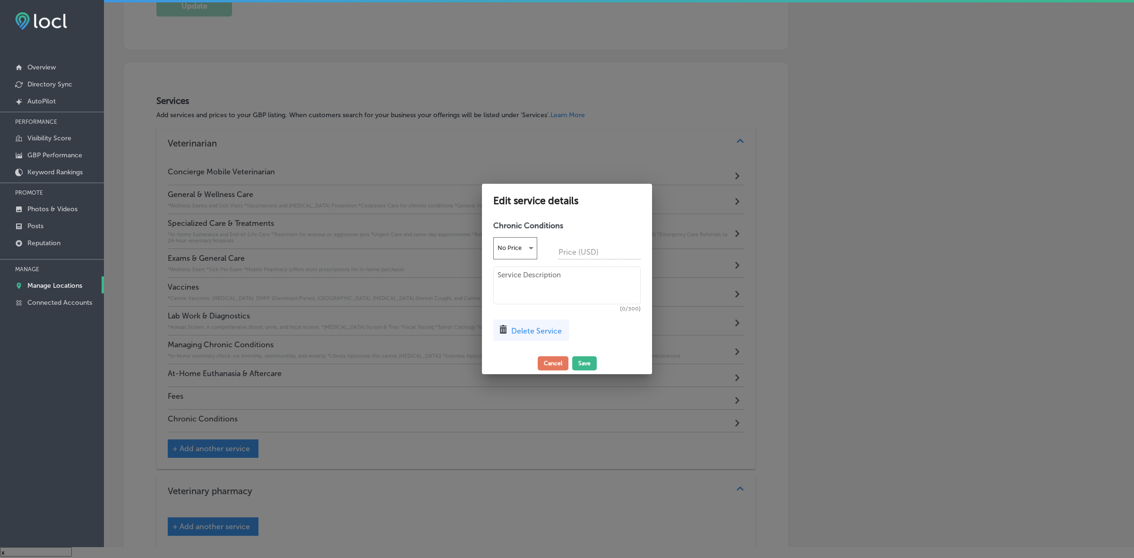
click at [589, 283] on textarea at bounding box center [566, 285] width 147 height 38
paste textarea "Fluid Therapy (for [MEDICAL_DATA]) Joint Supplements (Dasuquin Advanced) Cytopo…"
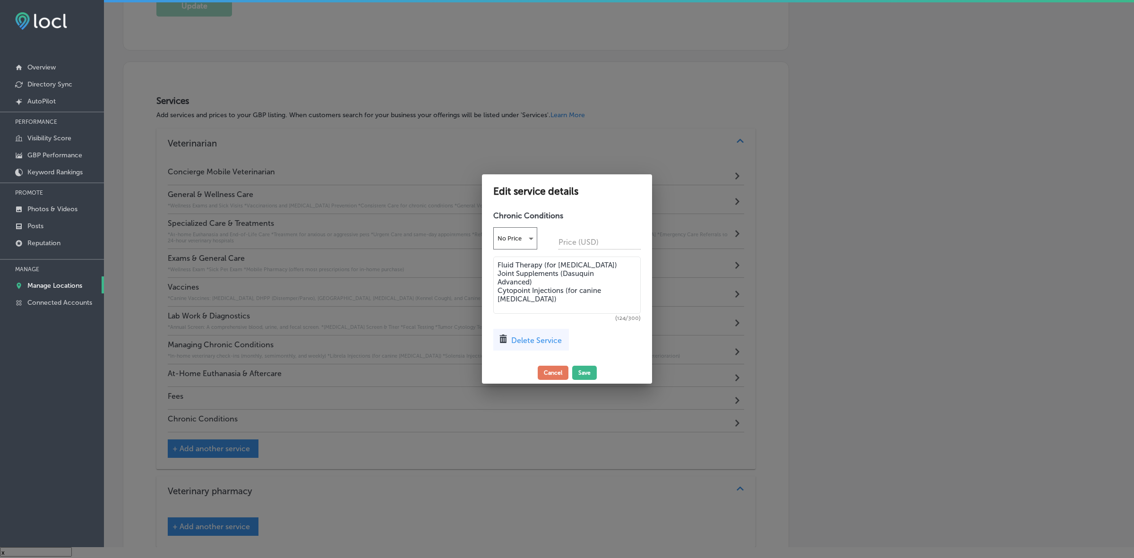
click at [499, 265] on textarea "Fluid Therapy (for [MEDICAL_DATA]) Joint Supplements (Dasuquin Advanced) Cytopo…" at bounding box center [566, 284] width 147 height 57
click at [496, 280] on textarea "*Fluid Therapy (for [MEDICAL_DATA]) Joint Supplements (Dasuquin Advanced) Cytop…" at bounding box center [566, 284] width 147 height 57
click at [496, 298] on textarea "*Fluid Therapy (for [MEDICAL_DATA]) *Joint Supplements (Dasuquin Advanced) Cyto…" at bounding box center [566, 284] width 147 height 57
type textarea "*Fluid Therapy (for [MEDICAL_DATA]) *Joint Supplements (Dasuquin Advanced) *Cyt…"
click at [587, 374] on button "Save" at bounding box center [584, 373] width 25 height 14
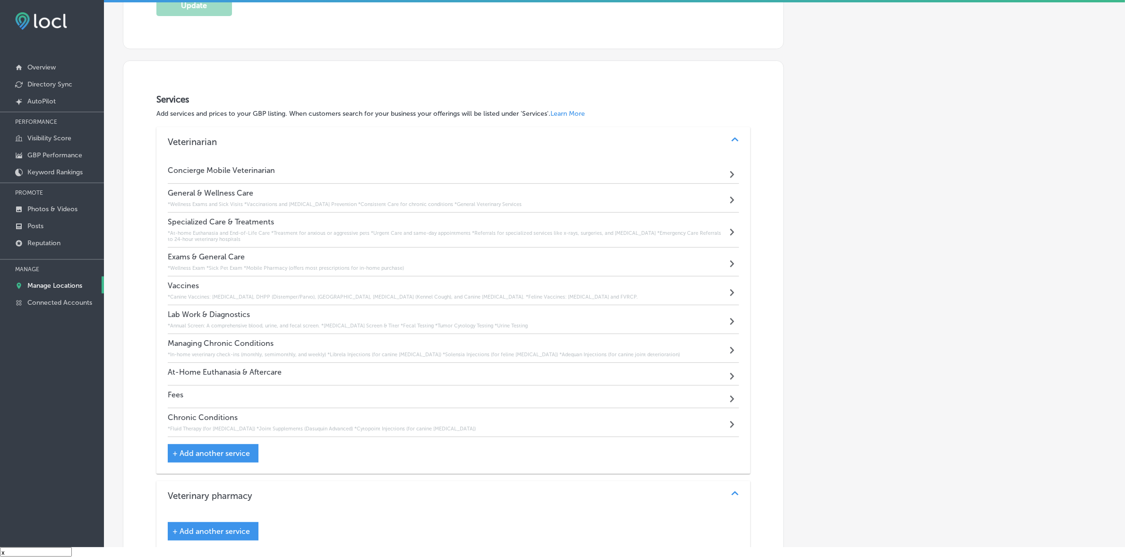
click at [245, 374] on h4 "At-Home Euthanasia & Aftercare" at bounding box center [225, 371] width 114 height 9
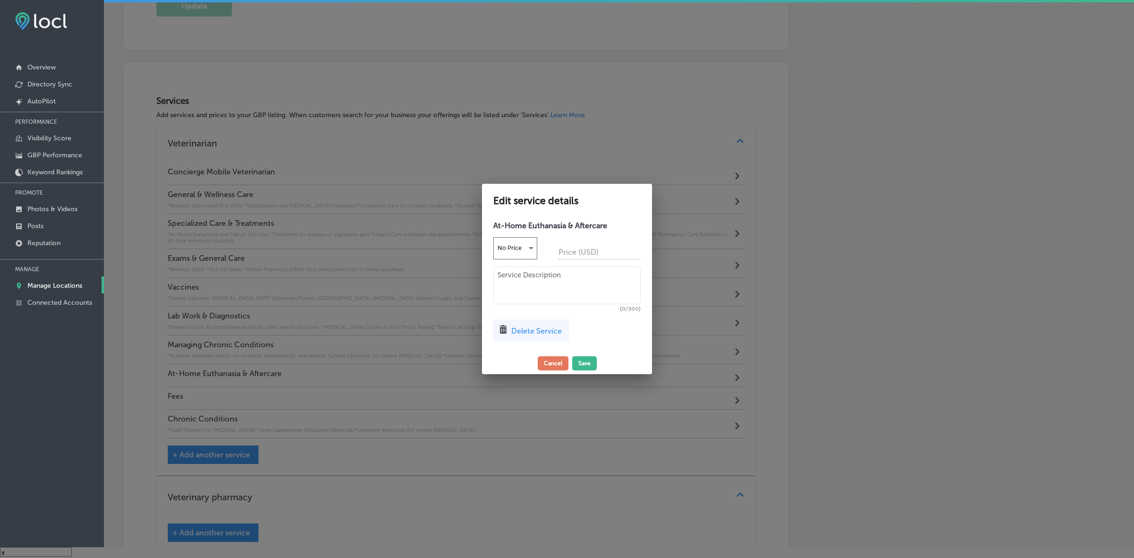
click at [558, 284] on textarea at bounding box center [566, 285] width 147 height 38
paste textarea "At-home Euthanasia Care for pets over 85 lbs Deceased Pet Pick Up Individual Cr…"
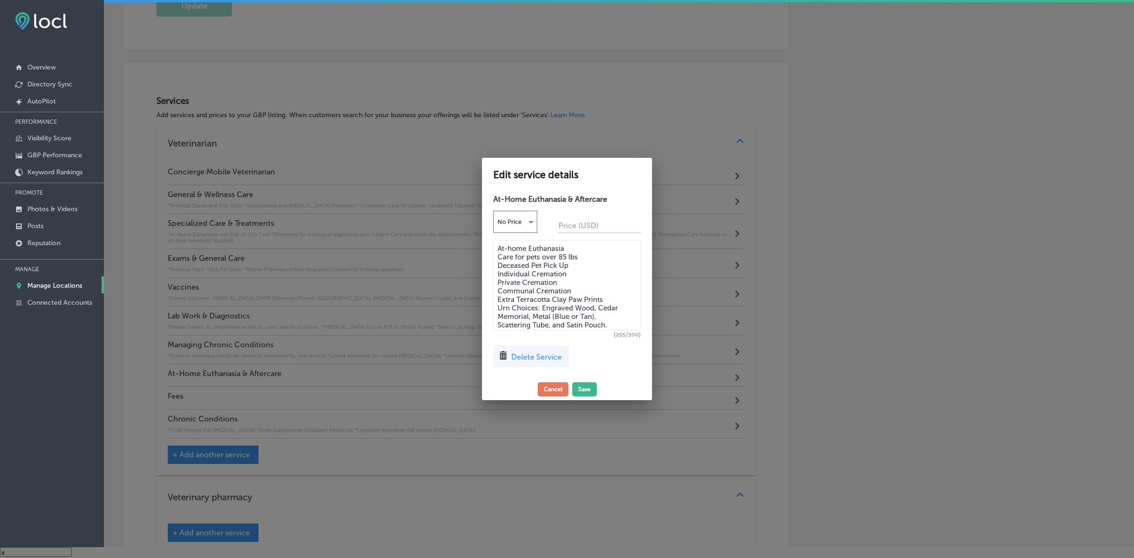
click at [496, 250] on textarea "At-home Euthanasia Care for pets over 85 lbs Deceased Pet Pick Up Individual Cr…" at bounding box center [566, 285] width 147 height 90
click at [496, 258] on textarea "*At-home Euthanasia Care for pets over 85 lbs Deceased Pet Pick Up Individual C…" at bounding box center [566, 285] width 147 height 90
click at [496, 265] on textarea "*At-home Euthanasia *Care for pets over 85 lbs Deceased Pet Pick Up Individual …" at bounding box center [566, 285] width 147 height 90
click at [496, 272] on textarea "*At-home Euthanasia *Care for pets over 85 lbs *Deceased Pet Pick Up Individual…" at bounding box center [566, 285] width 147 height 90
click at [496, 278] on textarea "*At-home Euthanasia *Care for pets over 85 lbs *Deceased Pet Pick Up *Individua…" at bounding box center [566, 285] width 147 height 90
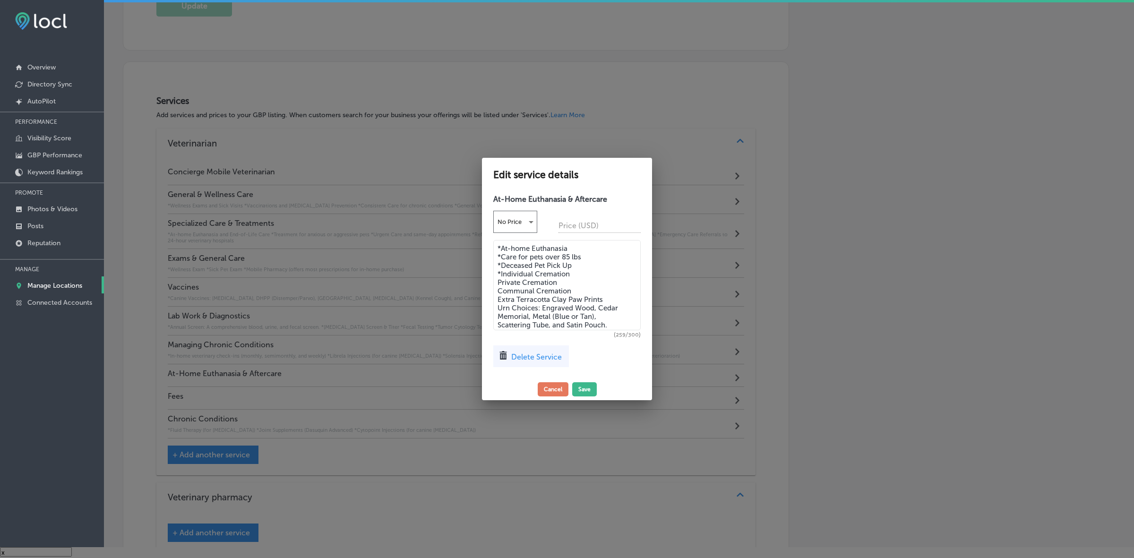
click at [499, 279] on textarea "*At-home Euthanasia *Care for pets over 85 lbs *Deceased Pet Pick Up *Individua…" at bounding box center [566, 285] width 147 height 90
click at [497, 287] on textarea "*At-home Euthanasia *Care for pets over 85 lbs *Deceased Pet Pick Up *Individua…" at bounding box center [566, 285] width 147 height 90
click at [497, 298] on textarea "*At-home Euthanasia *Care for pets over 85 lbs *Deceased Pet Pick Up *Individua…" at bounding box center [566, 285] width 147 height 90
click at [496, 305] on textarea "*At-home Euthanasia *Care for pets over 85 lbs *Deceased Pet Pick Up *Individua…" at bounding box center [566, 285] width 147 height 90
type textarea "*At-home Euthanasia *Care for pets over 85 lbs *Deceased Pet Pick Up *Individua…"
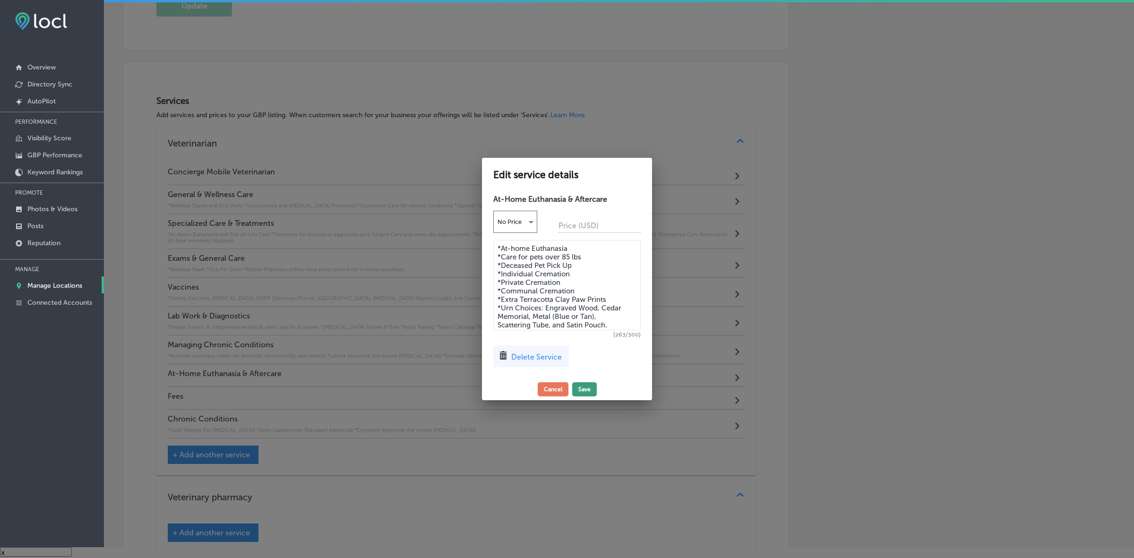
click at [588, 387] on button "Save" at bounding box center [584, 389] width 25 height 14
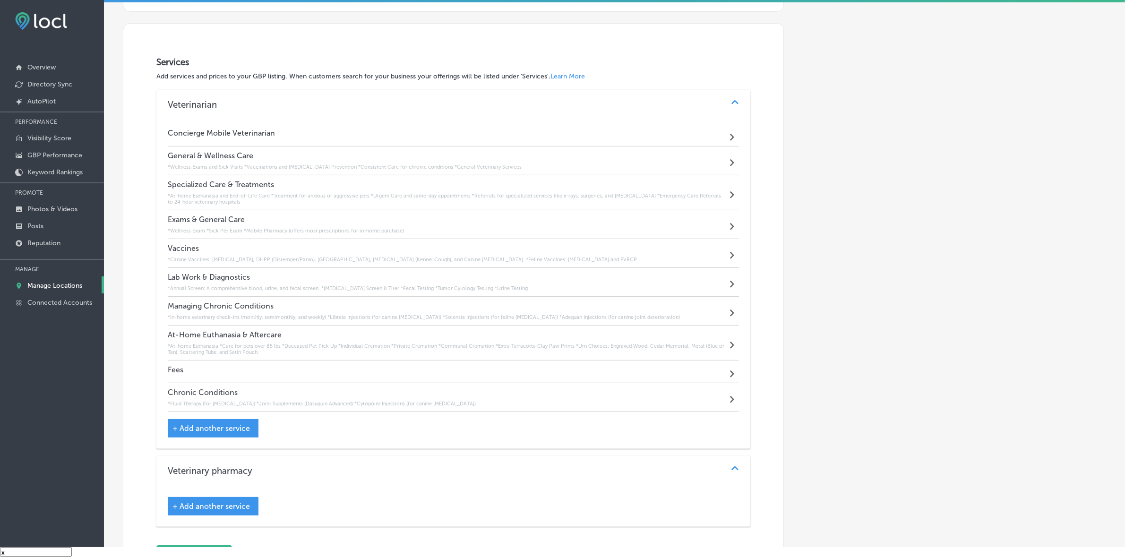
scroll to position [525, 0]
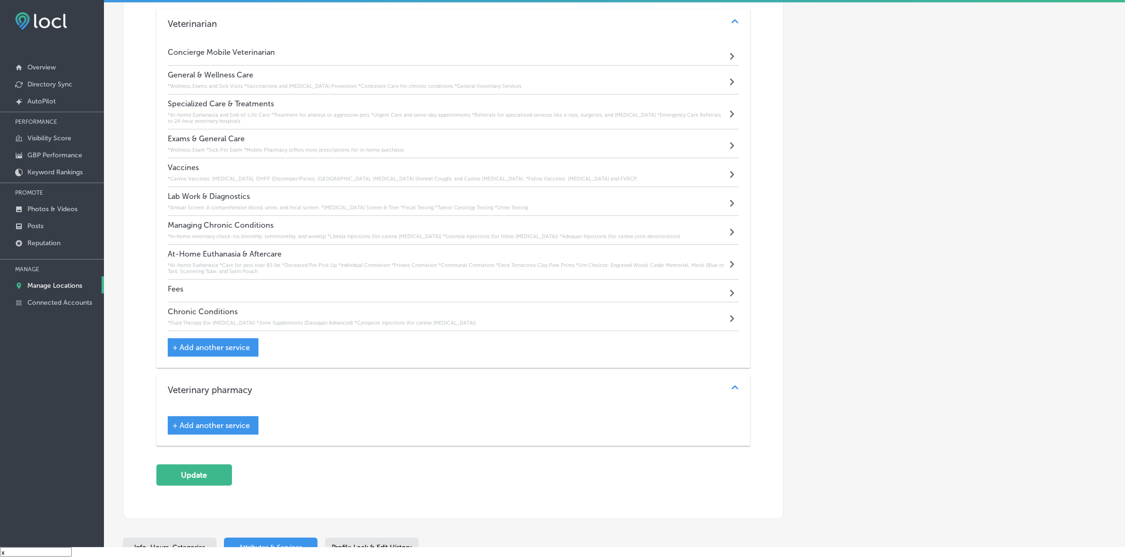
click at [191, 292] on div "Fees Path Created with Sketch." at bounding box center [453, 291] width 571 height 23
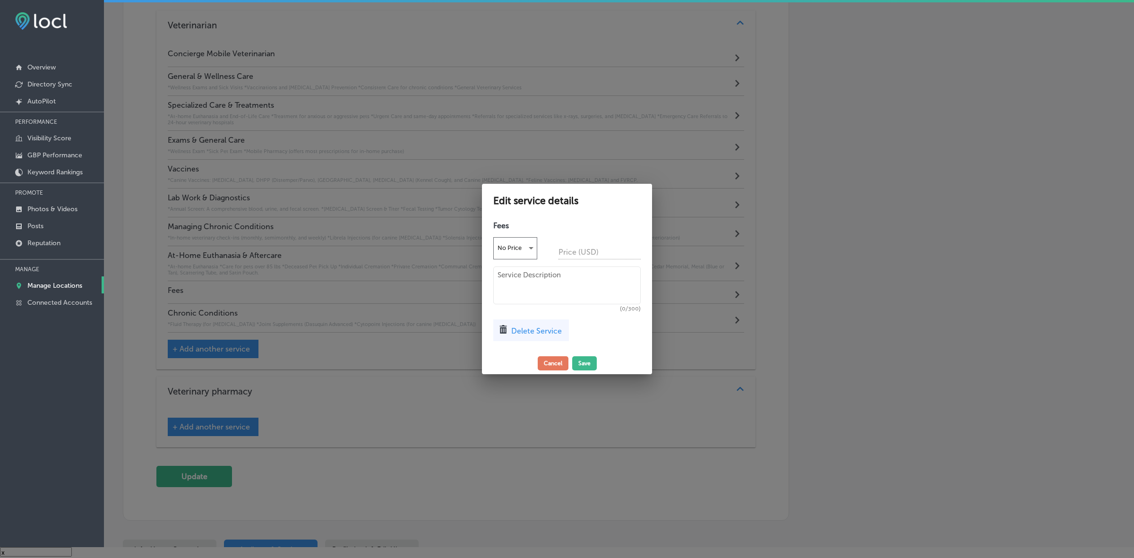
click at [563, 275] on textarea at bounding box center [566, 285] width 147 height 38
paste textarea "Travel Fee Same-Day Appointment Fee After-Hours Fee"
click at [499, 273] on textarea "Travel Fee Same-Day Appointment Fee After-Hours Fee" at bounding box center [566, 285] width 147 height 41
click at [497, 279] on textarea "*Travel Fee Same-Day Appointment Fee After-Hours Fee" at bounding box center [566, 285] width 147 height 41
click at [496, 287] on textarea "*Travel Fee *Same-Day Appointment Fee After-Hours Fee" at bounding box center [566, 285] width 147 height 41
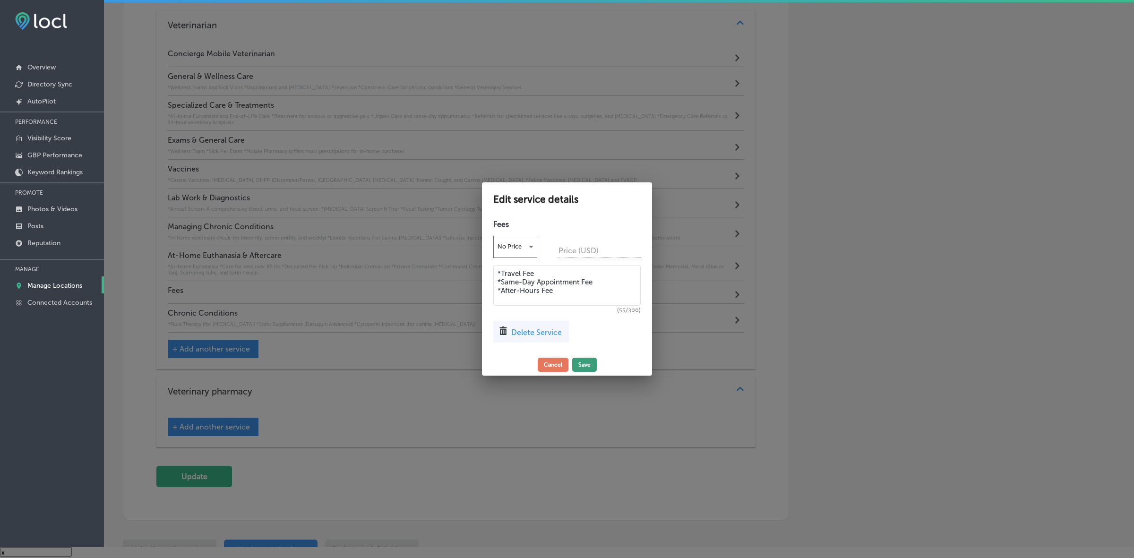
type textarea "*Travel Fee *Same-Day Appointment Fee *After-Hours Fee"
click at [583, 364] on button "Save" at bounding box center [584, 365] width 25 height 14
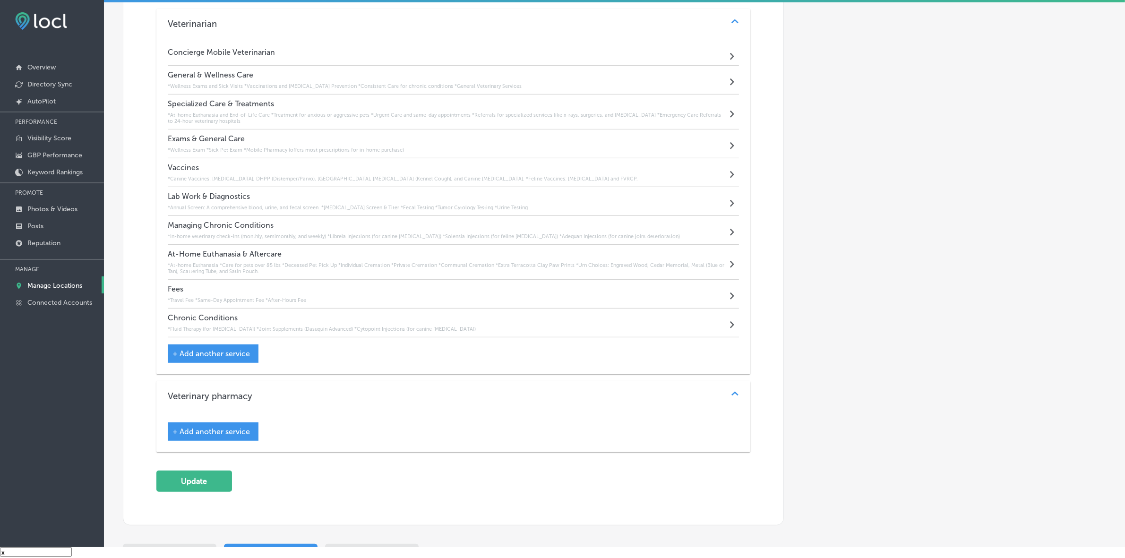
click at [221, 482] on button "Update" at bounding box center [194, 480] width 76 height 21
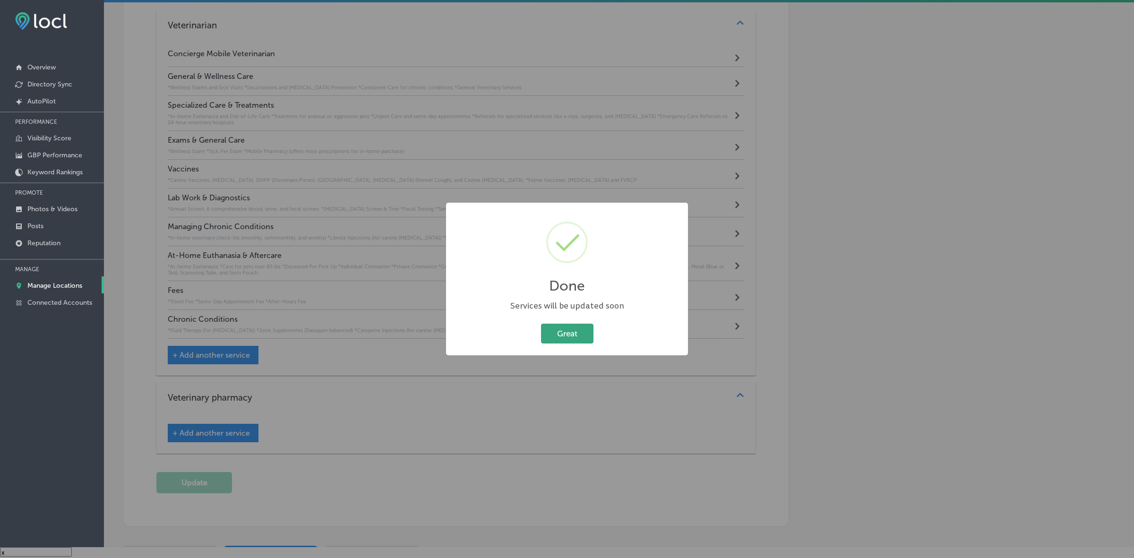
click at [567, 335] on button "Great" at bounding box center [567, 333] width 52 height 19
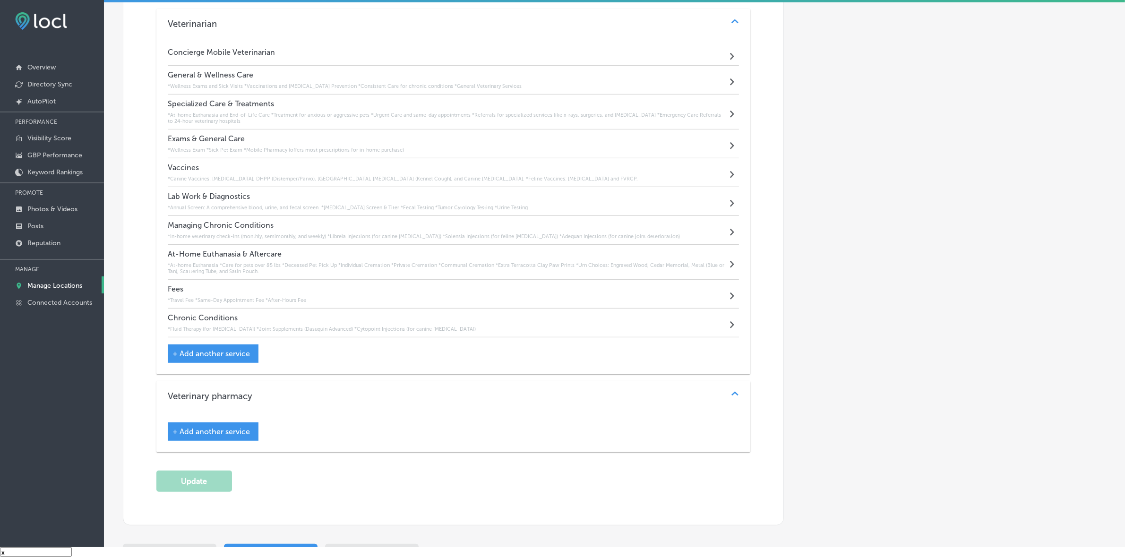
click at [188, 353] on span "+ Add another service" at bounding box center [210, 353] width 77 height 9
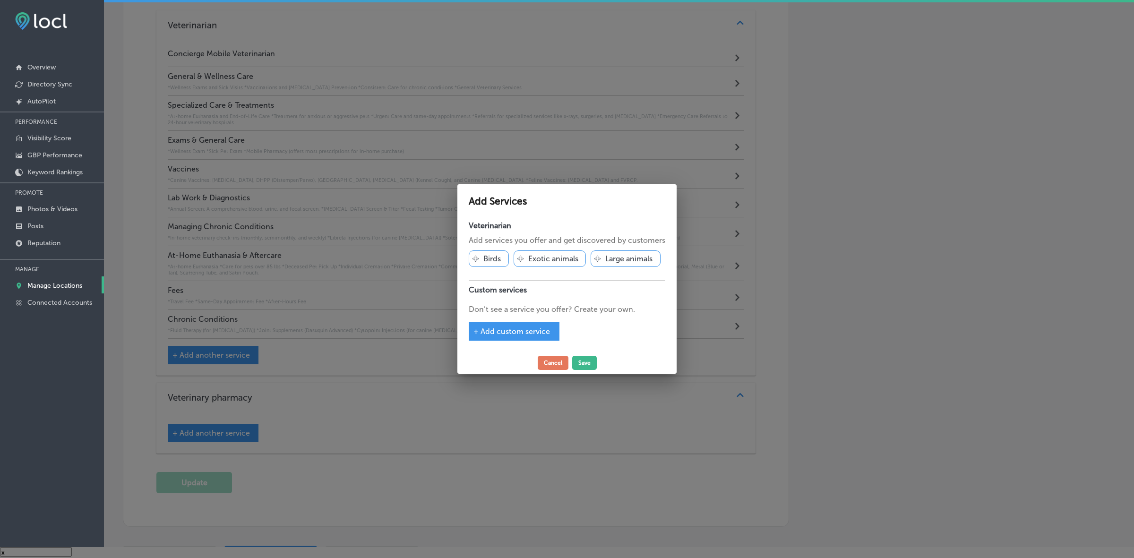
click at [478, 333] on span "+ Add custom service" at bounding box center [511, 331] width 77 height 9
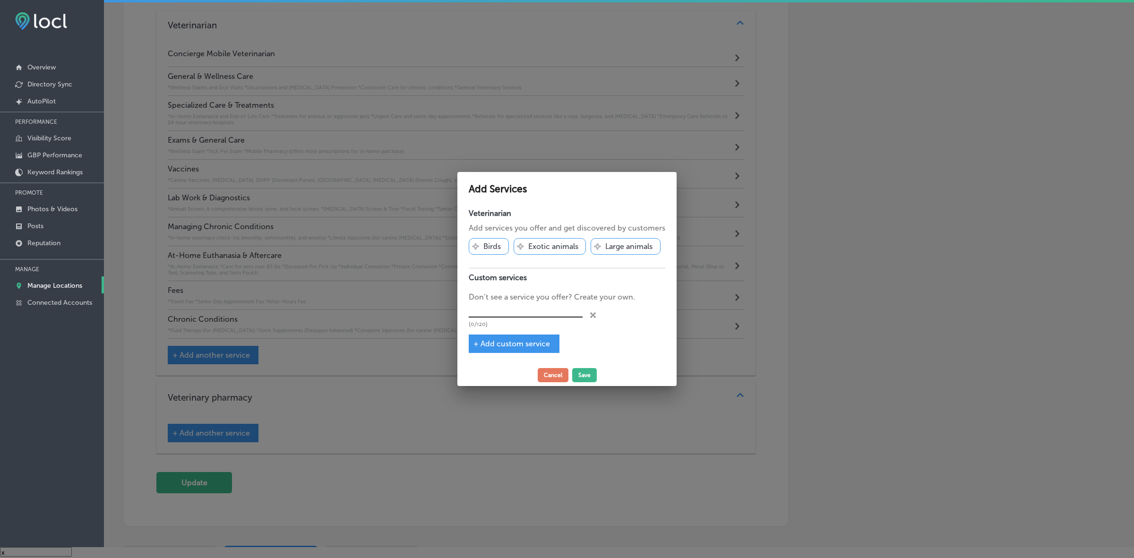
click at [499, 308] on input "text" at bounding box center [526, 310] width 114 height 15
paste input "Mobile In-Home Veterinary Care"
type input "Mobile In-Home Veterinary Care"
click at [580, 375] on button "Save" at bounding box center [584, 375] width 25 height 14
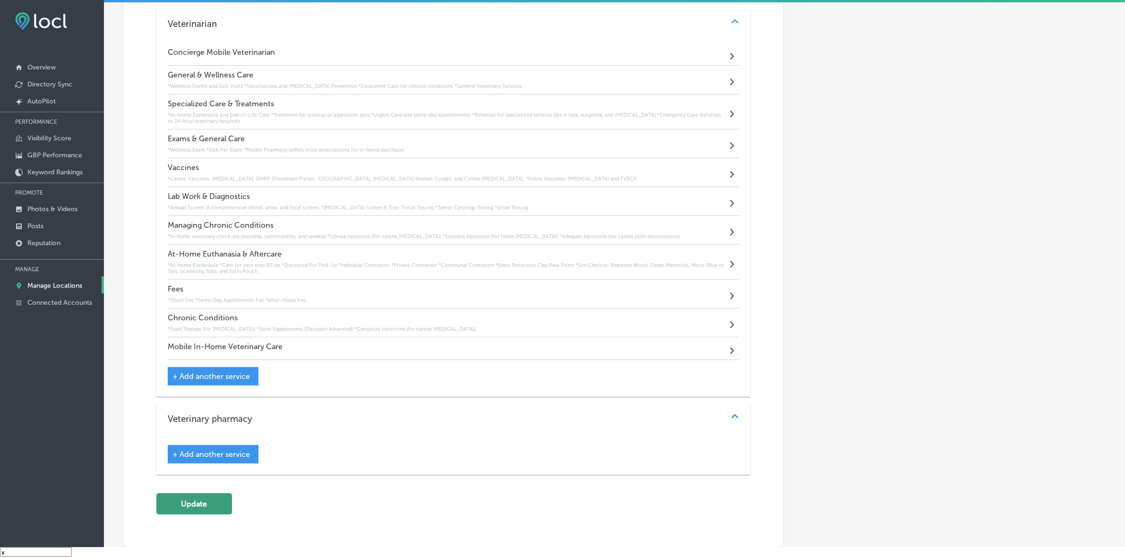
click at [183, 512] on button "Update" at bounding box center [194, 503] width 76 height 21
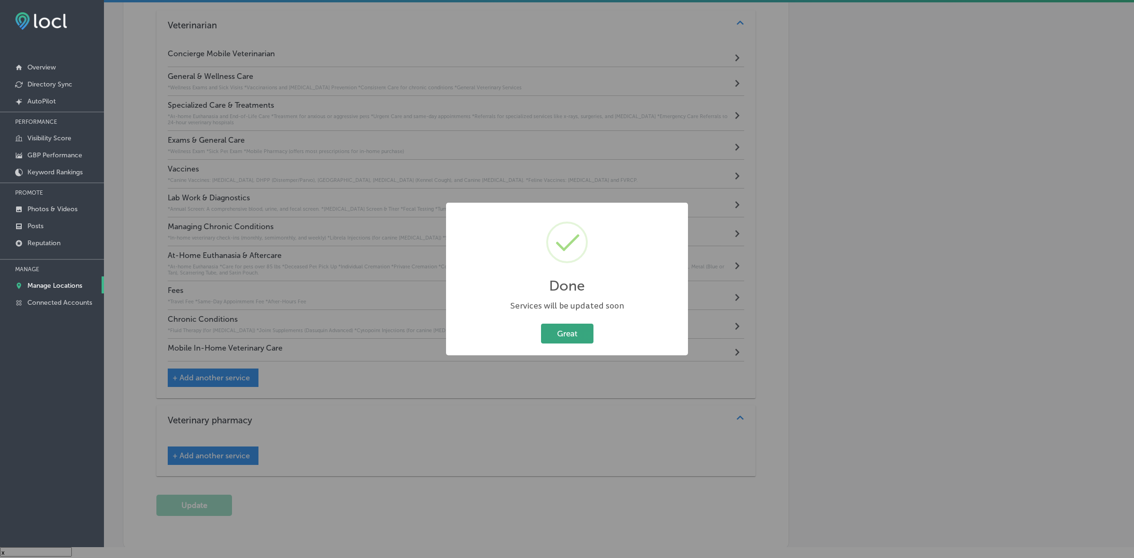
click at [572, 336] on button "Great" at bounding box center [567, 333] width 52 height 19
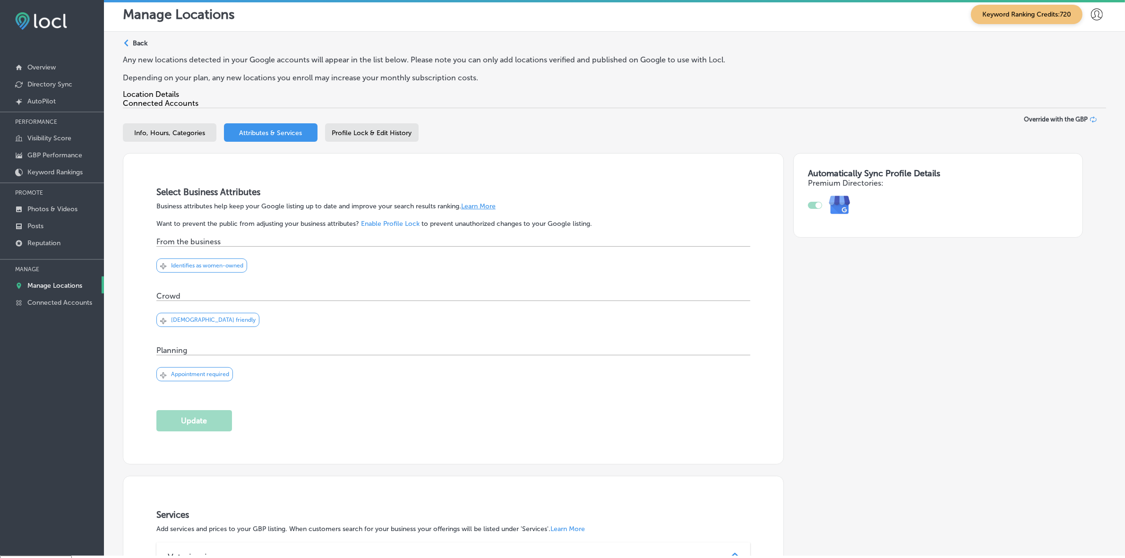
scroll to position [0, 0]
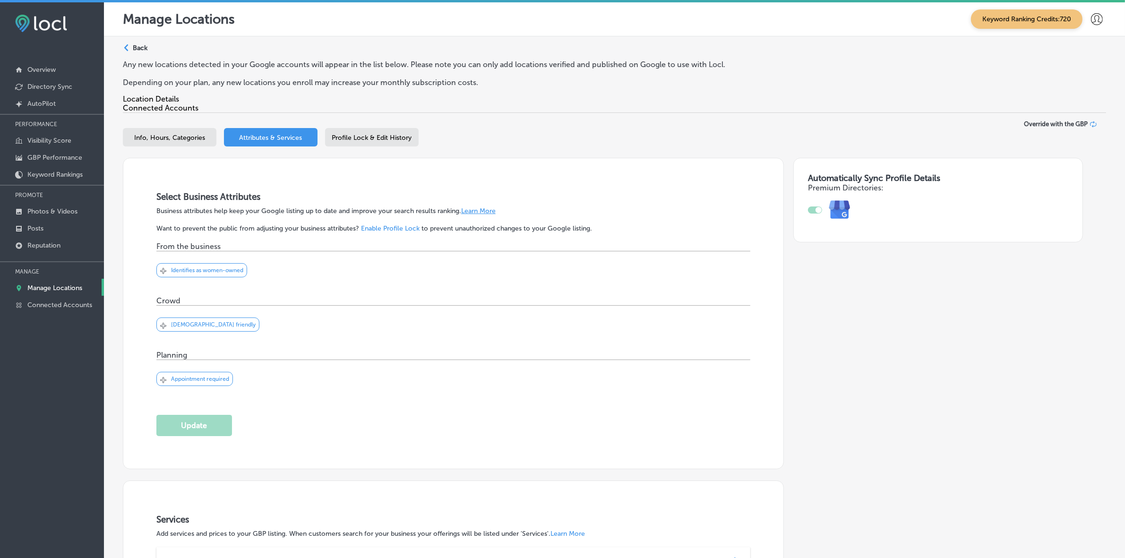
click at [365, 138] on span "Profile Lock & Edit History" at bounding box center [372, 138] width 80 height 8
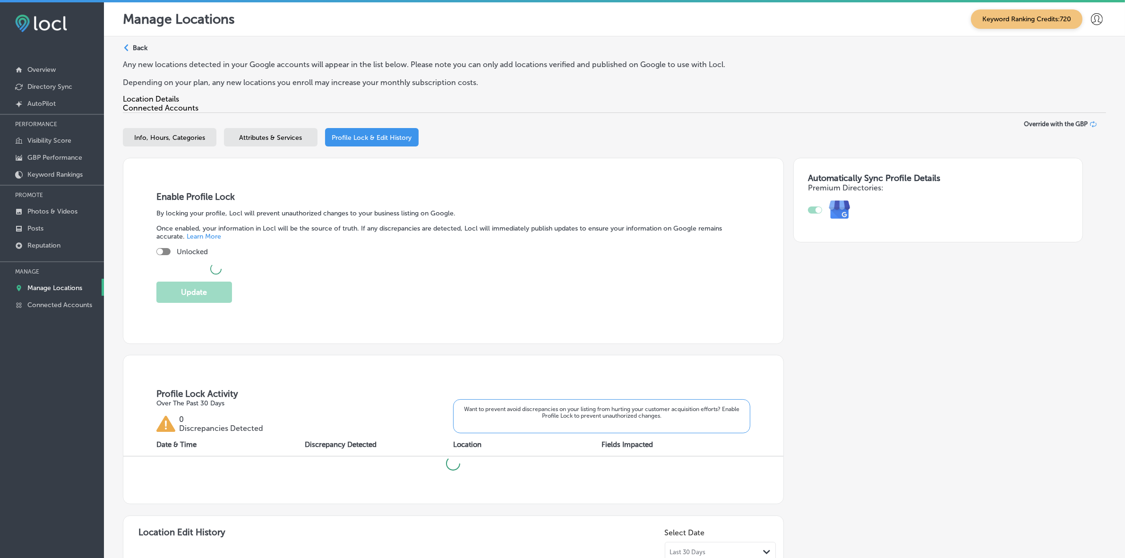
checkbox input "true"
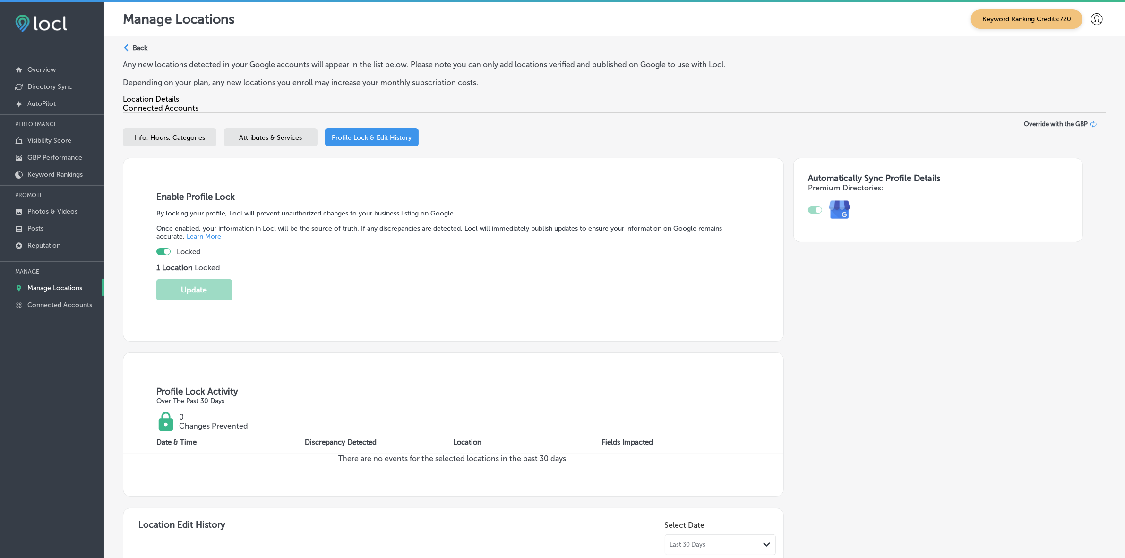
click at [171, 135] on div "Info, Hours, Categories" at bounding box center [170, 137] width 94 height 18
select select "US"
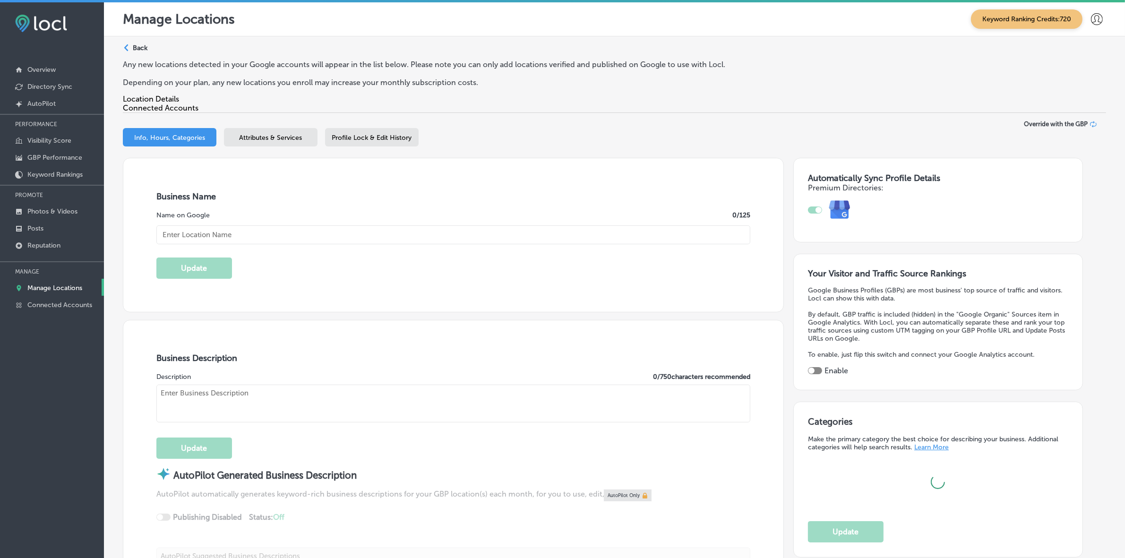
type input "[PERSON_NAME] Veterinary Service LLC"
type input "[STREET_ADDRESS] Suite 141-422"
type input "[GEOGRAPHIC_DATA]"
type input "85310"
type input "US"
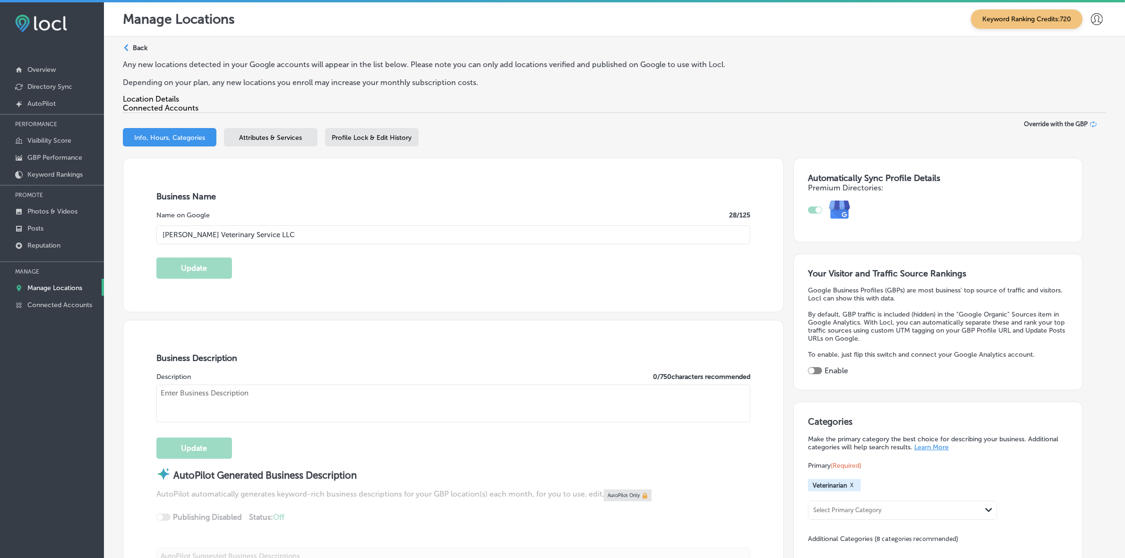
type input "[URL][DOMAIN_NAME]"
type textarea "[PERSON_NAME] Veterinary Service LLC, established in [DATE], offers comfort to …"
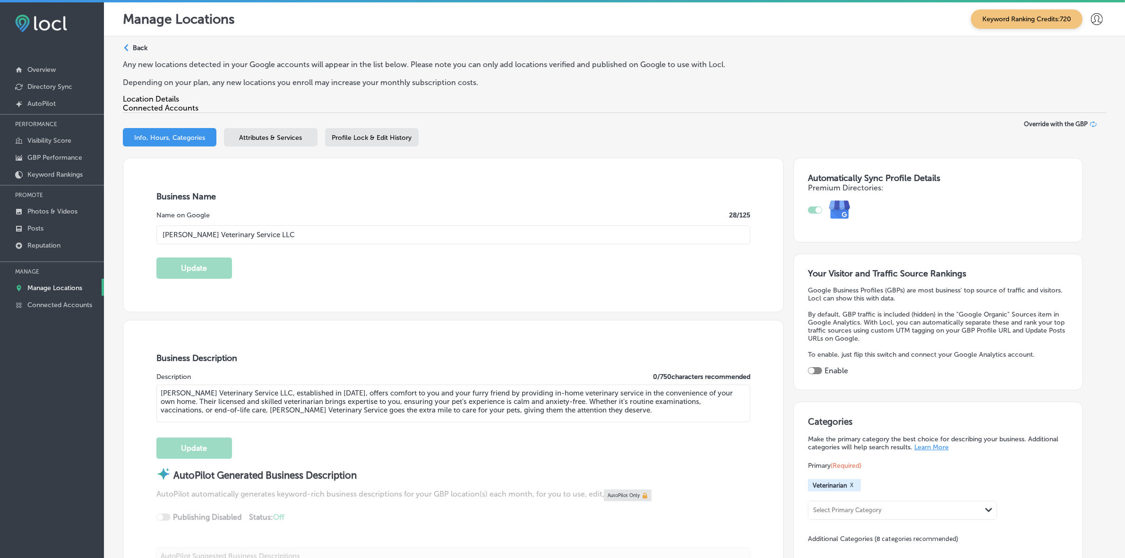
type input "[PHONE_NUMBER]"
click at [821, 374] on div at bounding box center [815, 370] width 14 height 7
checkbox input "true"
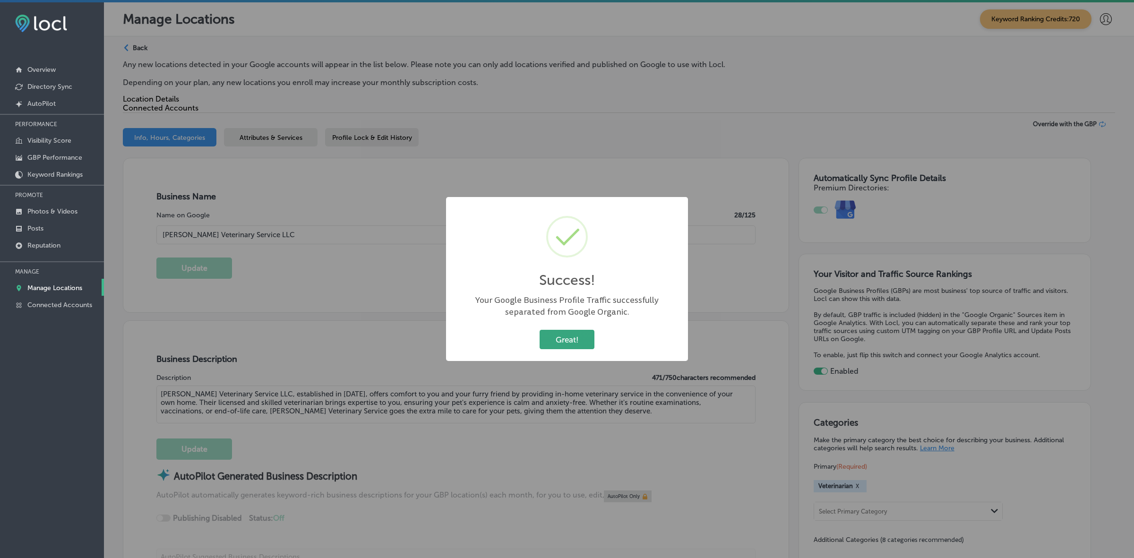
click at [556, 341] on button "Great!" at bounding box center [566, 339] width 55 height 19
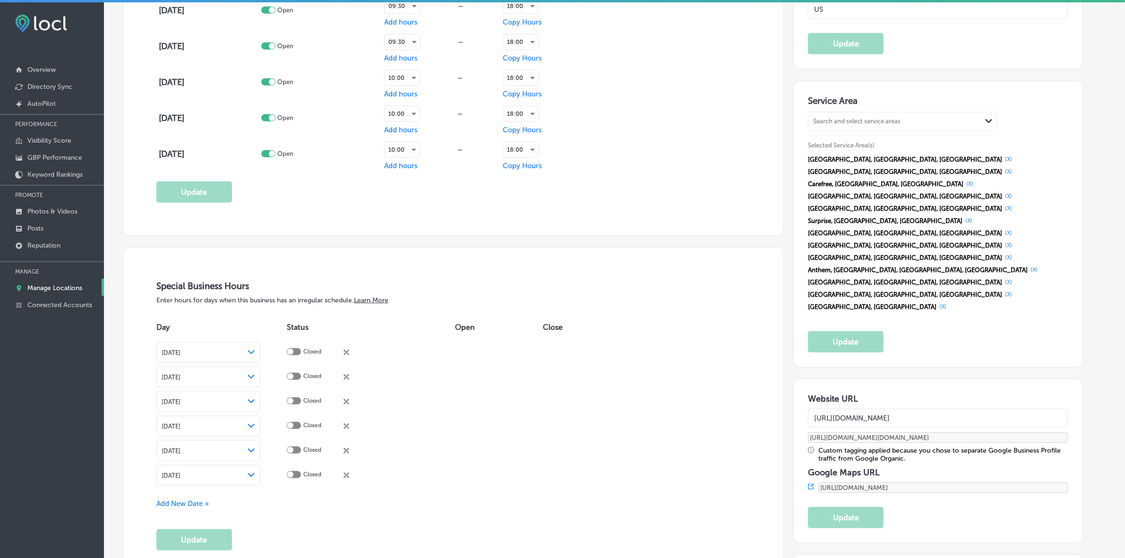
scroll to position [708, 0]
